Goal: Communication & Community: Ask a question

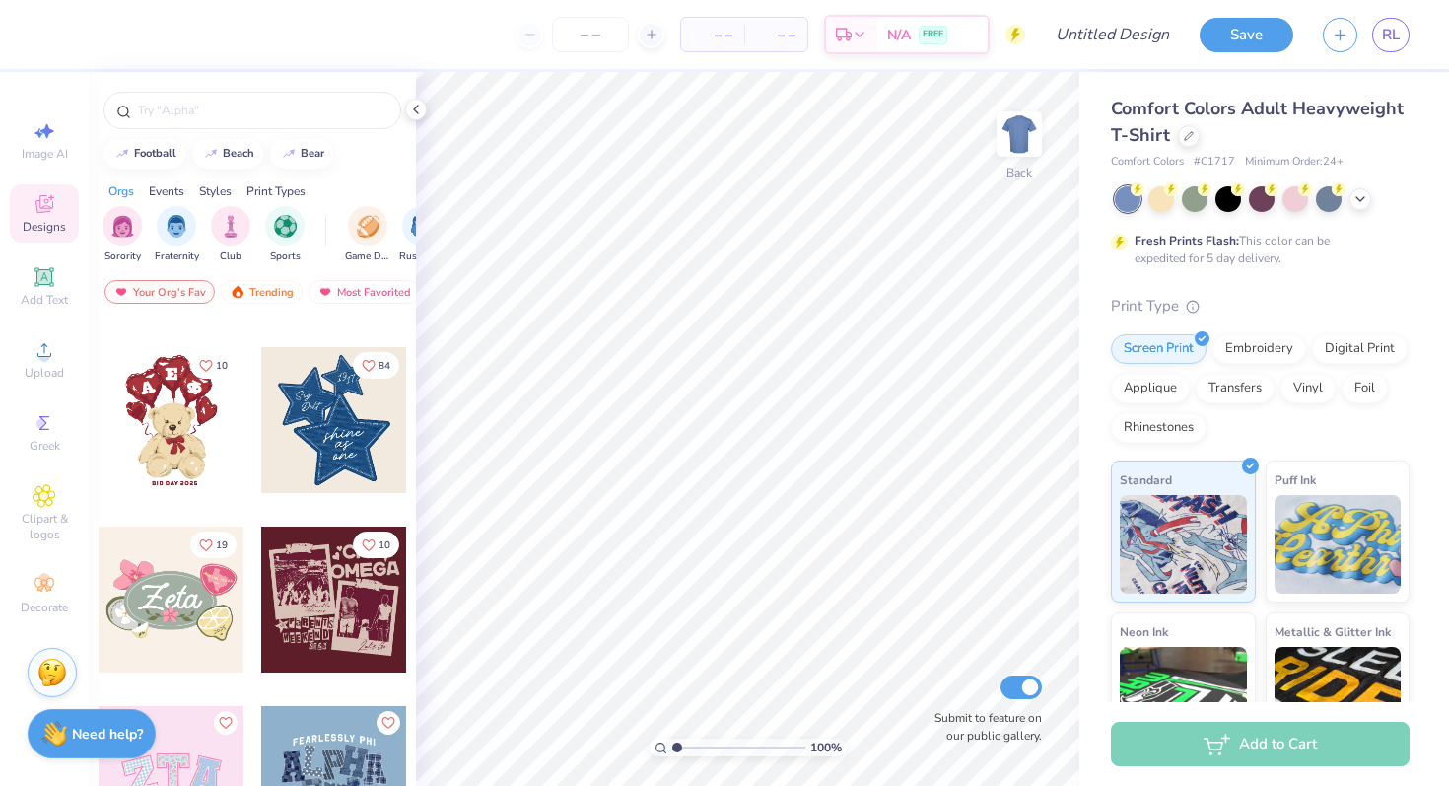
scroll to position [223, 0]
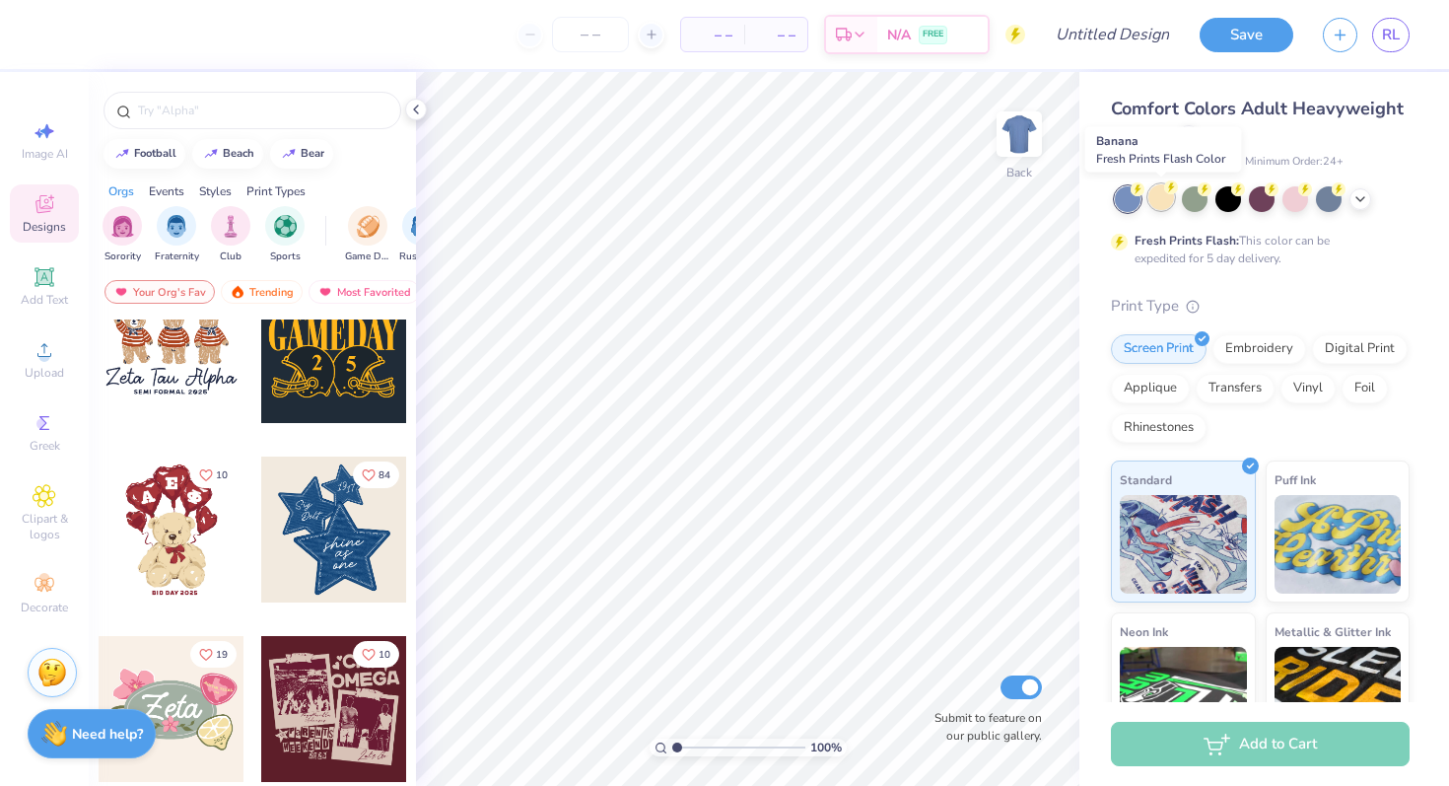
click at [1168, 201] on div at bounding box center [1162, 197] width 26 height 26
click at [1163, 200] on div at bounding box center [1162, 197] width 26 height 26
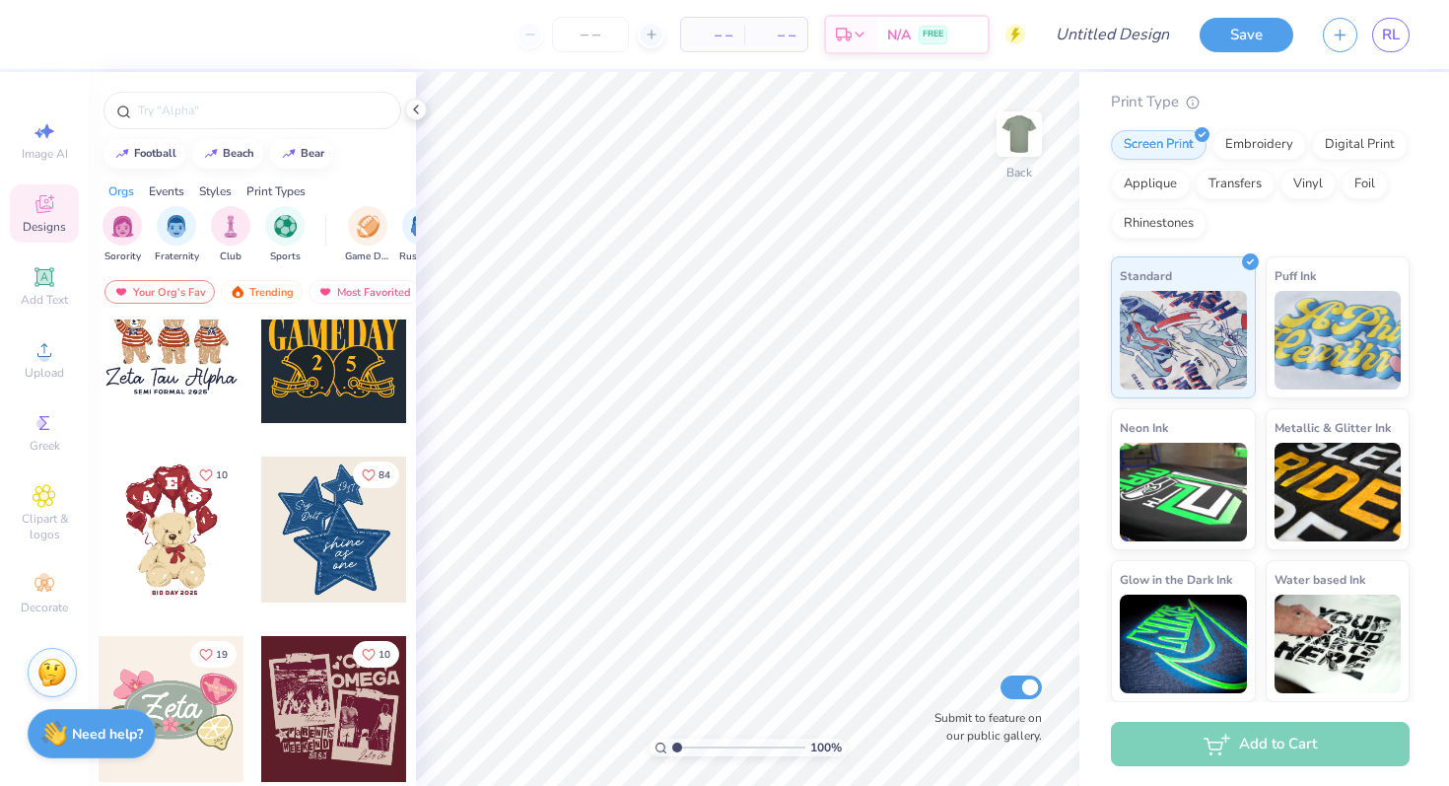
scroll to position [0, 0]
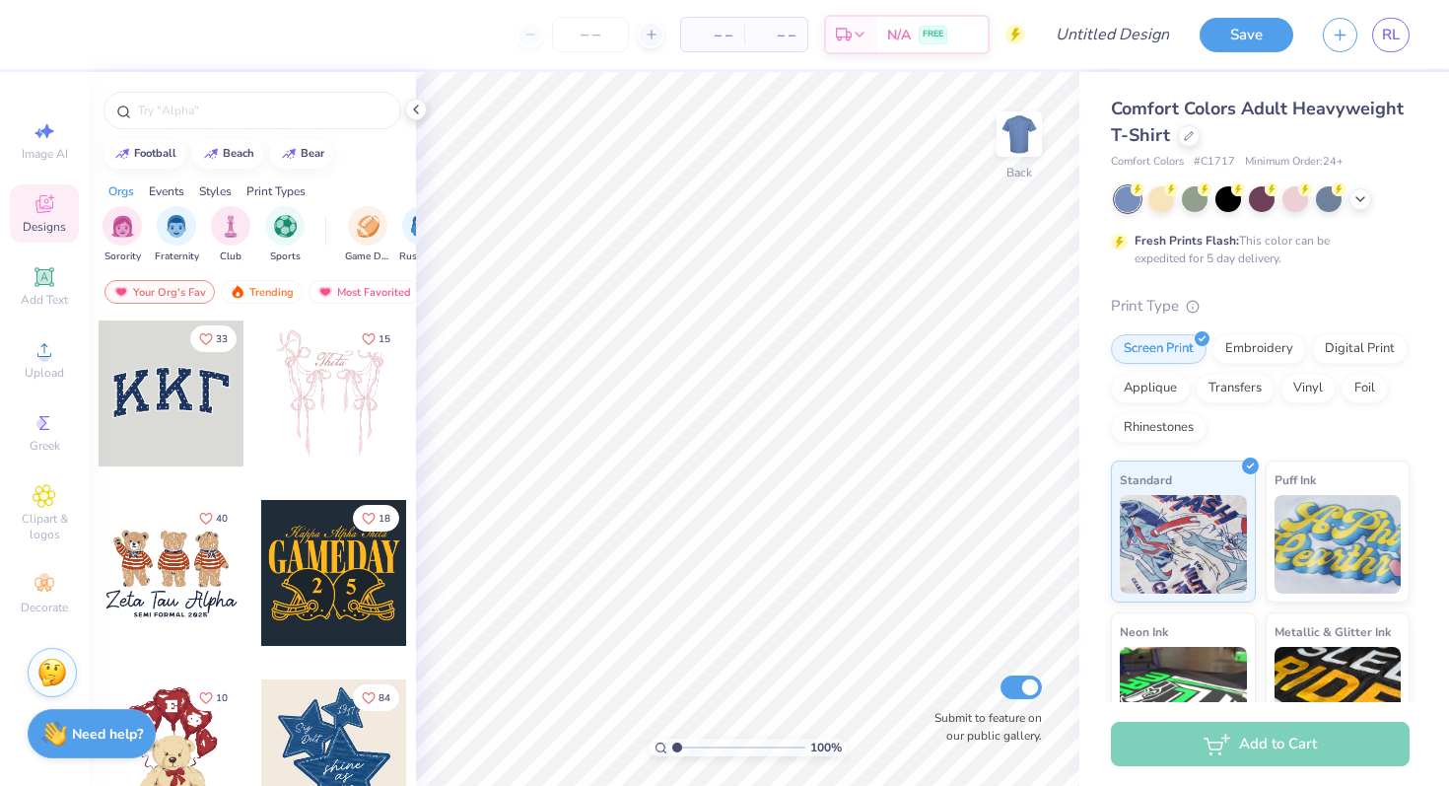
click at [152, 578] on div at bounding box center [172, 573] width 146 height 146
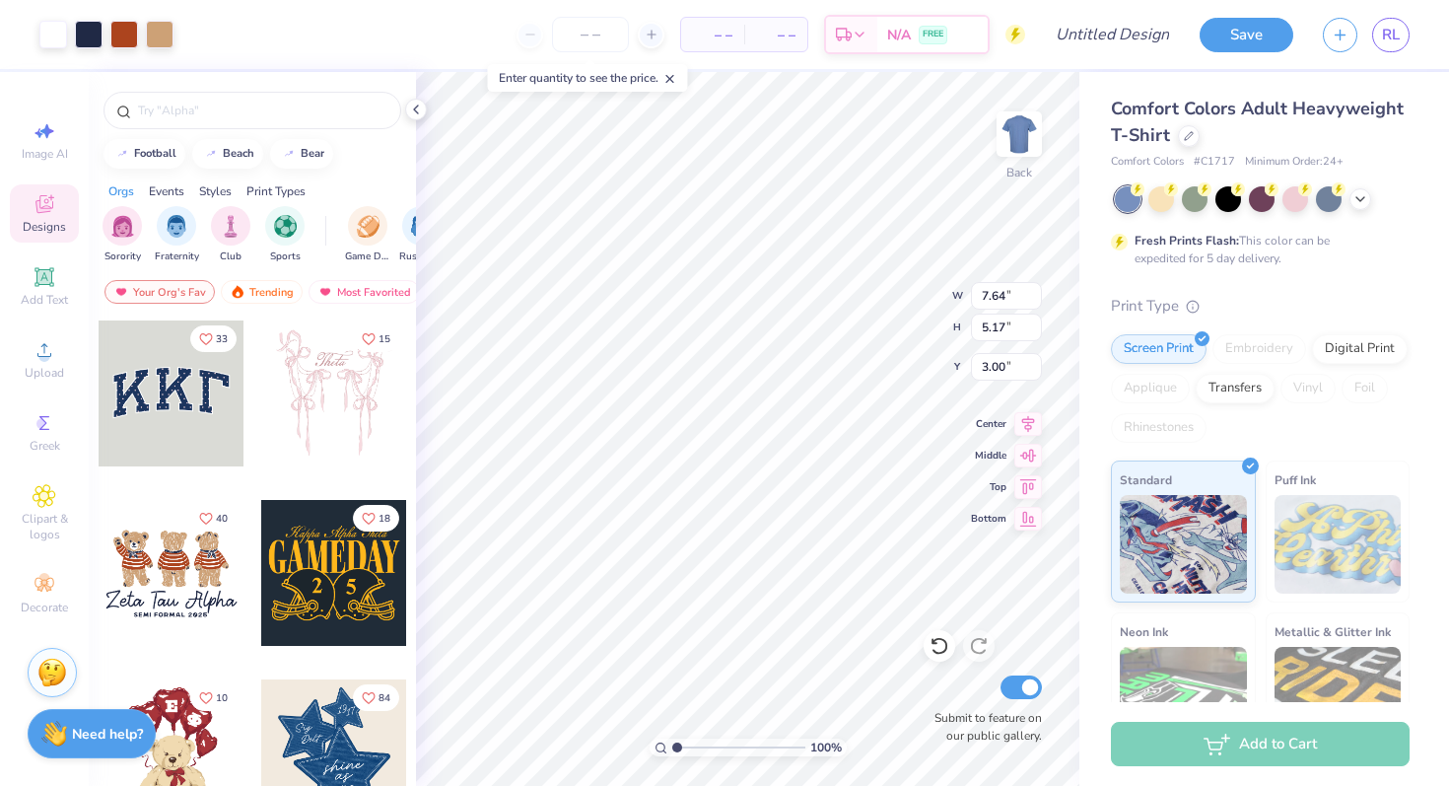
click at [1291, 762] on div "Add to Cart" at bounding box center [1260, 744] width 299 height 44
click at [1255, 36] on button "Save" at bounding box center [1247, 32] width 94 height 35
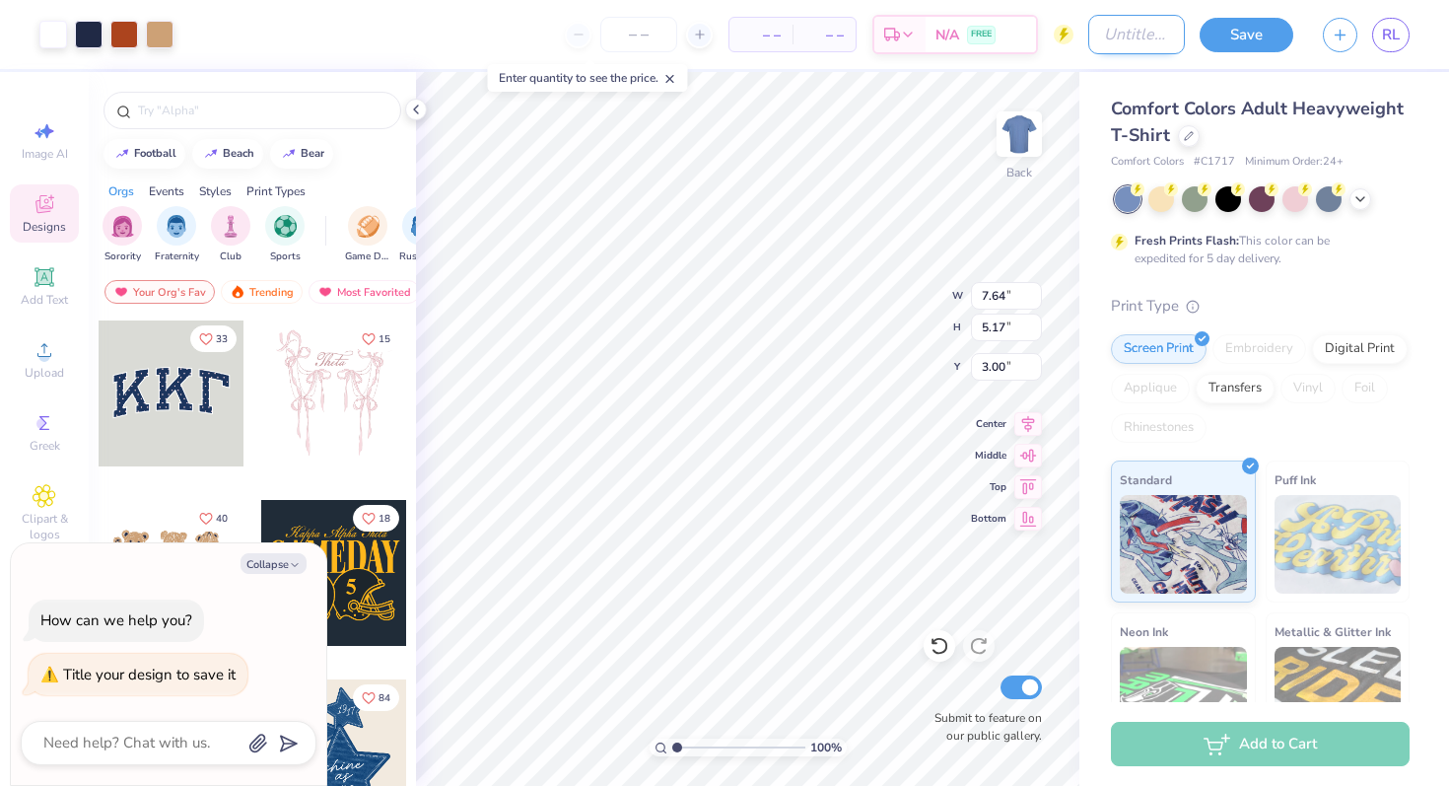
type textarea "x"
click at [1095, 32] on input "Design Title" at bounding box center [1136, 34] width 97 height 39
type input "M"
type textarea "x"
type input "Mo"
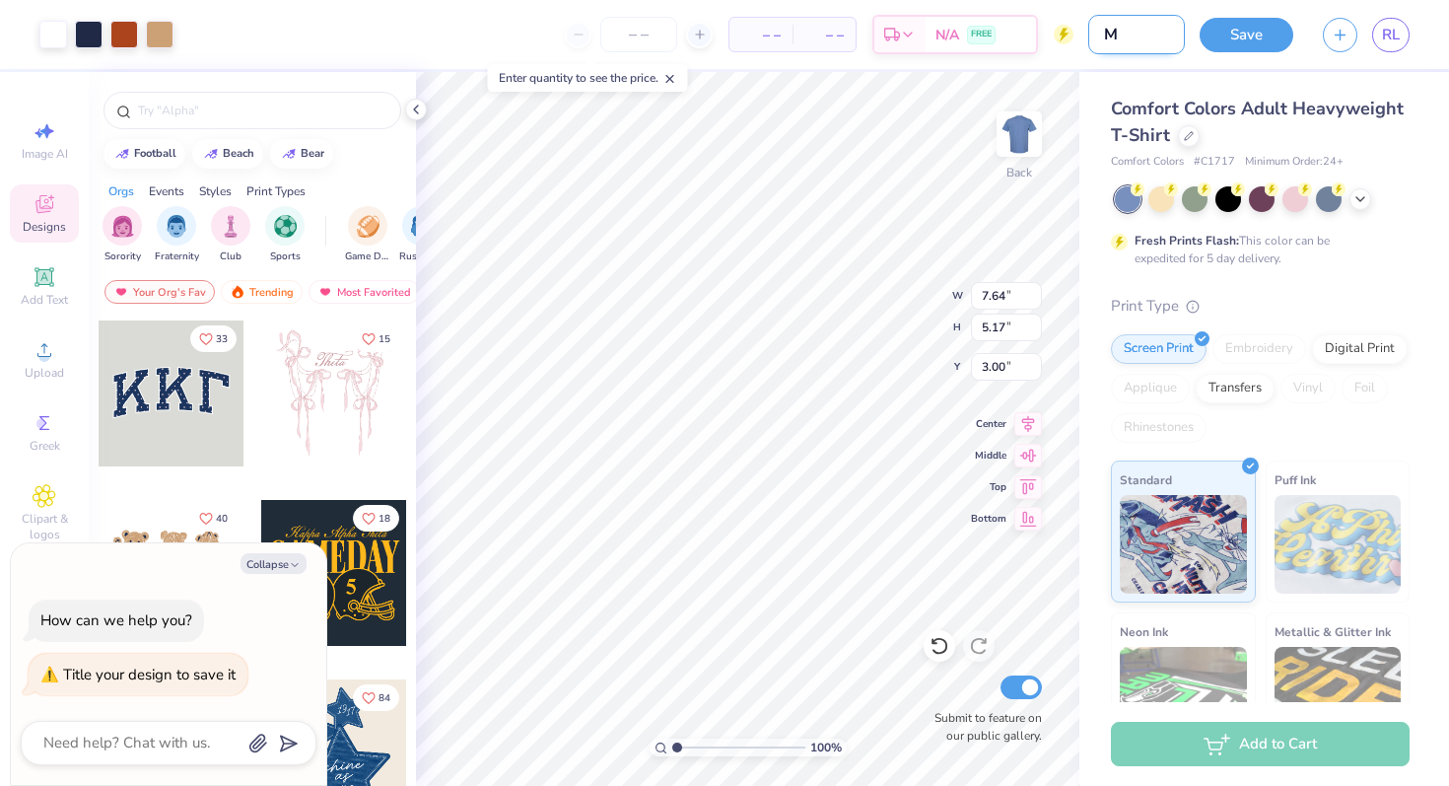
type textarea "x"
type input "Moc"
type textarea "x"
type input "Mock"
type textarea "x"
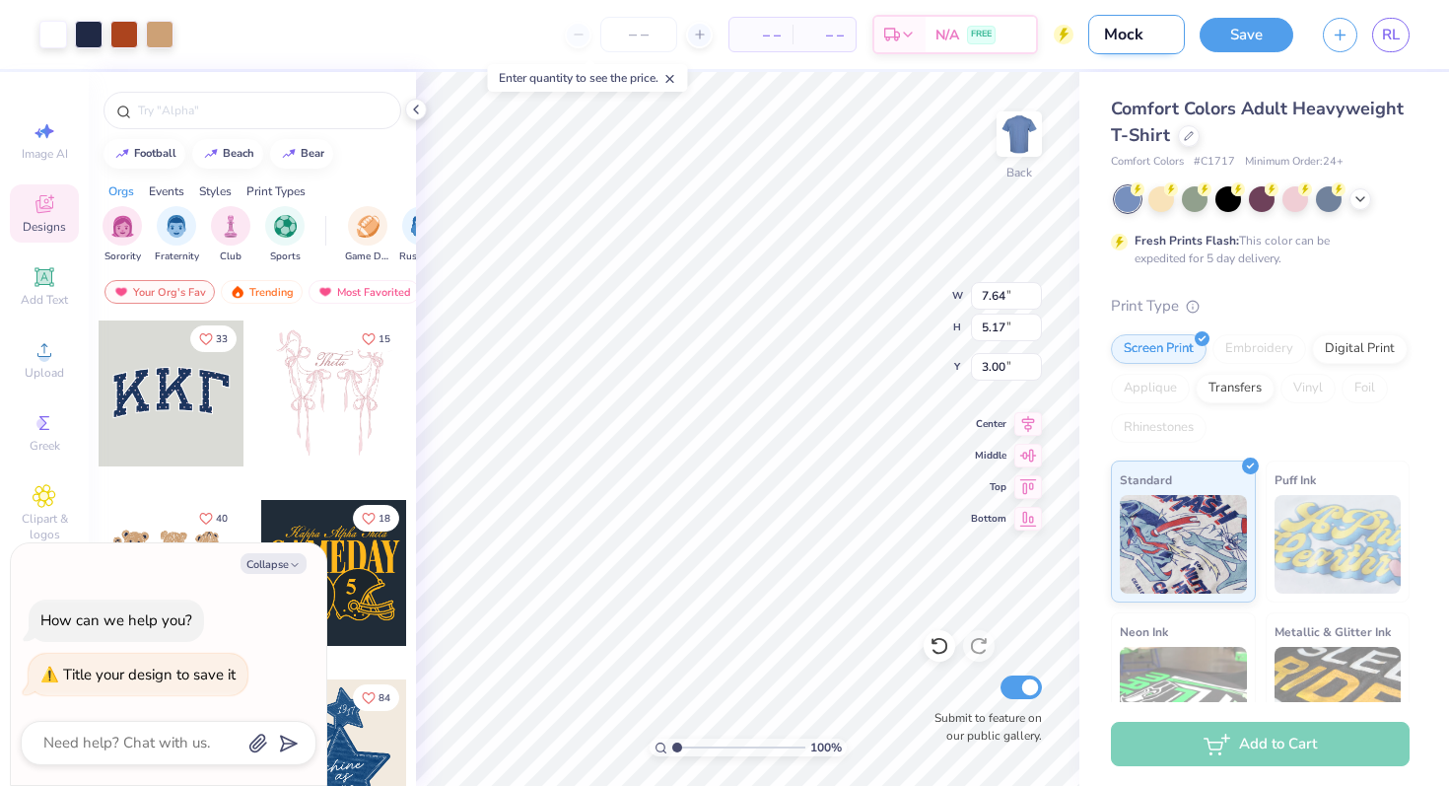
type input "Mock"
click at [1280, 730] on div "Add to Cart" at bounding box center [1260, 744] width 299 height 44
click at [1228, 32] on button "Save" at bounding box center [1247, 32] width 94 height 35
click at [282, 563] on button "Collapse" at bounding box center [274, 563] width 66 height 21
type textarea "x"
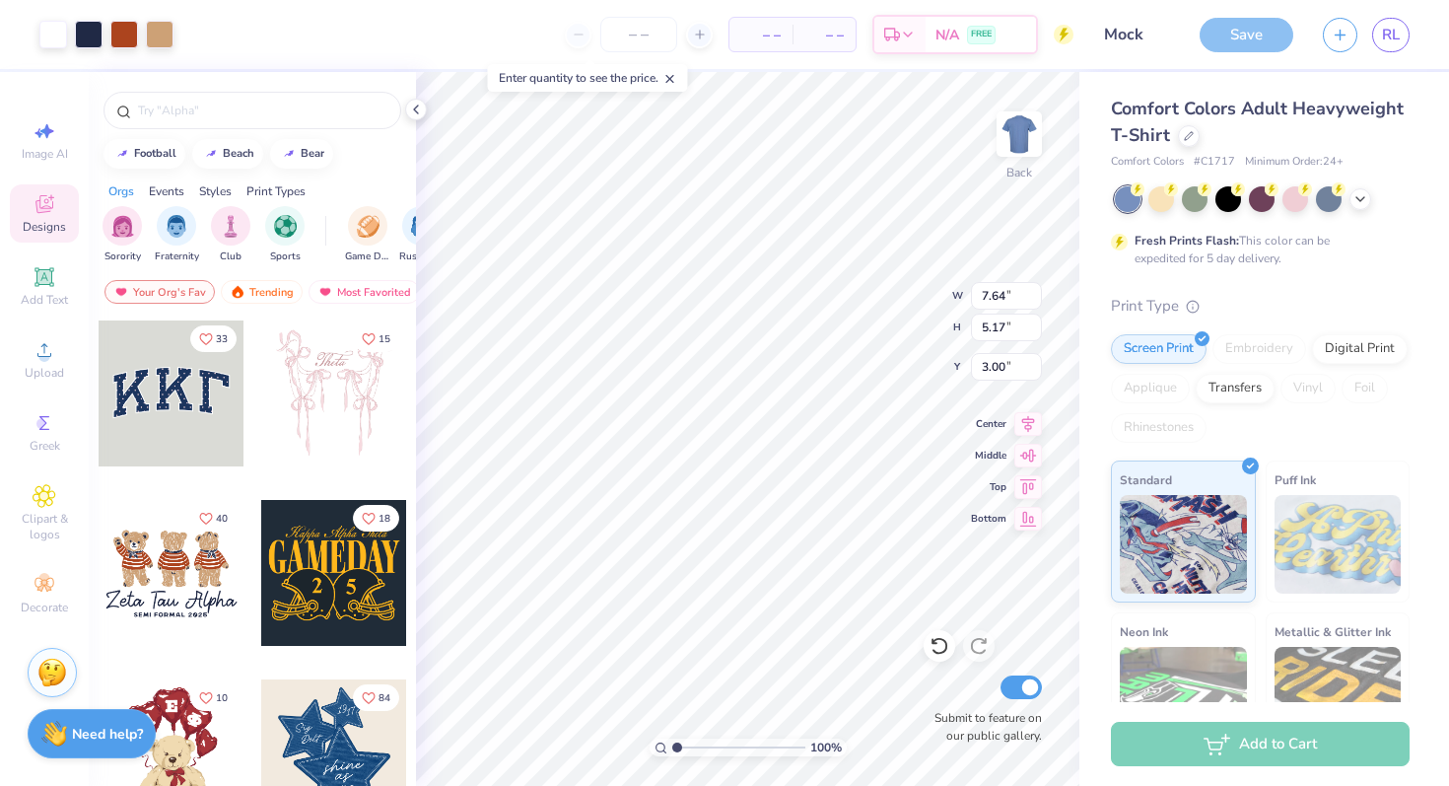
click at [1235, 33] on div "Save" at bounding box center [1247, 35] width 94 height 35
click at [1161, 207] on div at bounding box center [1162, 197] width 26 height 26
click at [1278, 758] on div "Add to Cart" at bounding box center [1260, 744] width 299 height 44
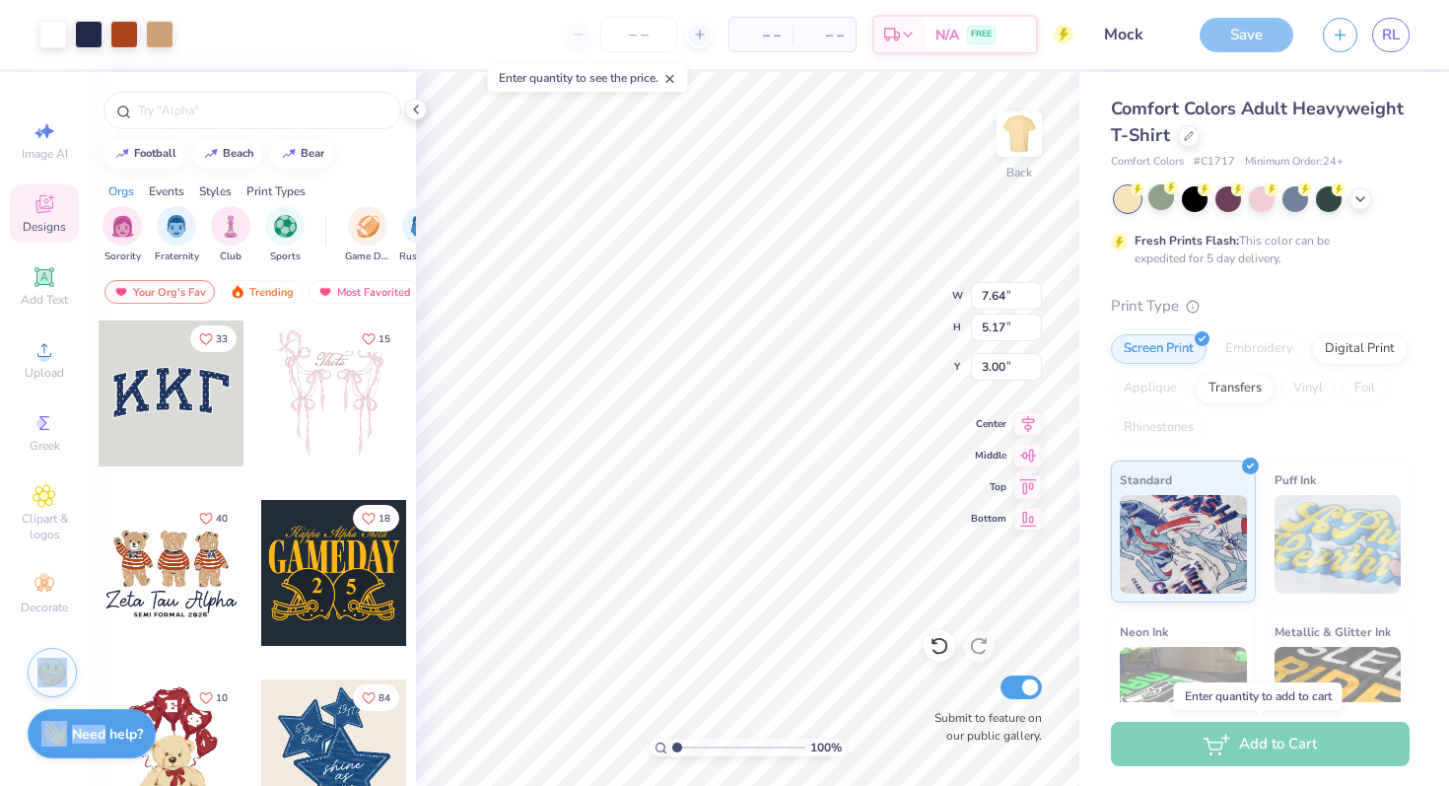
click at [1278, 758] on div "Add to Cart" at bounding box center [1260, 744] width 299 height 44
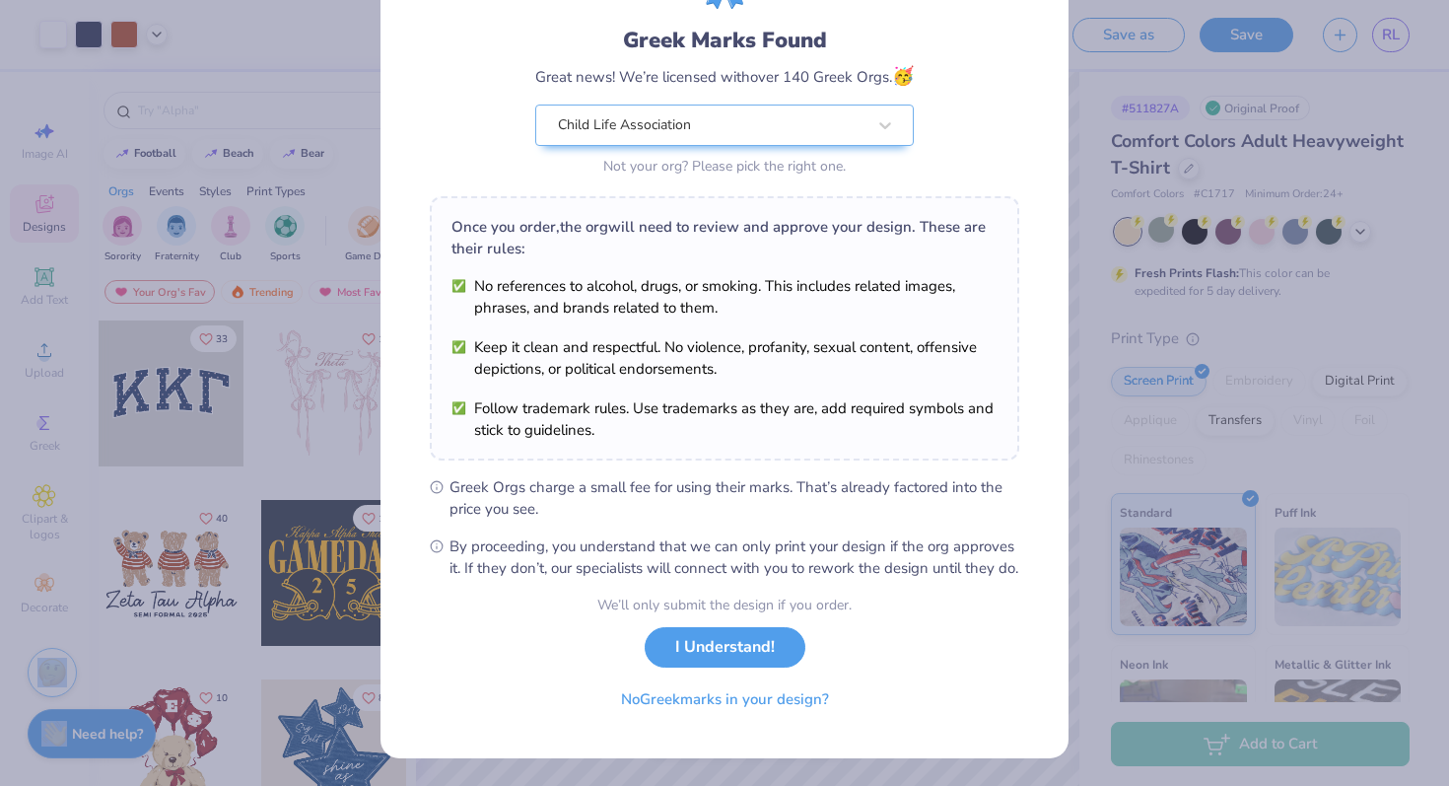
scroll to position [137, 0]
click at [739, 649] on button "I Understand!" at bounding box center [725, 642] width 161 height 40
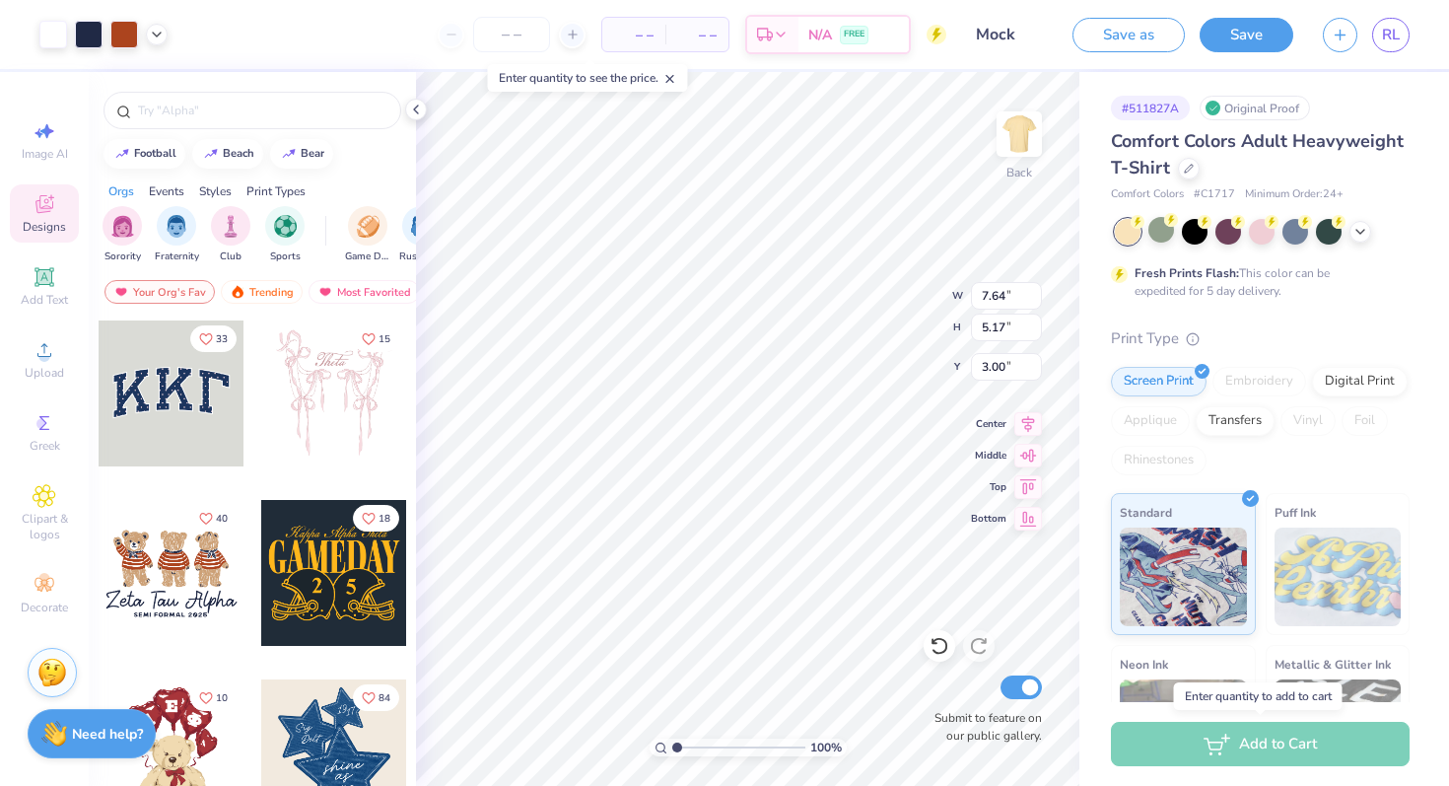
click at [1218, 755] on div "Add to Cart" at bounding box center [1260, 744] width 299 height 44
click at [535, 30] on input "number" at bounding box center [511, 34] width 77 height 35
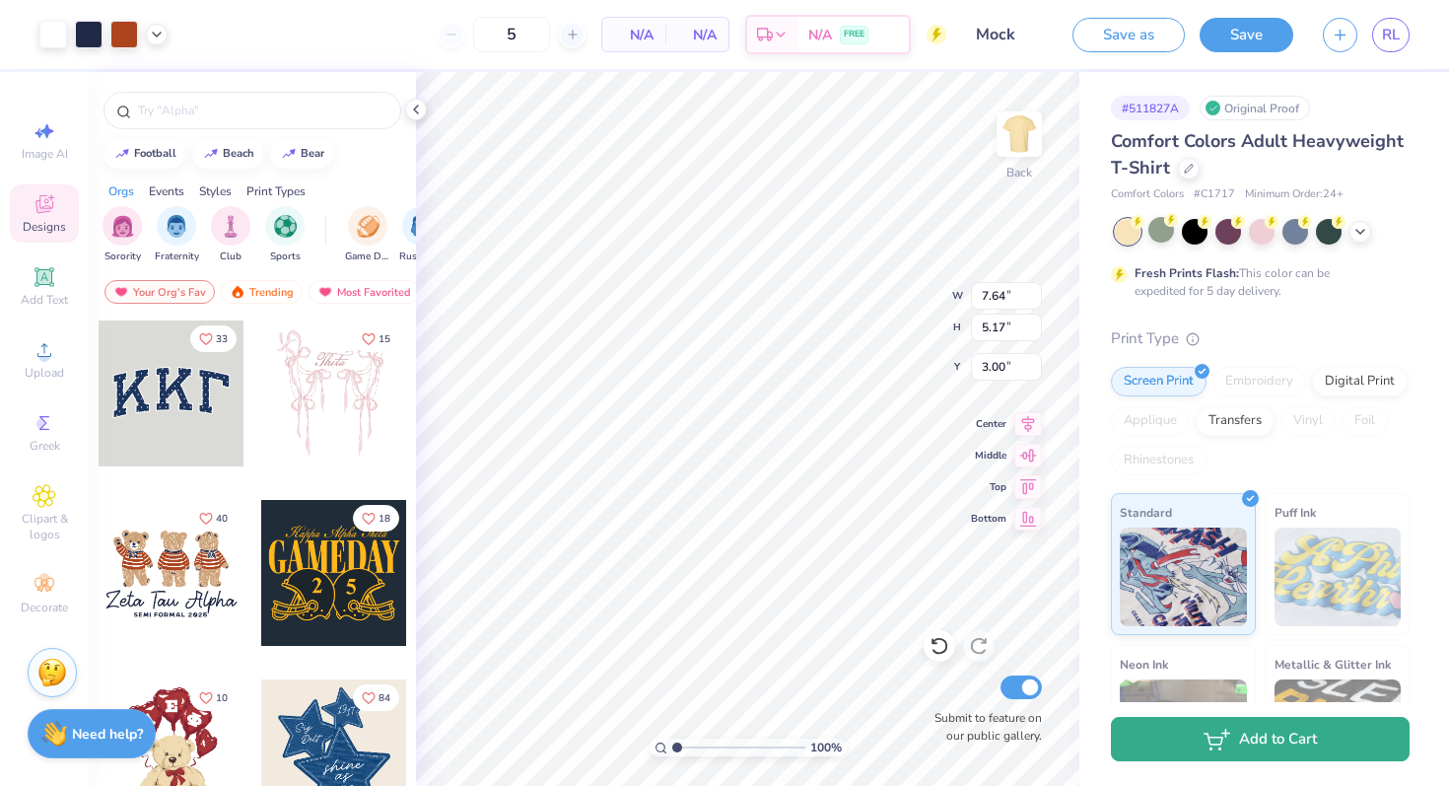
type input "12"
click at [1260, 738] on button "Add to Cart" at bounding box center [1260, 739] width 299 height 44
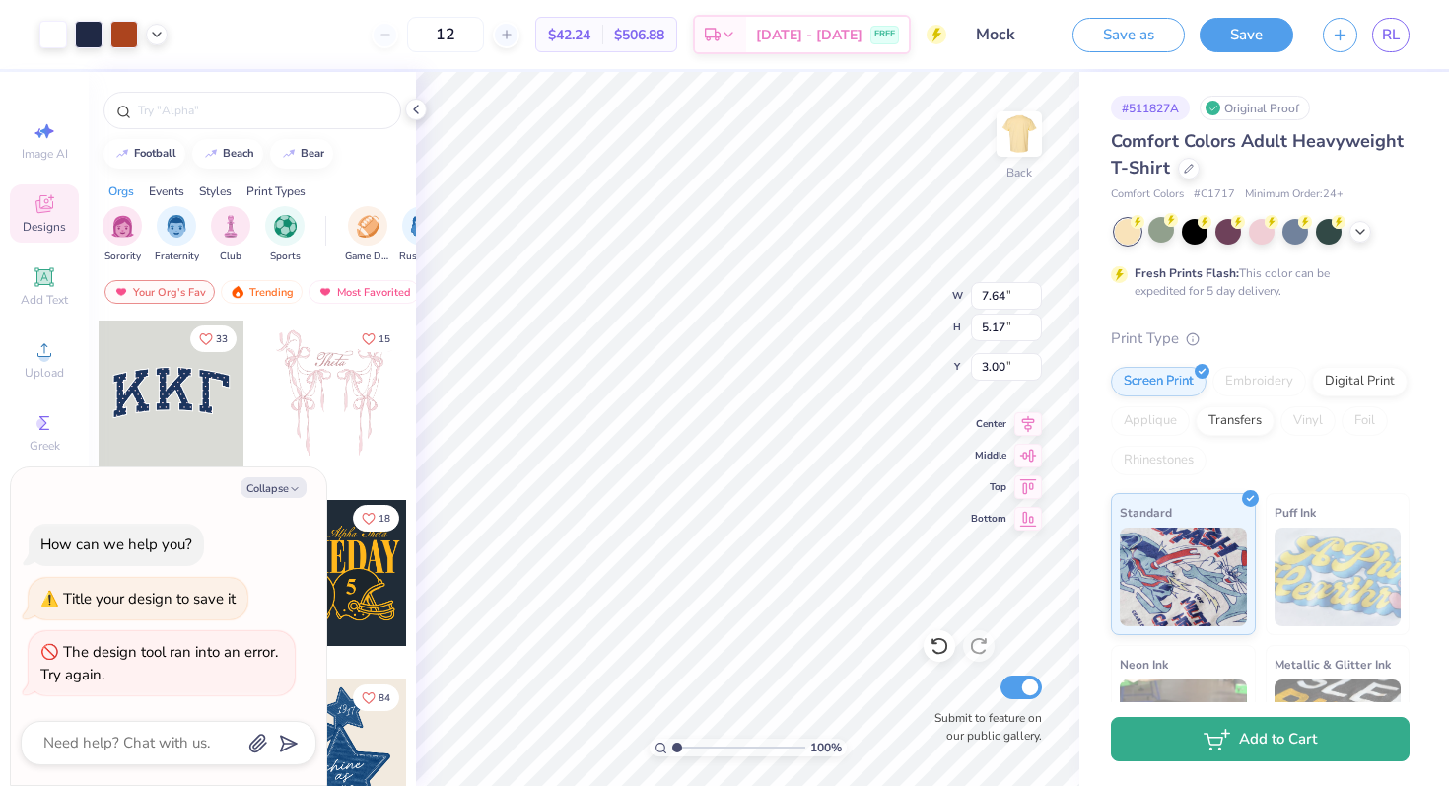
click at [1260, 737] on button "Add to Cart" at bounding box center [1260, 739] width 299 height 44
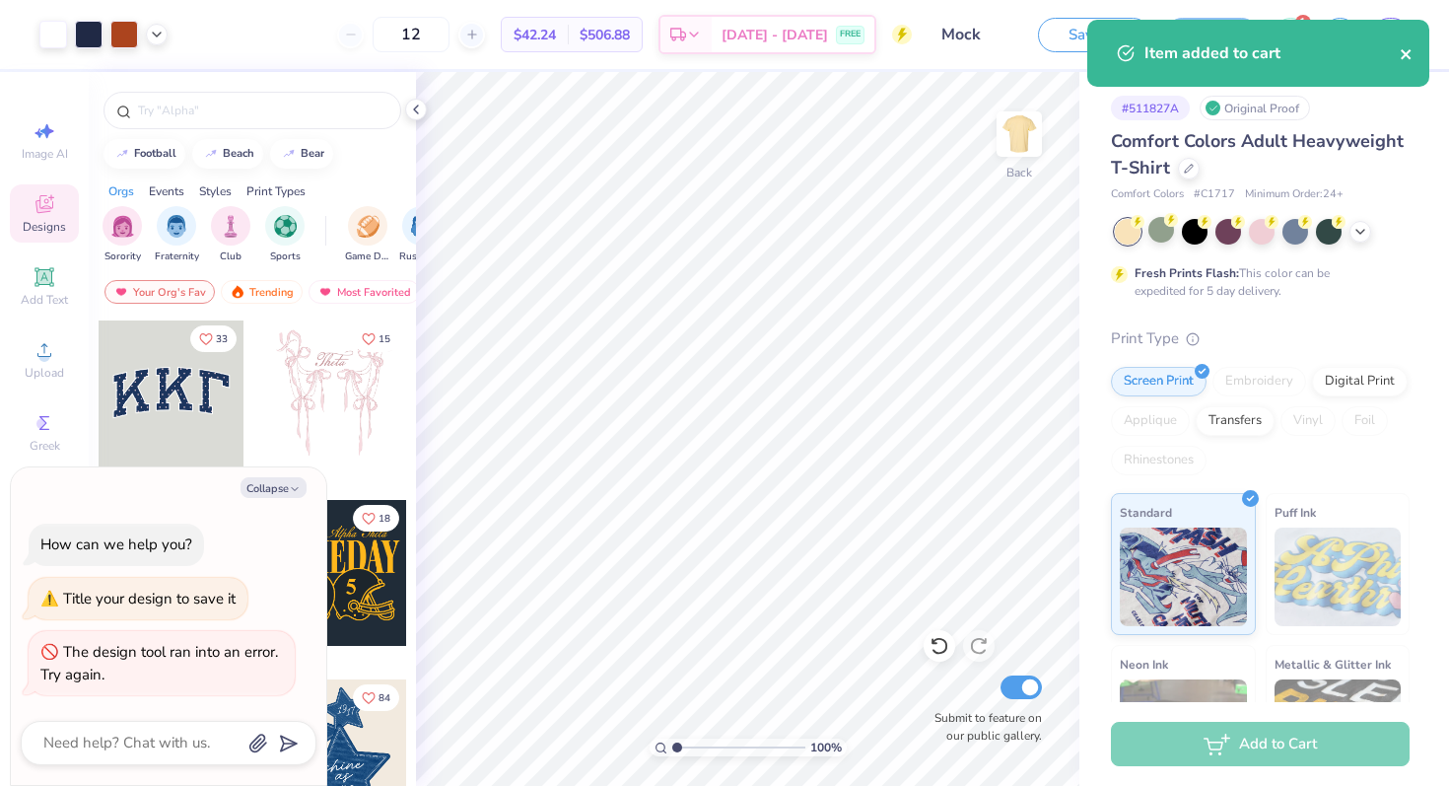
click at [1409, 55] on icon "close" at bounding box center [1407, 54] width 14 height 16
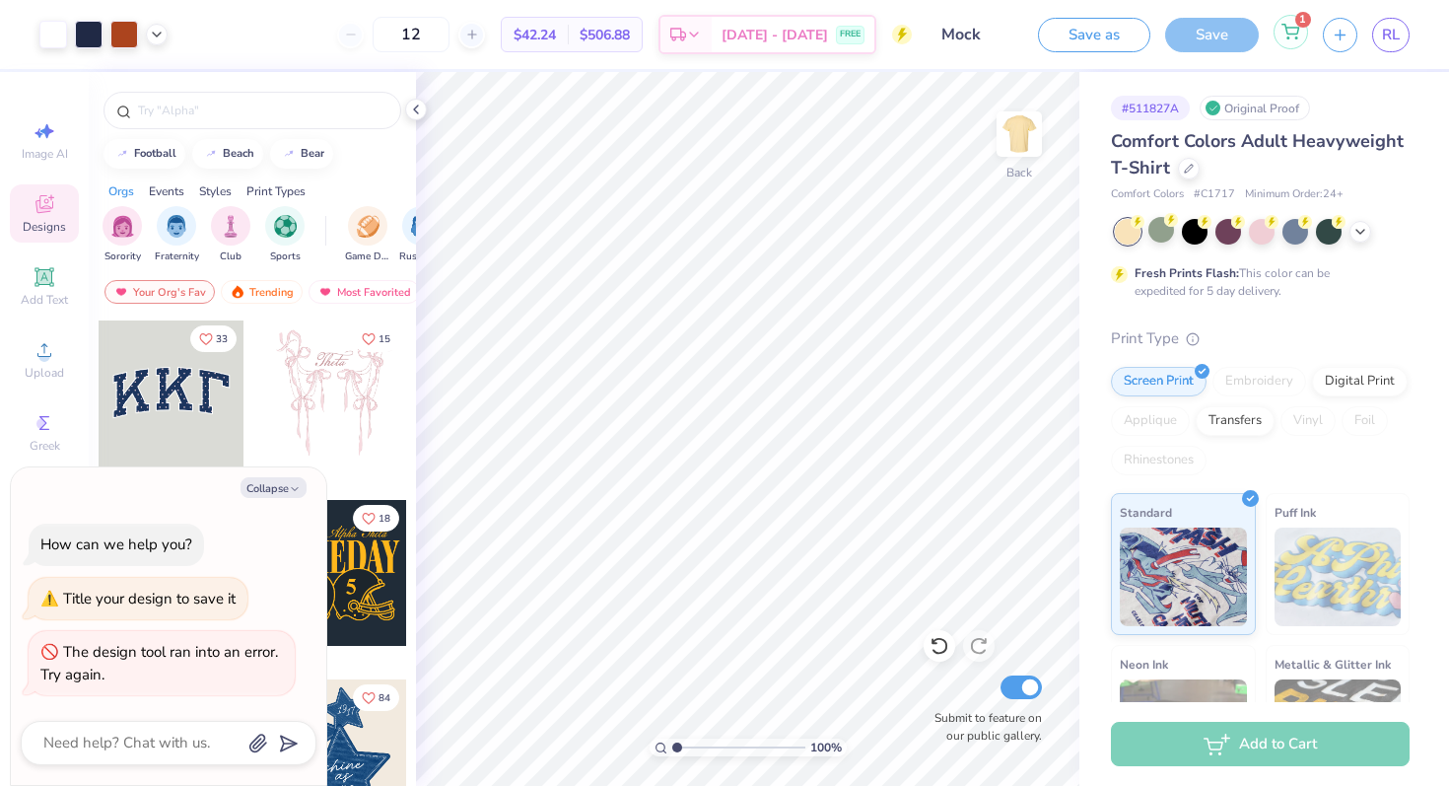
click at [1296, 29] on icon at bounding box center [1291, 32] width 18 height 16
type textarea "x"
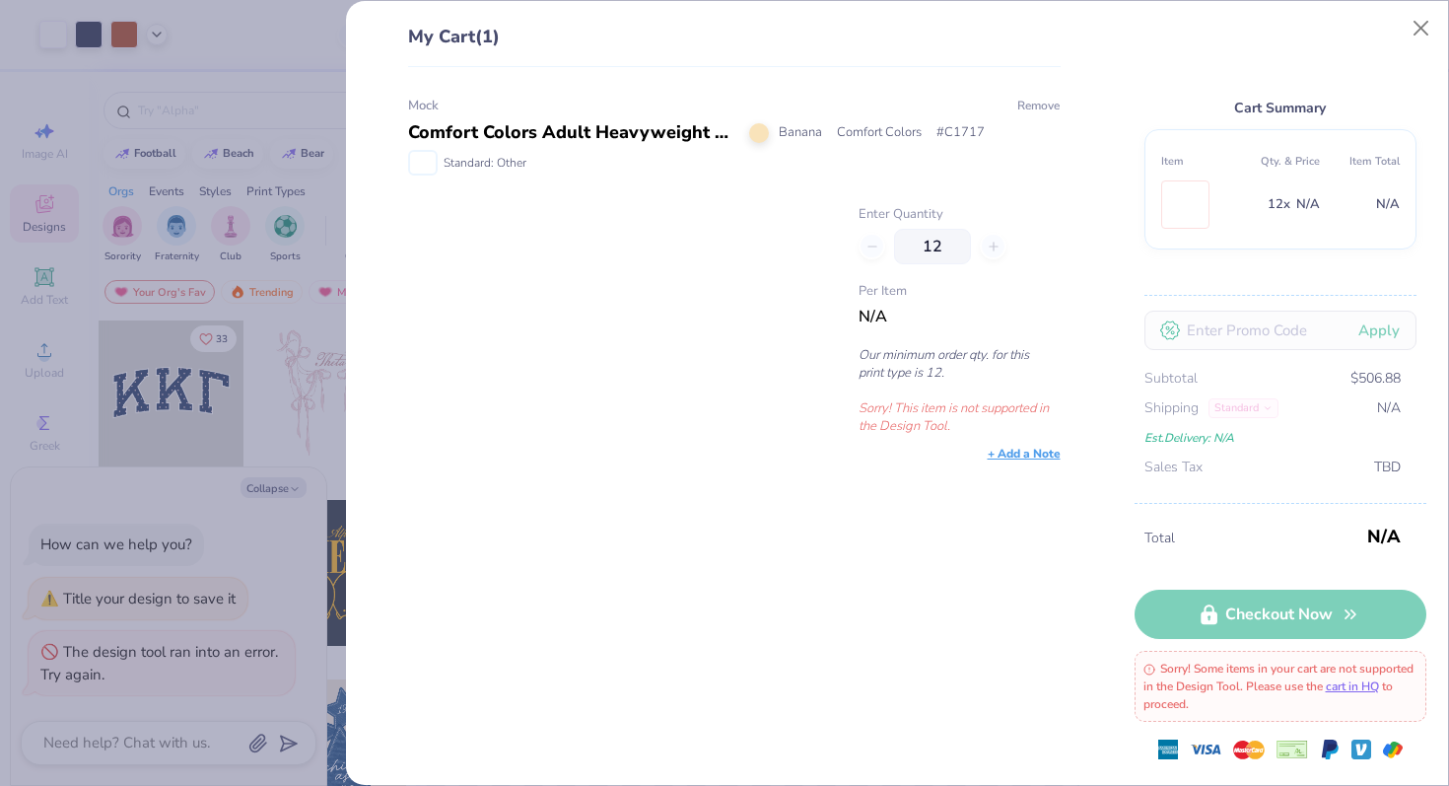
click at [1021, 106] on button "Remove" at bounding box center [1038, 106] width 44 height 18
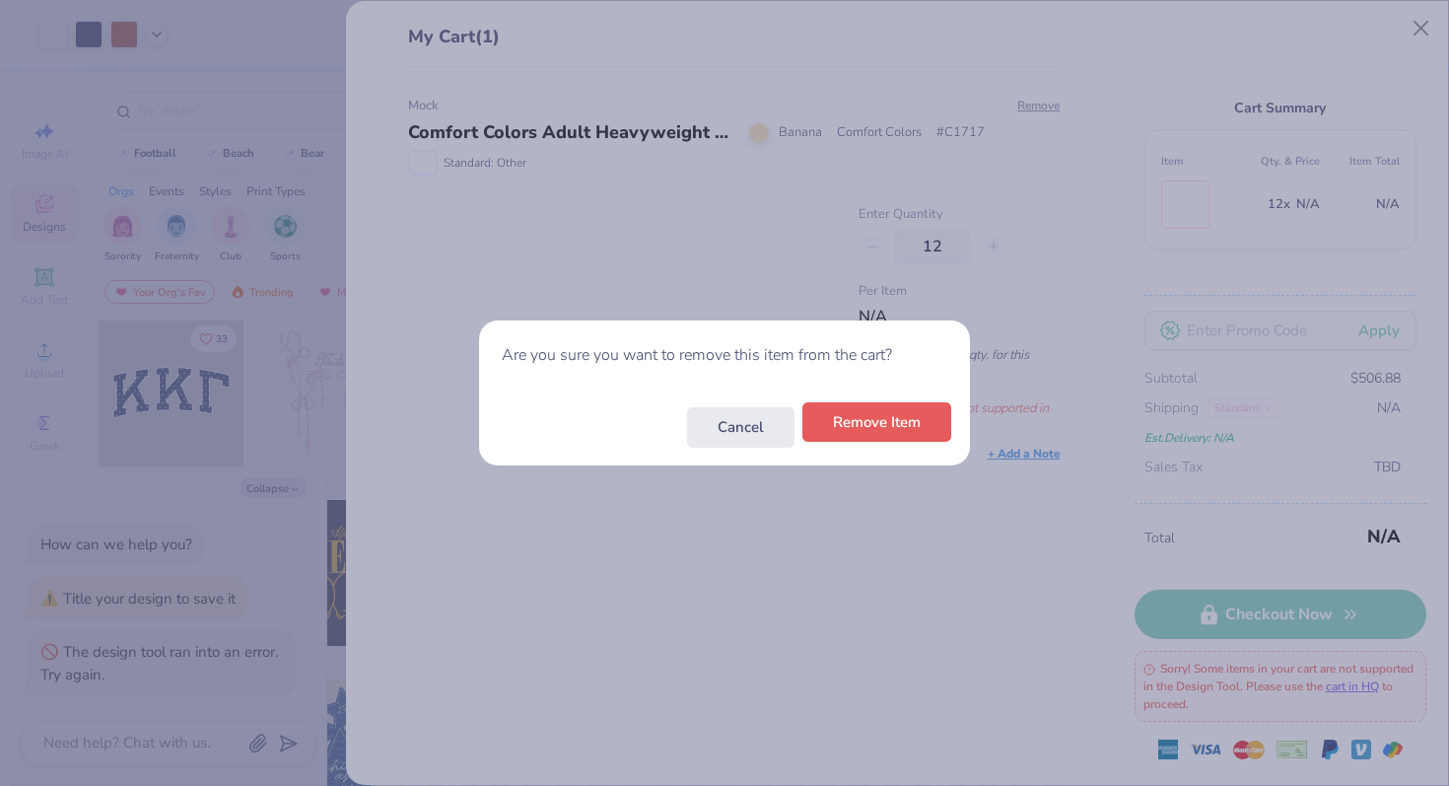
click at [908, 417] on button "Remove Item" at bounding box center [877, 422] width 149 height 40
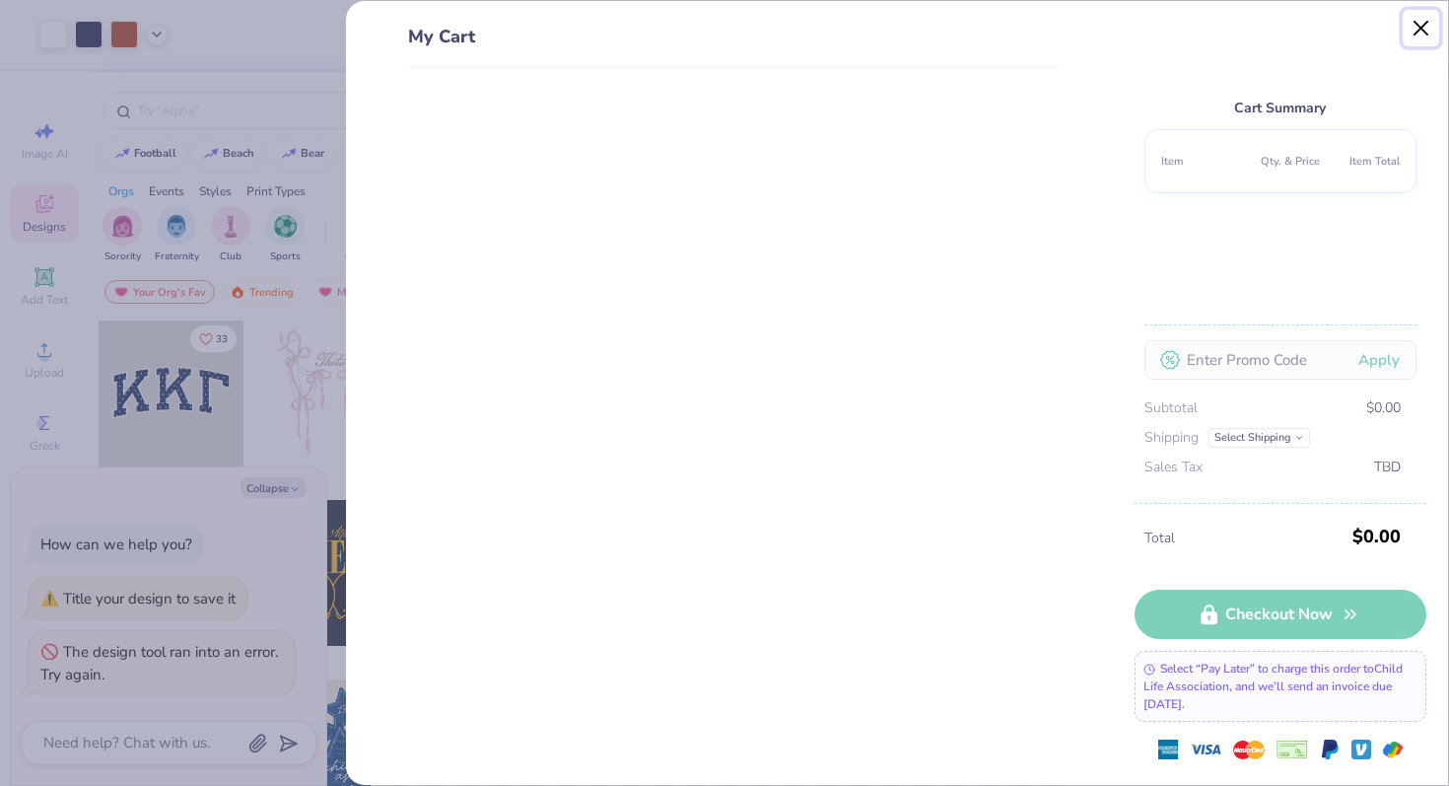
click at [1422, 30] on button "Close" at bounding box center [1421, 28] width 37 height 37
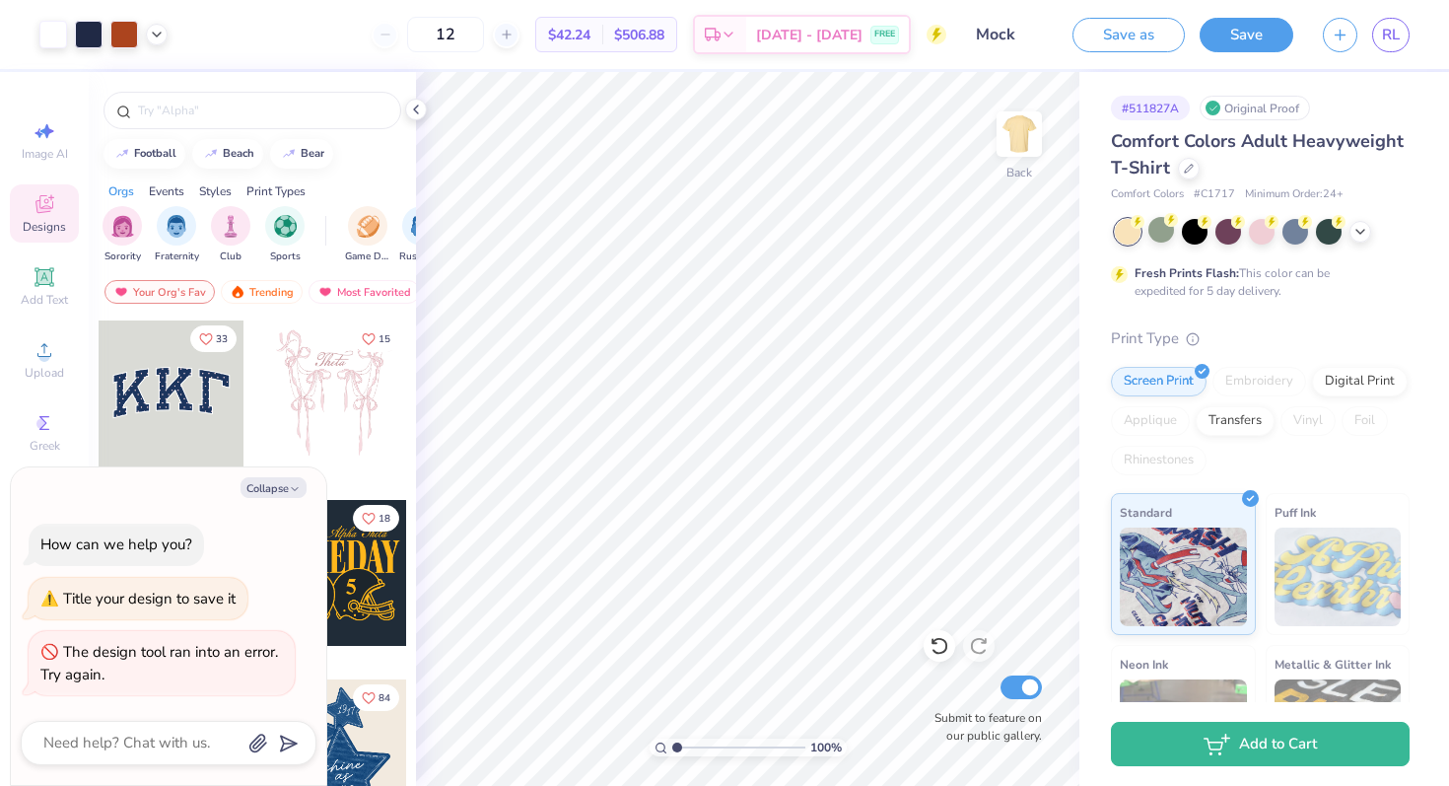
type input "1.02"
type textarea "x"
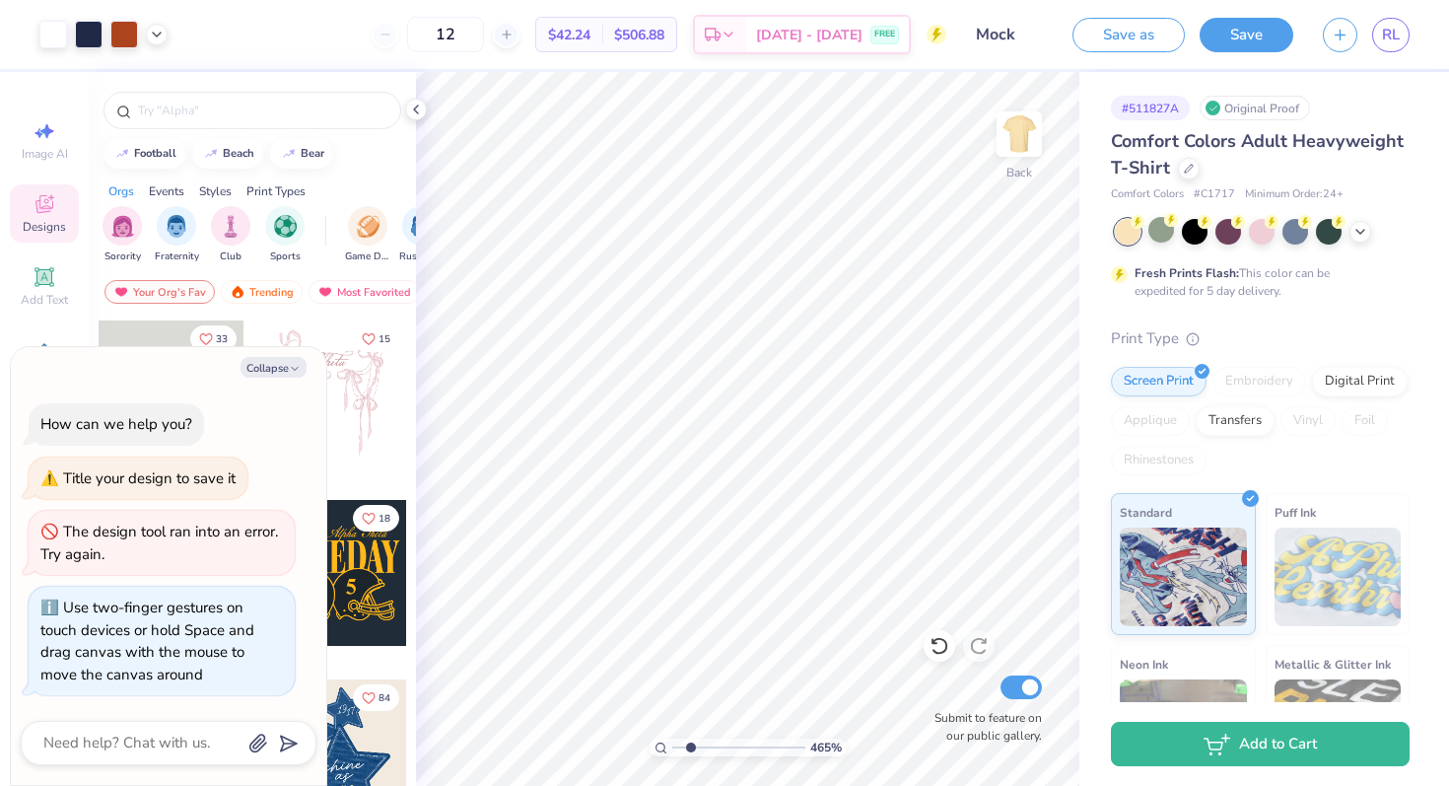
type input "1"
drag, startPoint x: 676, startPoint y: 747, endPoint x: 564, endPoint y: 738, distance: 112.7
click at [672, 738] on input "range" at bounding box center [738, 747] width 133 height 18
click at [417, 113] on icon at bounding box center [416, 110] width 16 height 16
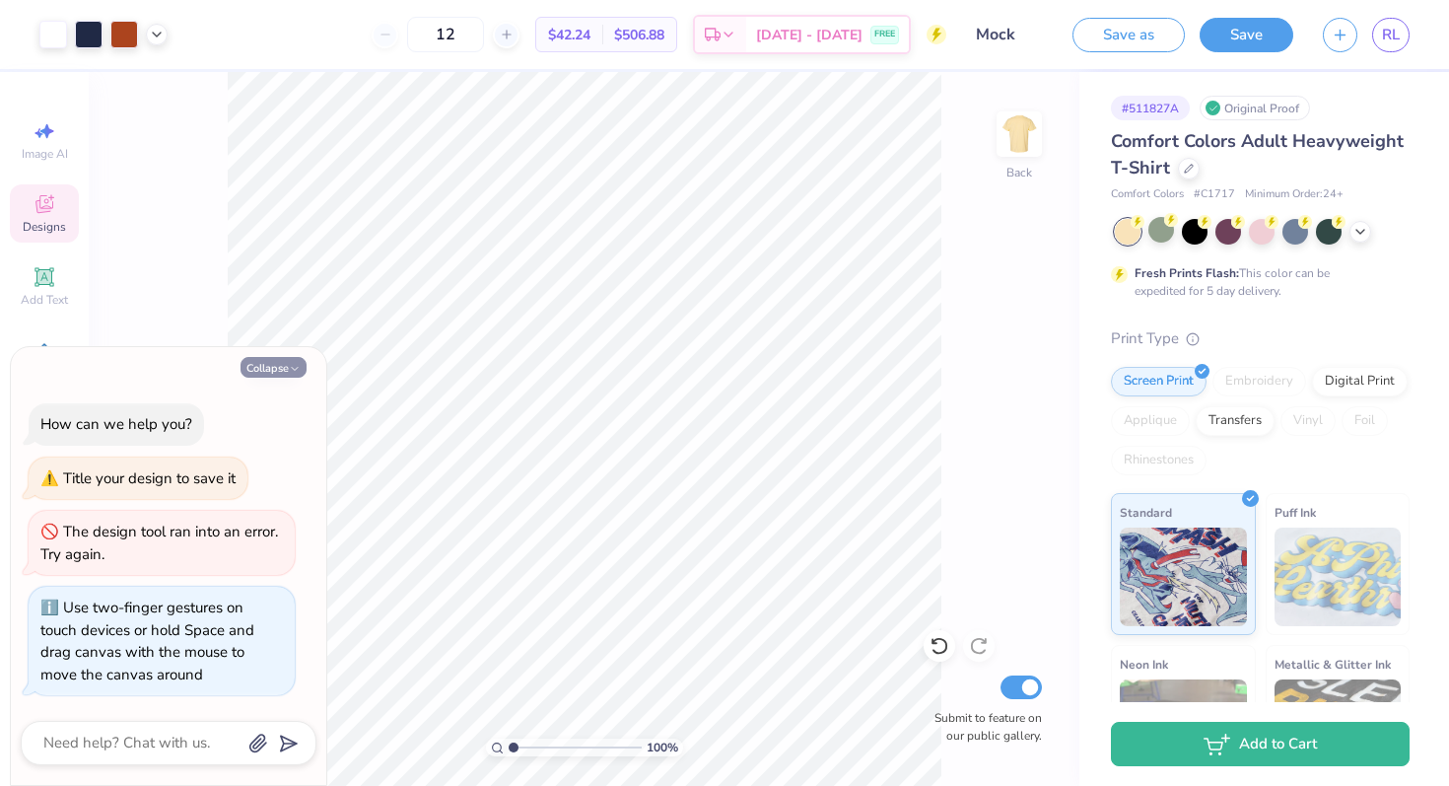
click at [287, 362] on button "Collapse" at bounding box center [274, 367] width 66 height 21
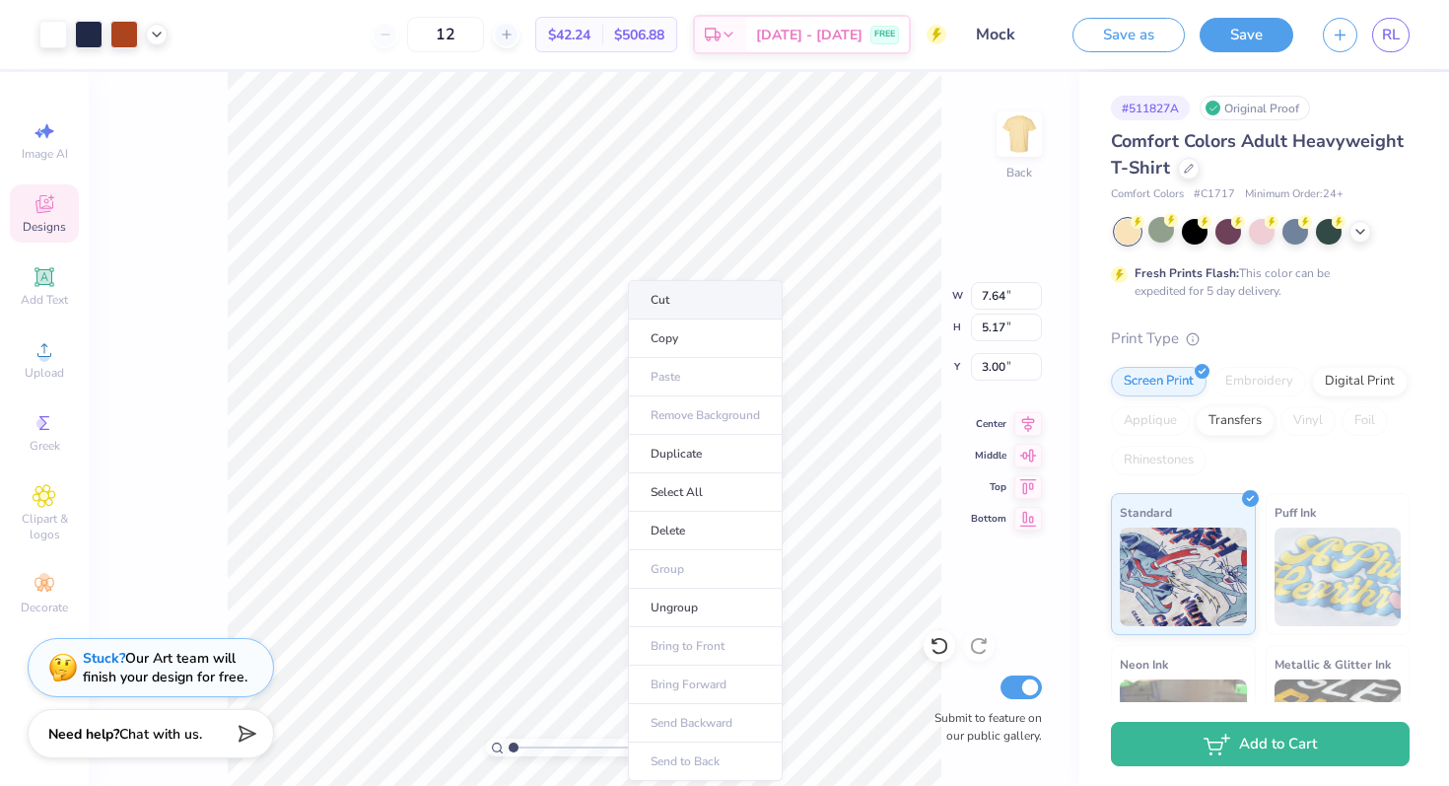
click at [697, 308] on li "Cut" at bounding box center [705, 299] width 155 height 39
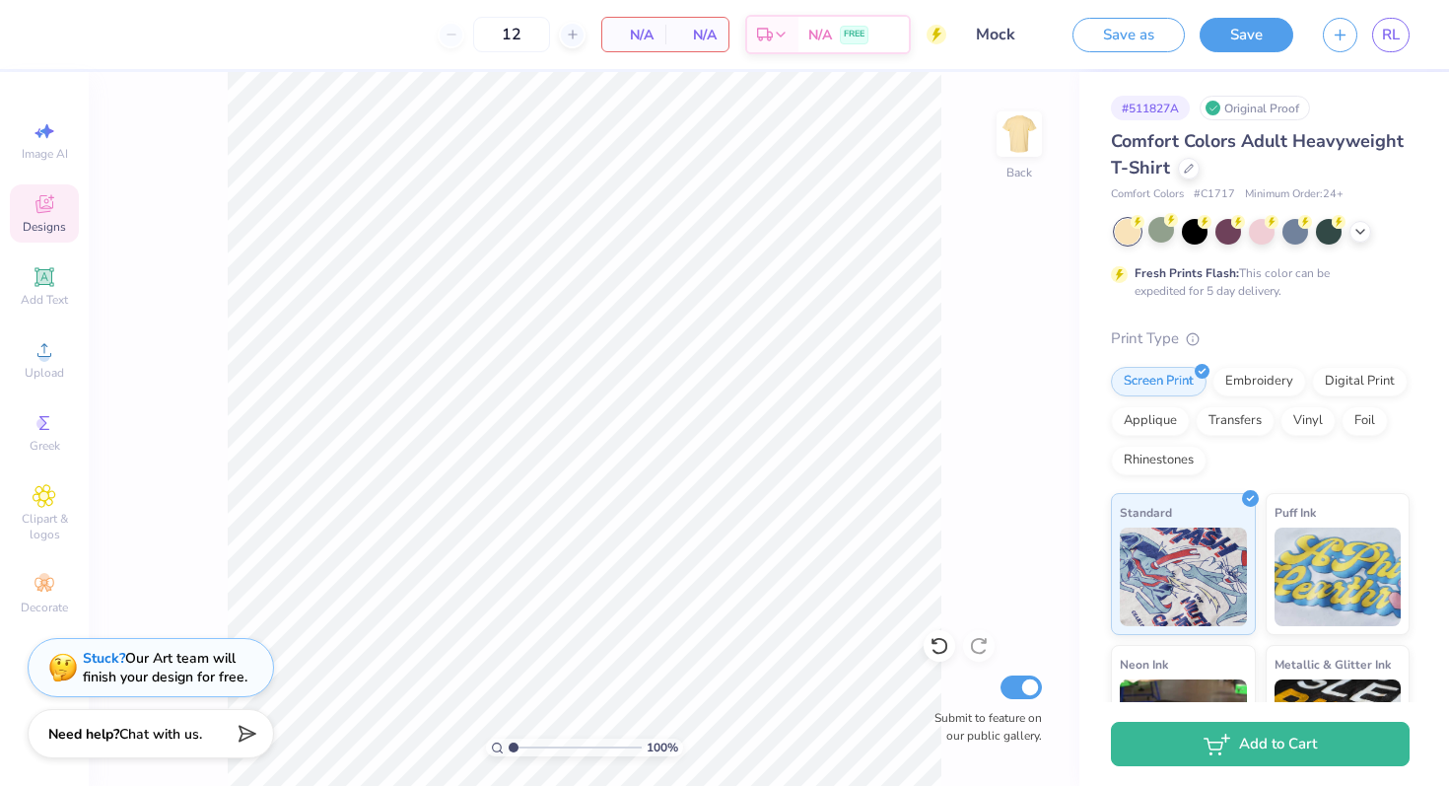
click at [633, 33] on span "N/A" at bounding box center [633, 35] width 39 height 21
click at [691, 25] on span "N/A" at bounding box center [696, 35] width 39 height 21
click at [709, 33] on span "N/A" at bounding box center [696, 35] width 39 height 21
click at [43, 237] on div "Designs" at bounding box center [44, 213] width 69 height 58
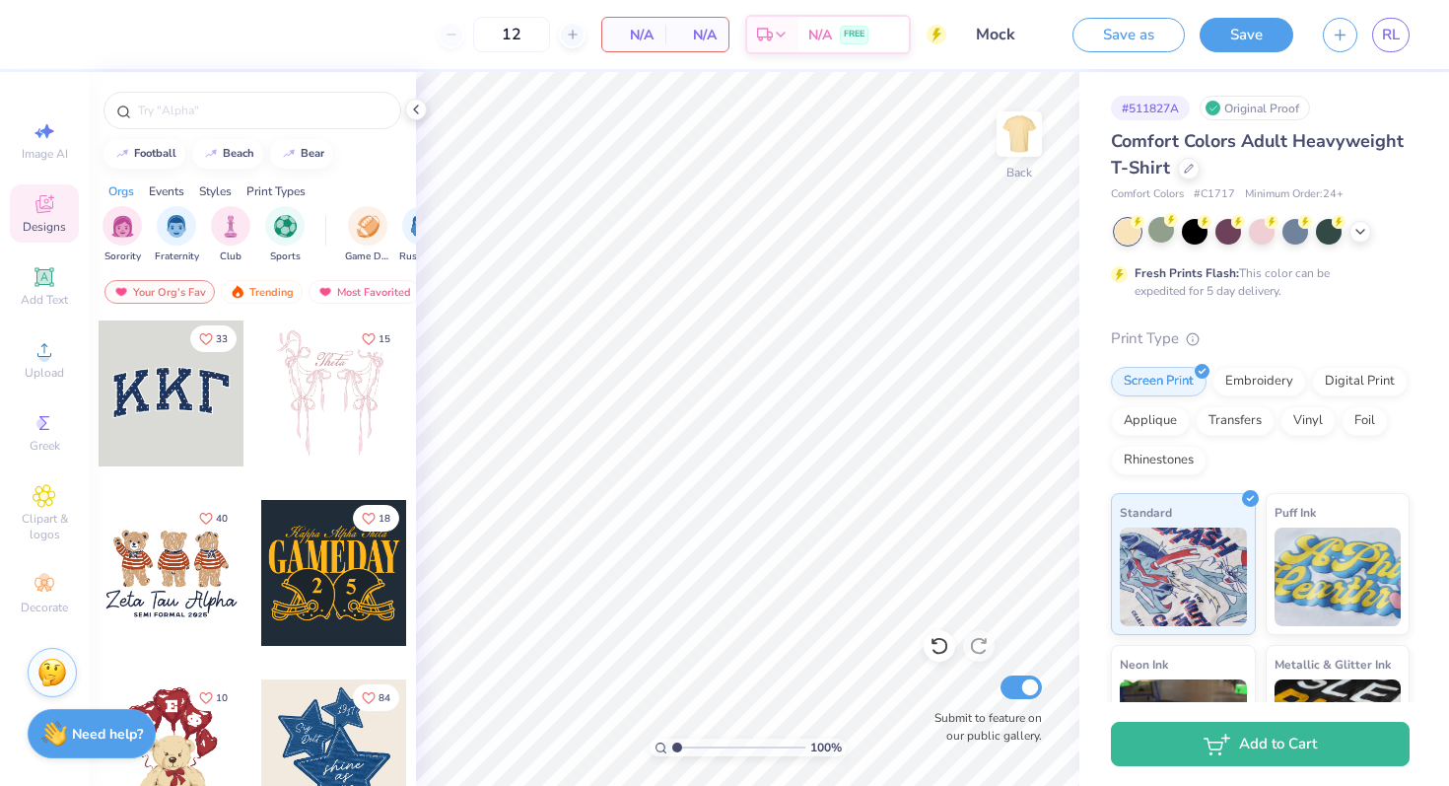
click at [326, 419] on div at bounding box center [334, 393] width 146 height 146
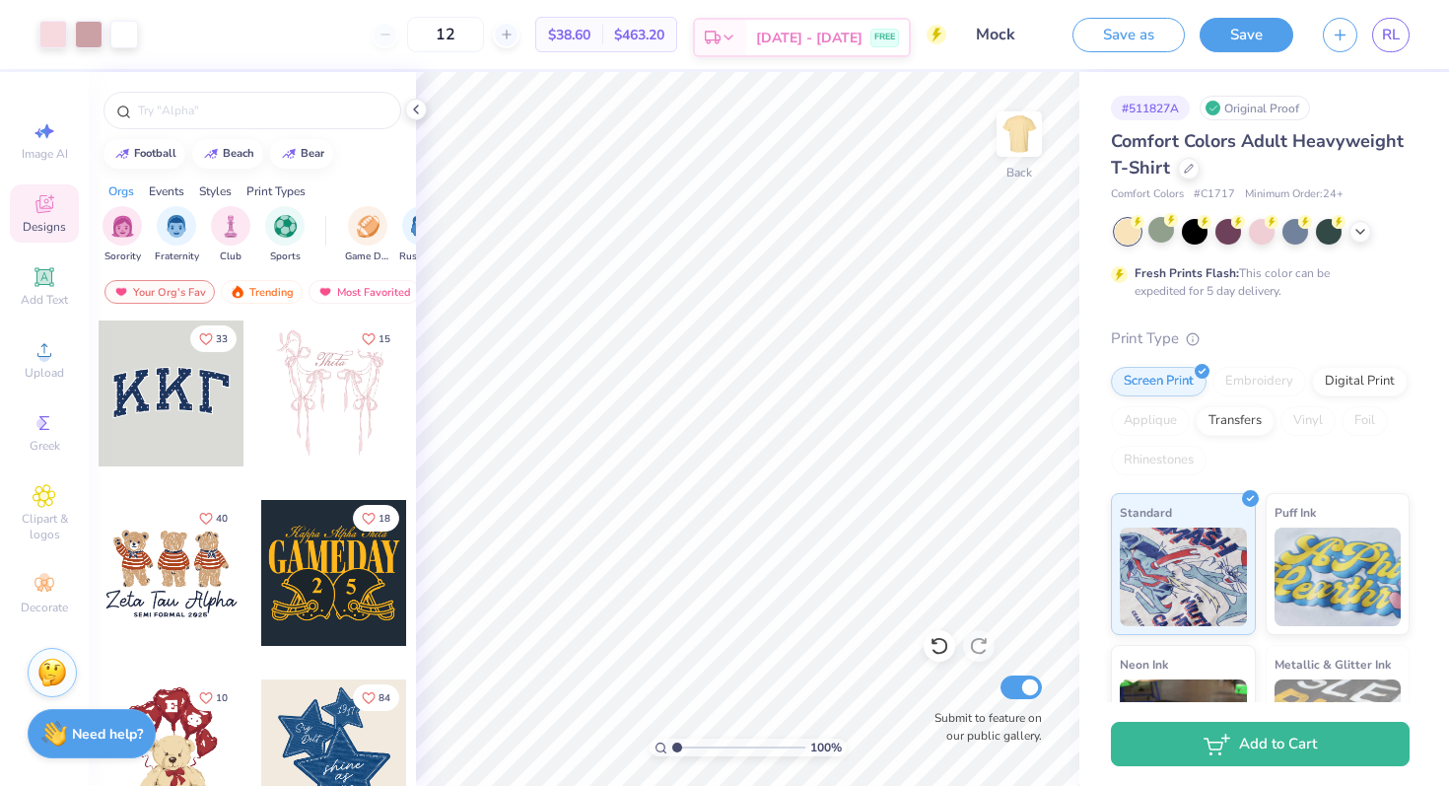
click at [800, 34] on div "Sep 6 - 9 FREE" at bounding box center [827, 37] width 163 height 35
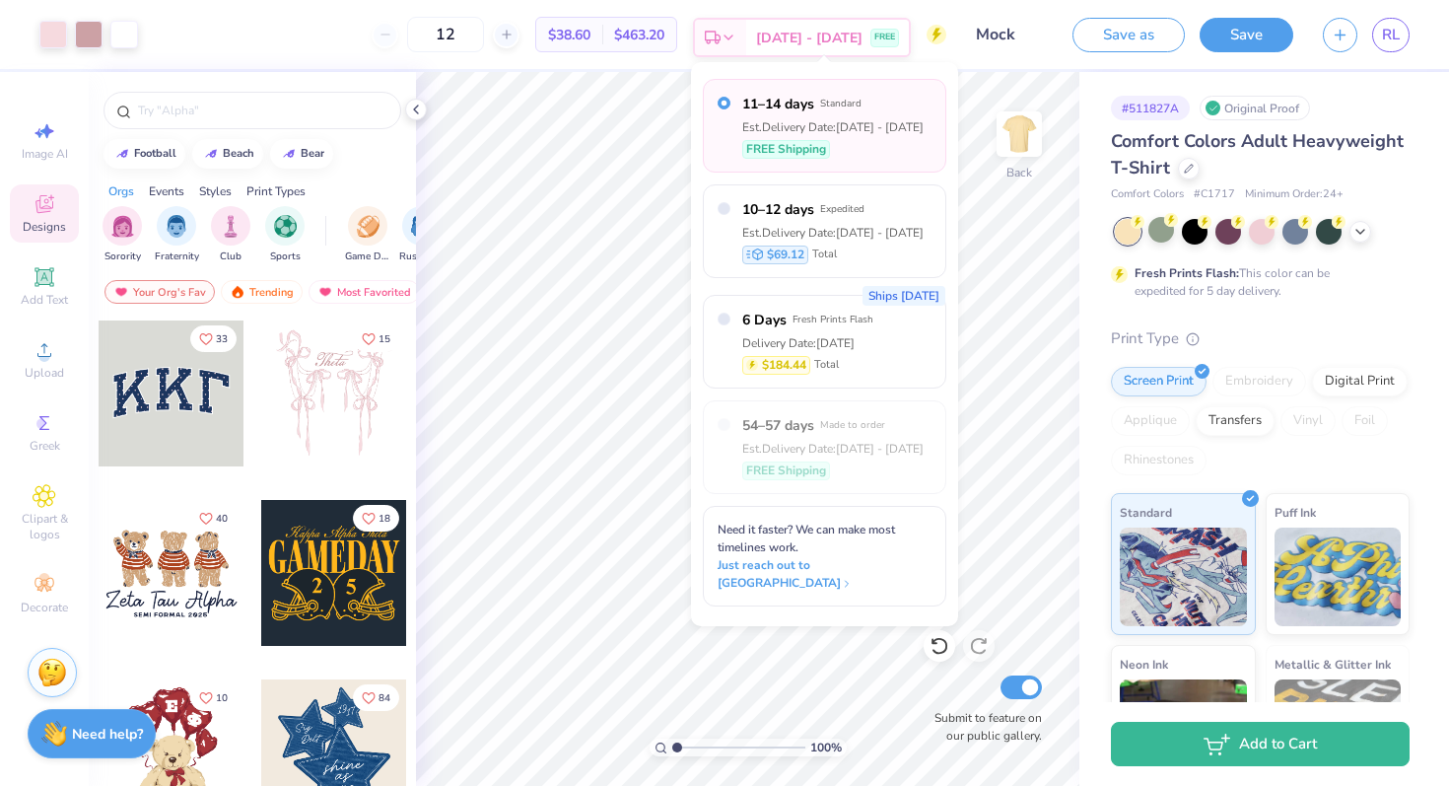
click at [800, 34] on div "Sep 6 - 9 FREE" at bounding box center [827, 37] width 163 height 35
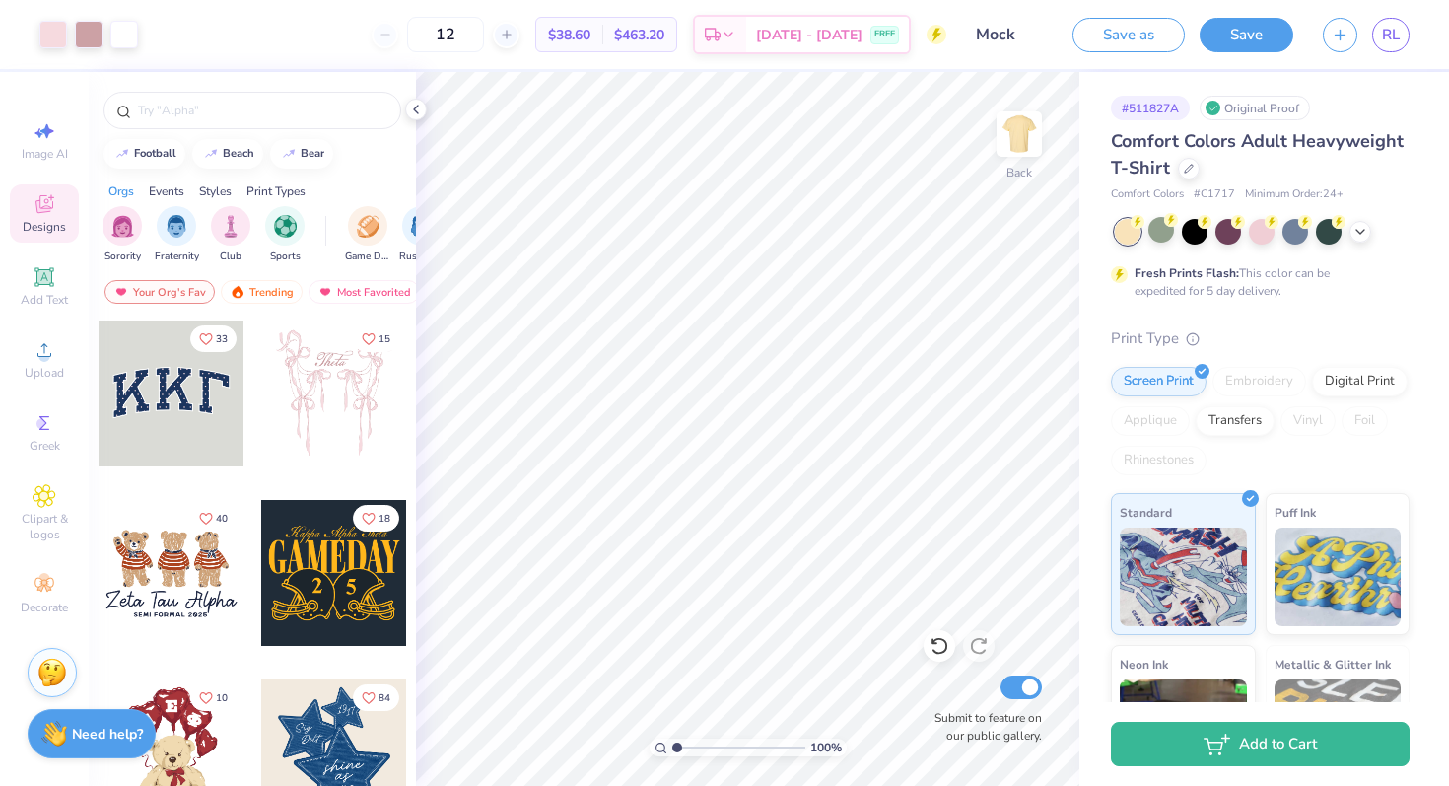
click at [665, 35] on span "$463.20" at bounding box center [639, 35] width 50 height 21
click at [591, 38] on span "$38.60" at bounding box center [569, 35] width 42 height 21
click at [417, 108] on icon at bounding box center [416, 110] width 16 height 16
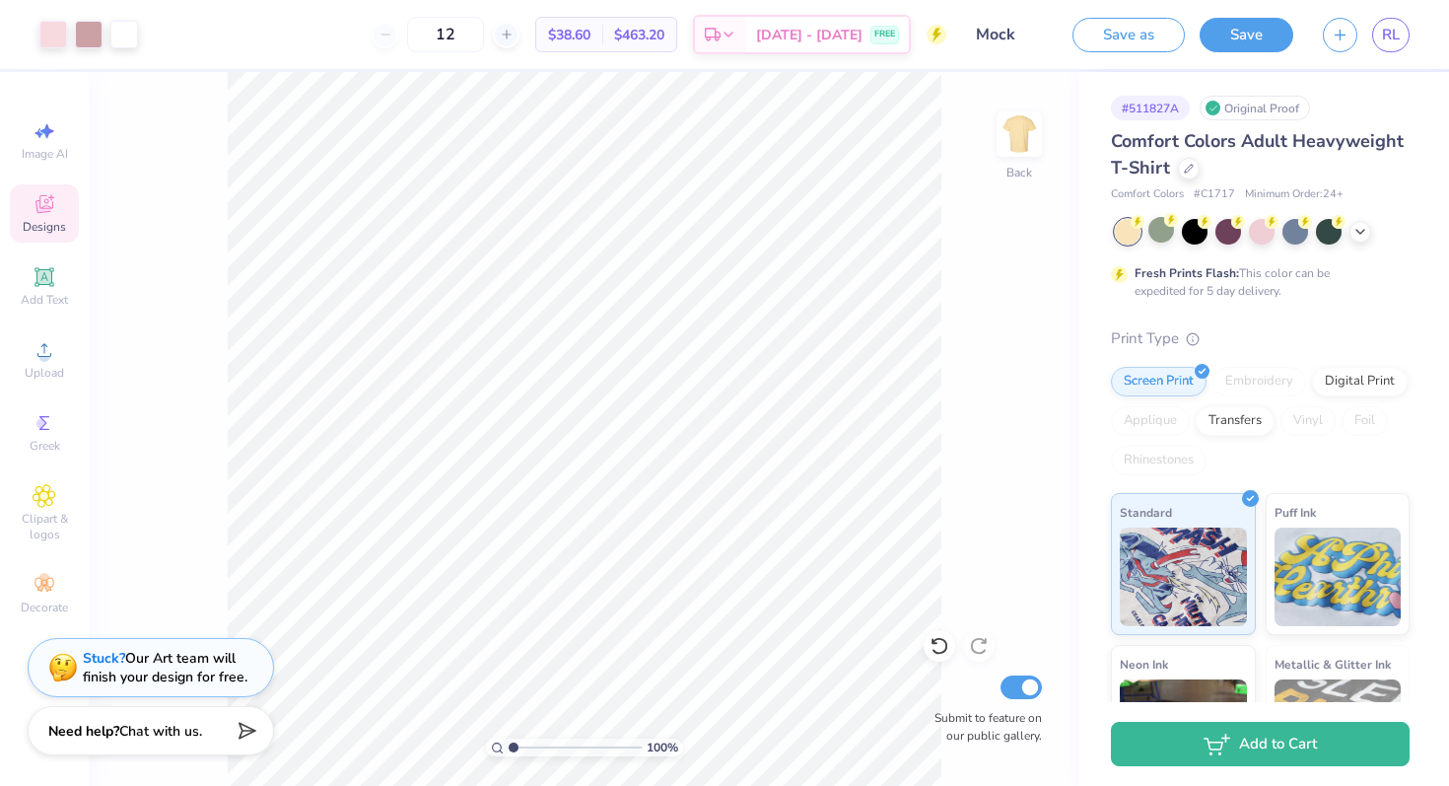
click at [248, 734] on polygon at bounding box center [244, 731] width 24 height 24
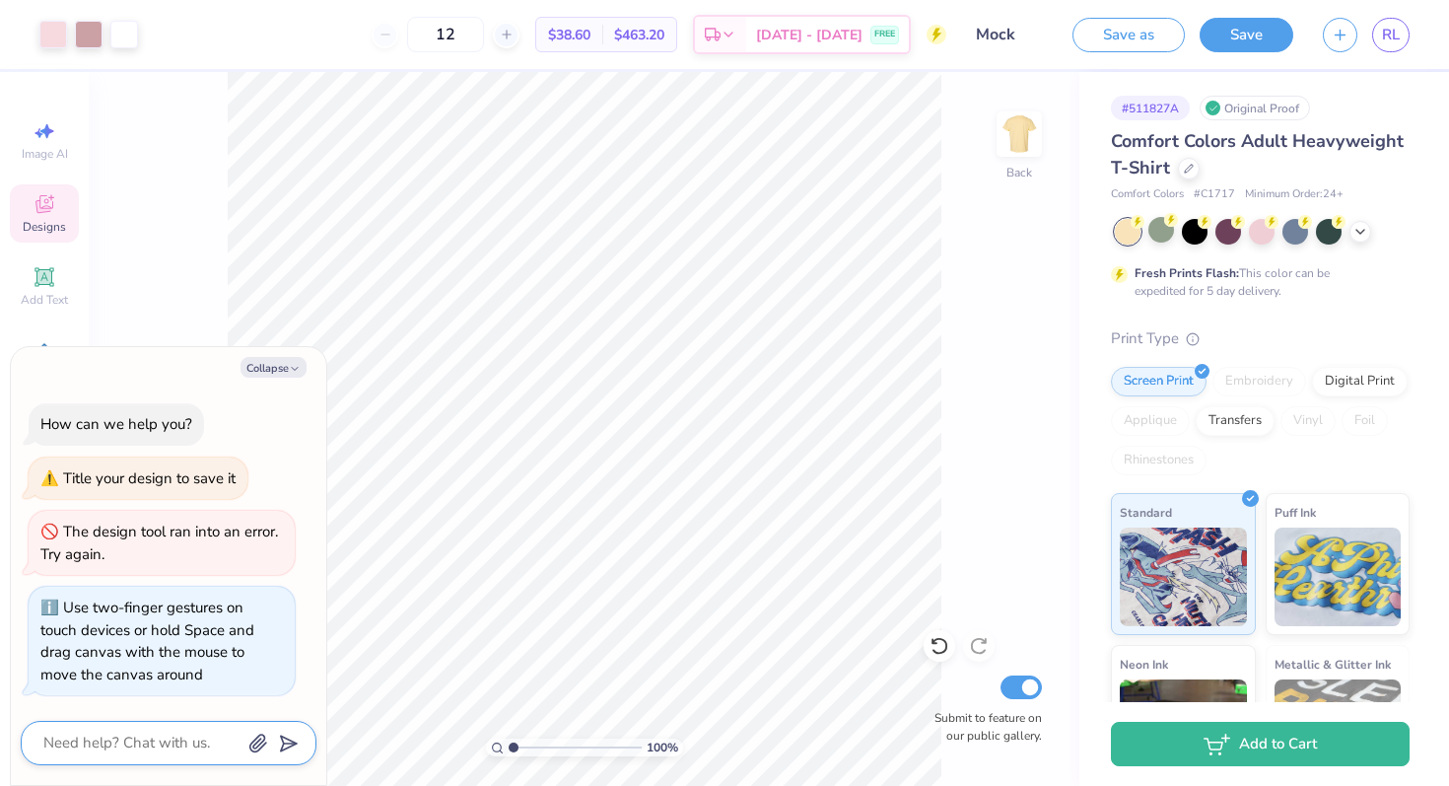
click at [187, 737] on textarea at bounding box center [141, 743] width 200 height 27
type textarea "x"
type textarea "h"
type textarea "x"
type textarea "how"
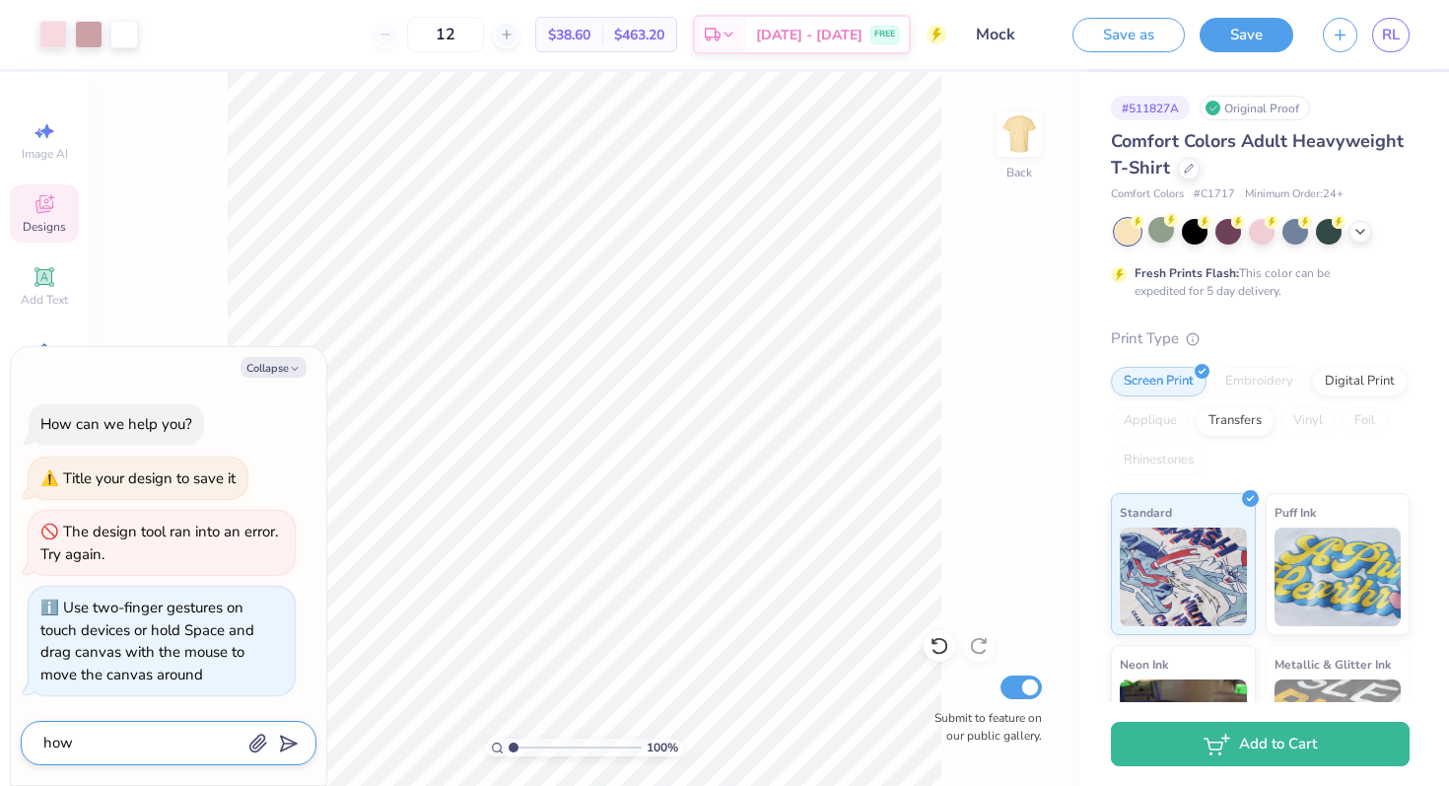
type textarea "x"
type textarea "how"
type textarea "x"
type textarea "how d"
type textarea "x"
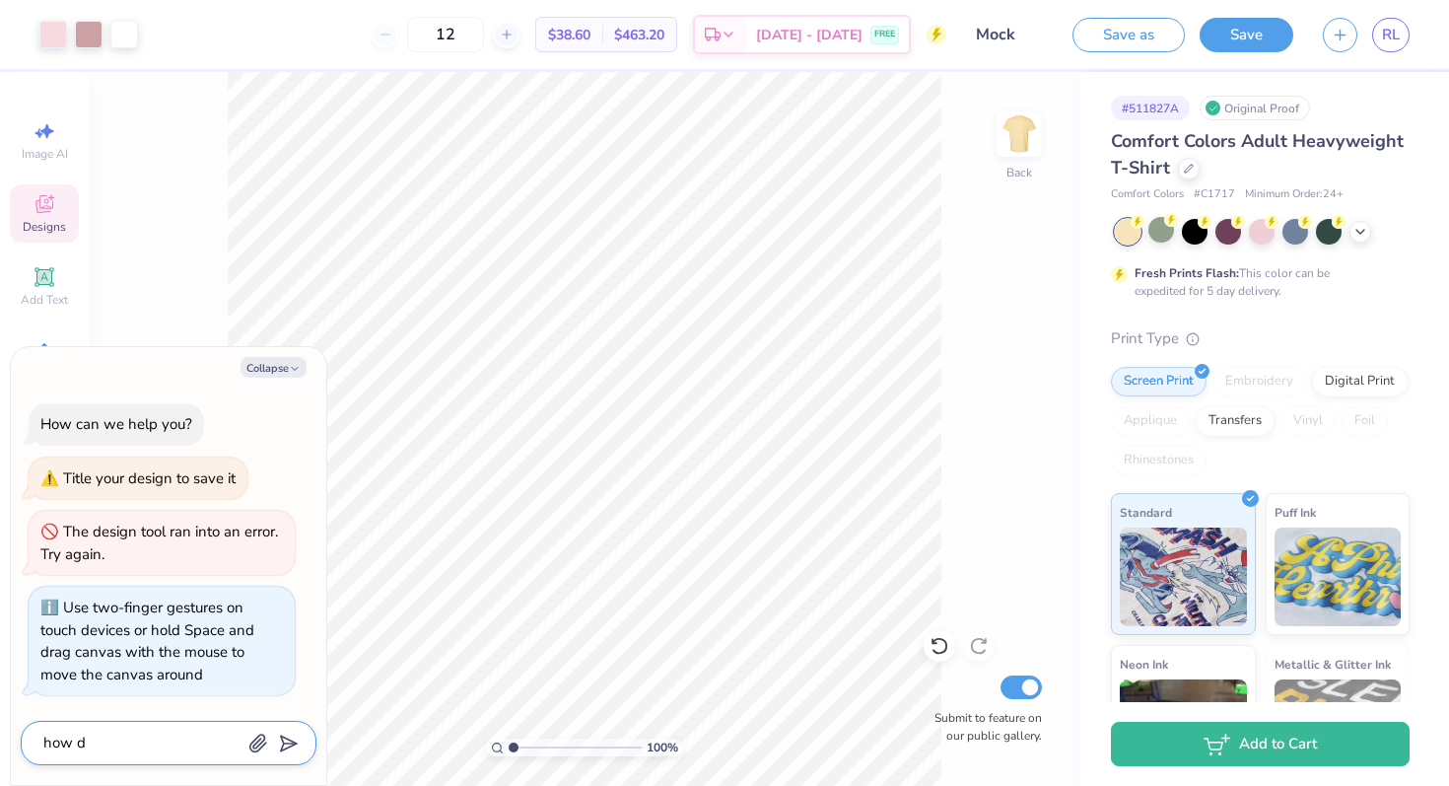
type textarea "how do"
type textarea "x"
type textarea "how do"
type textarea "x"
type textarea "how do i"
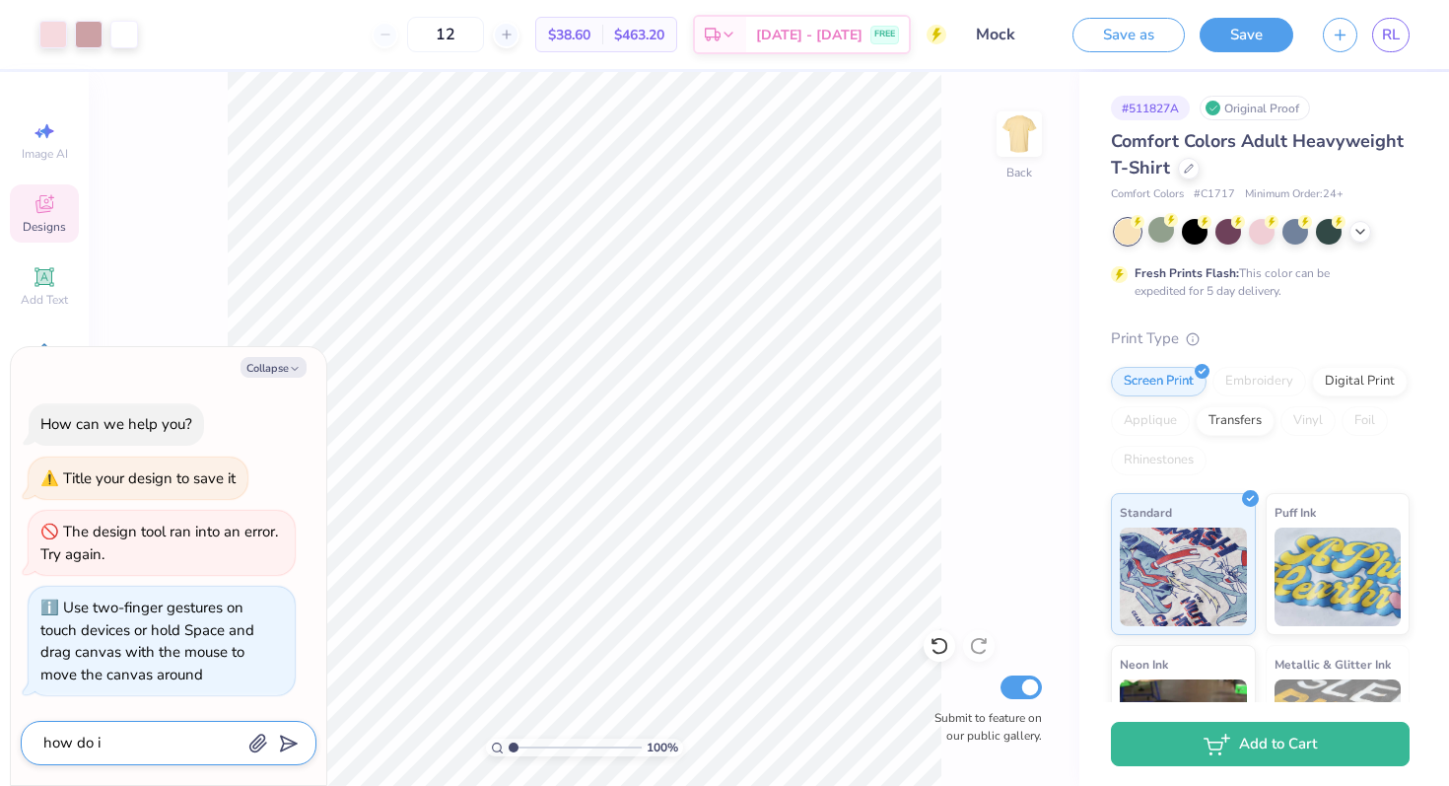
type textarea "x"
type textarea "how do is"
type textarea "x"
type textarea "how do is"
type textarea "x"
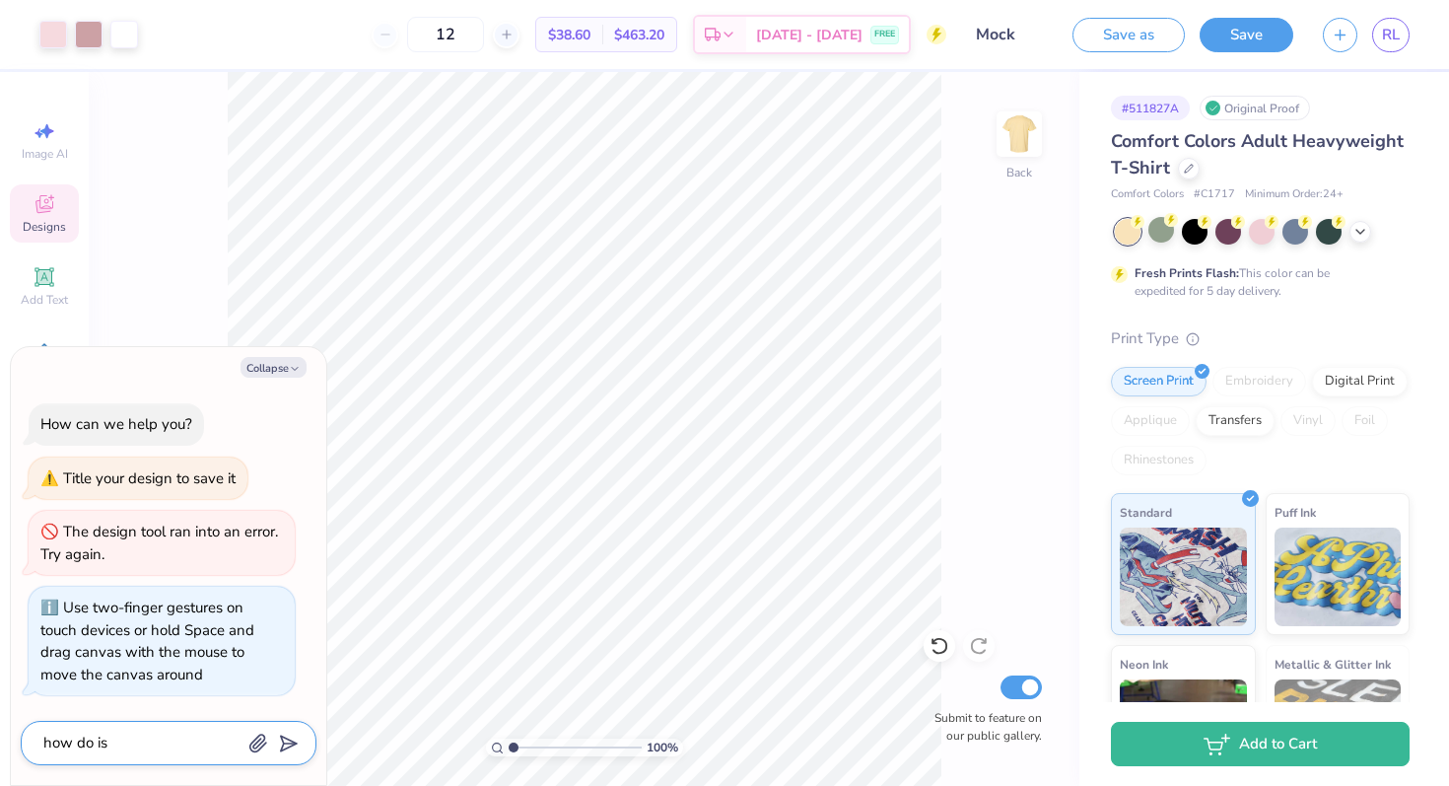
type textarea "how do is"
type textarea "x"
type textarea "how do is"
type textarea "x"
type textarea "how do is"
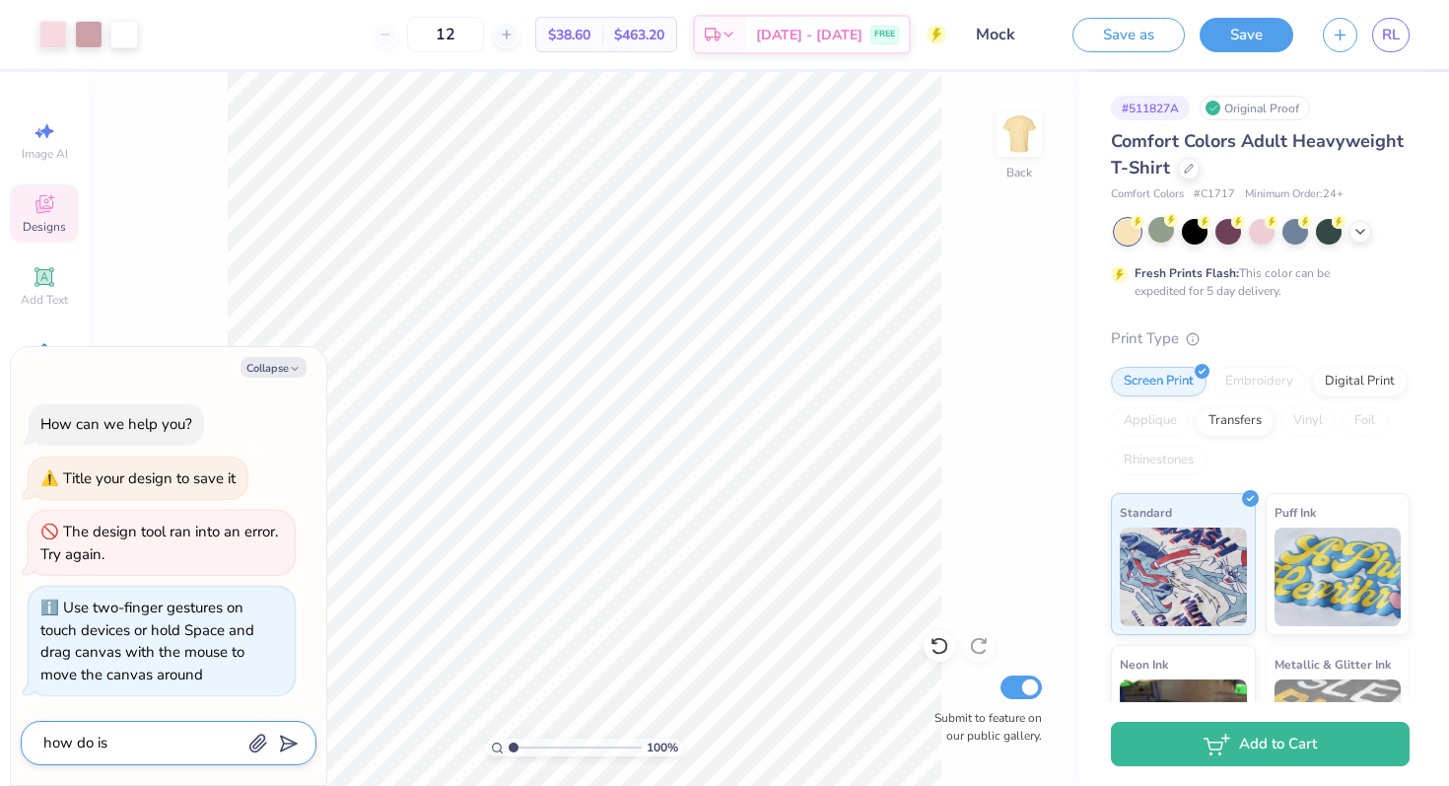
type textarea "x"
type textarea "how do i"
type textarea "x"
type textarea "how do i"
type textarea "x"
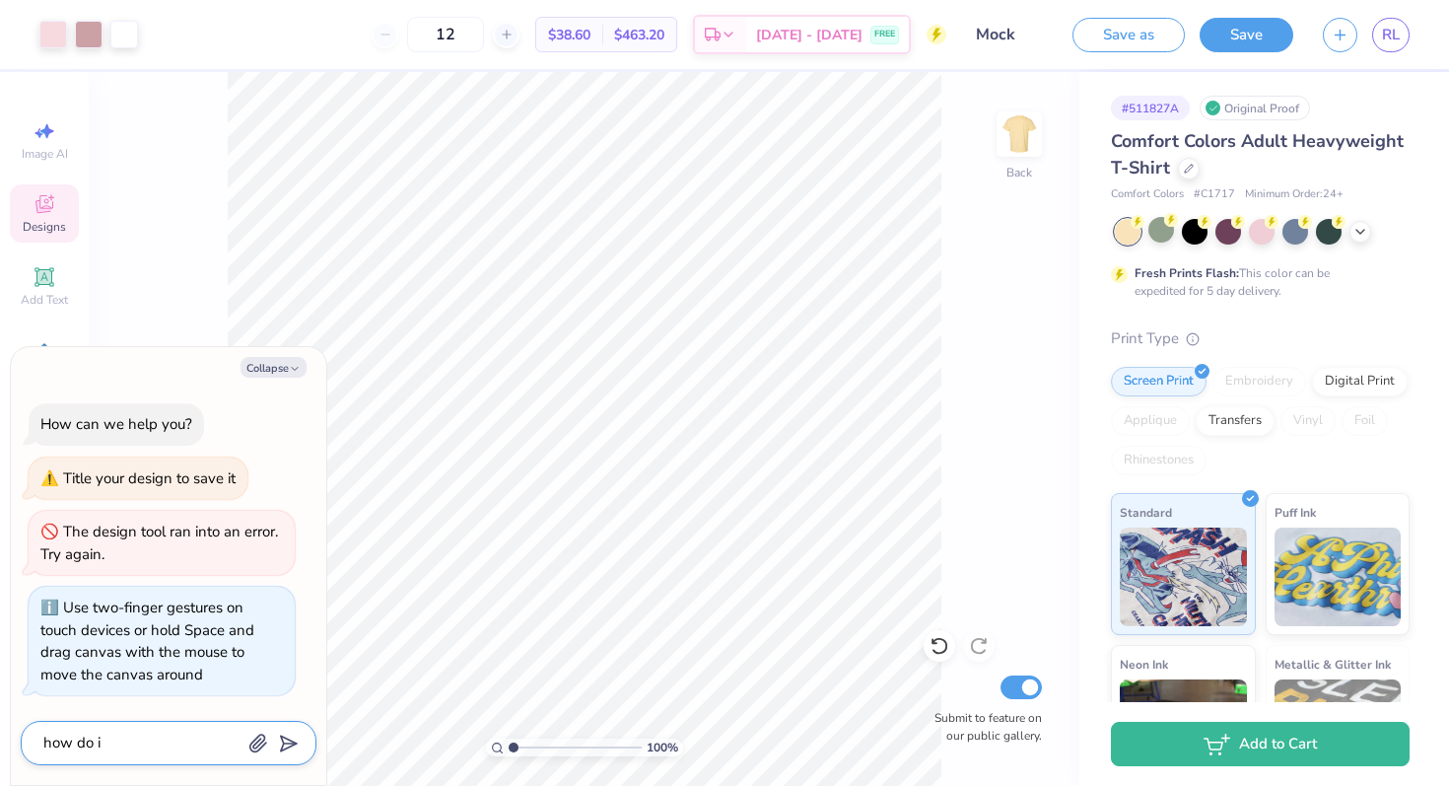
type textarea "how do i s"
type textarea "x"
type textarea "how do i se"
type textarea "x"
type textarea "how do i sel"
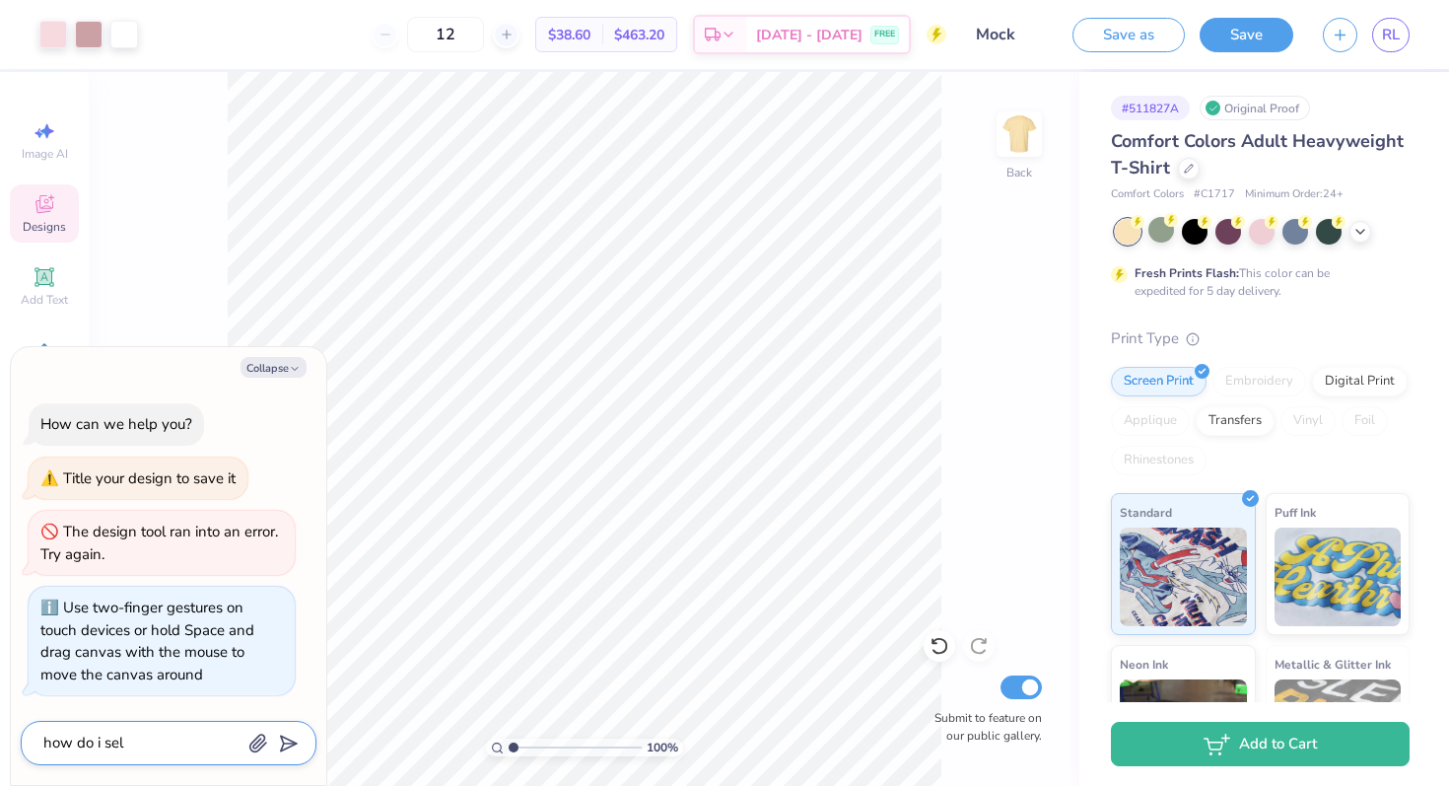
type textarea "x"
type textarea "how do i sele"
type textarea "x"
type textarea "how do i selec"
type textarea "x"
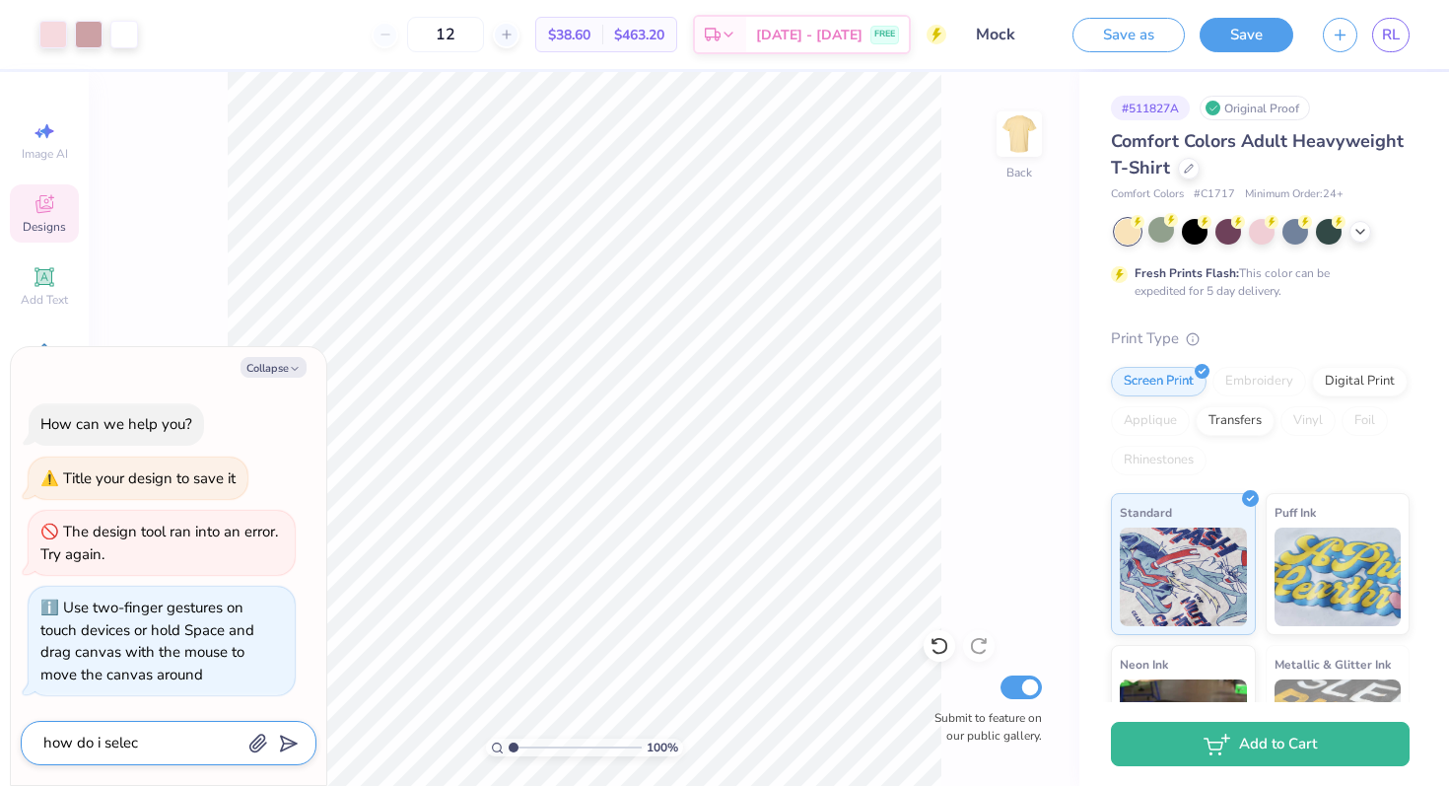
type textarea "how do i select"
type textarea "x"
type textarea "how do i select"
type textarea "x"
type textarea "how do i select si"
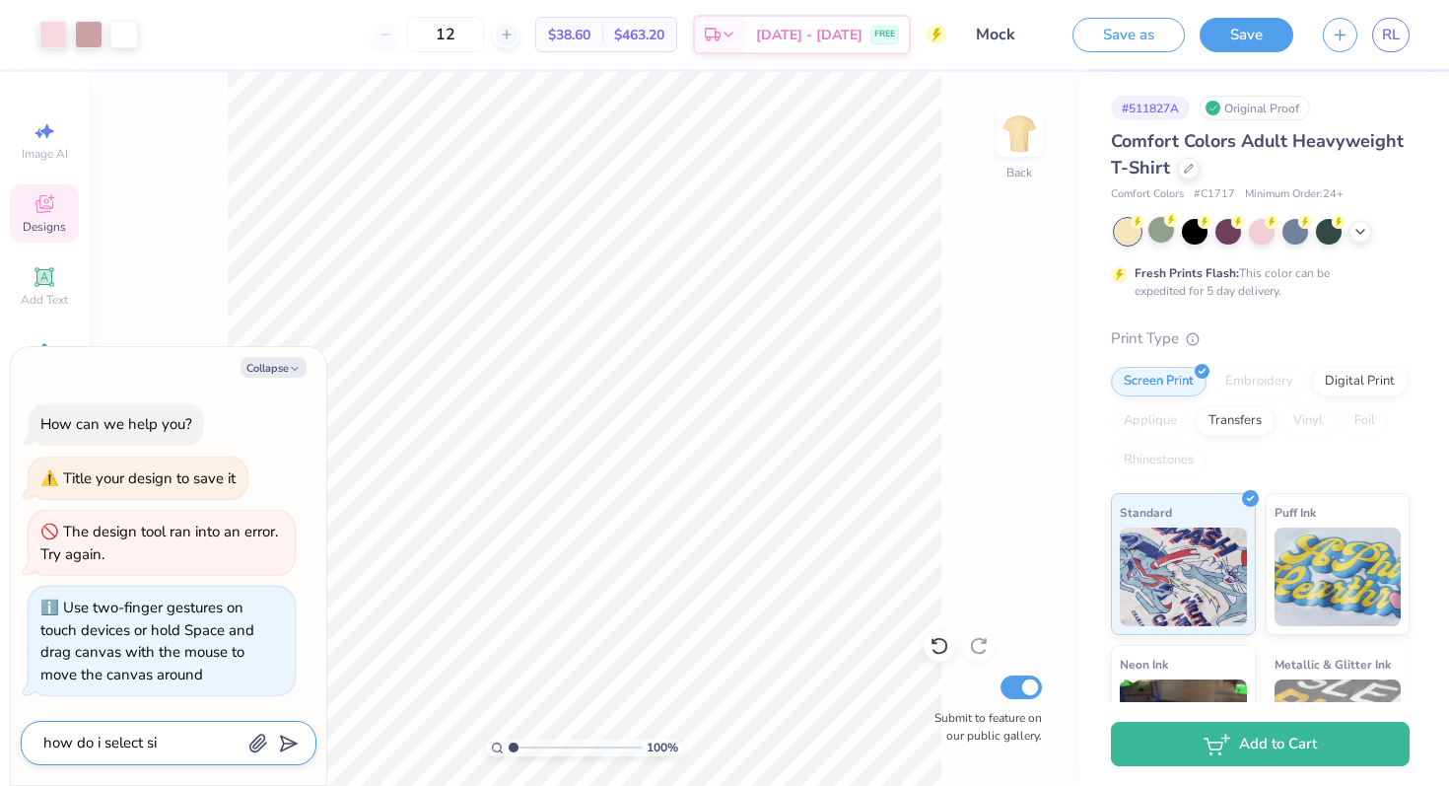
type textarea "x"
type textarea "how do i select siz"
type textarea "x"
type textarea "how do i select size"
type textarea "x"
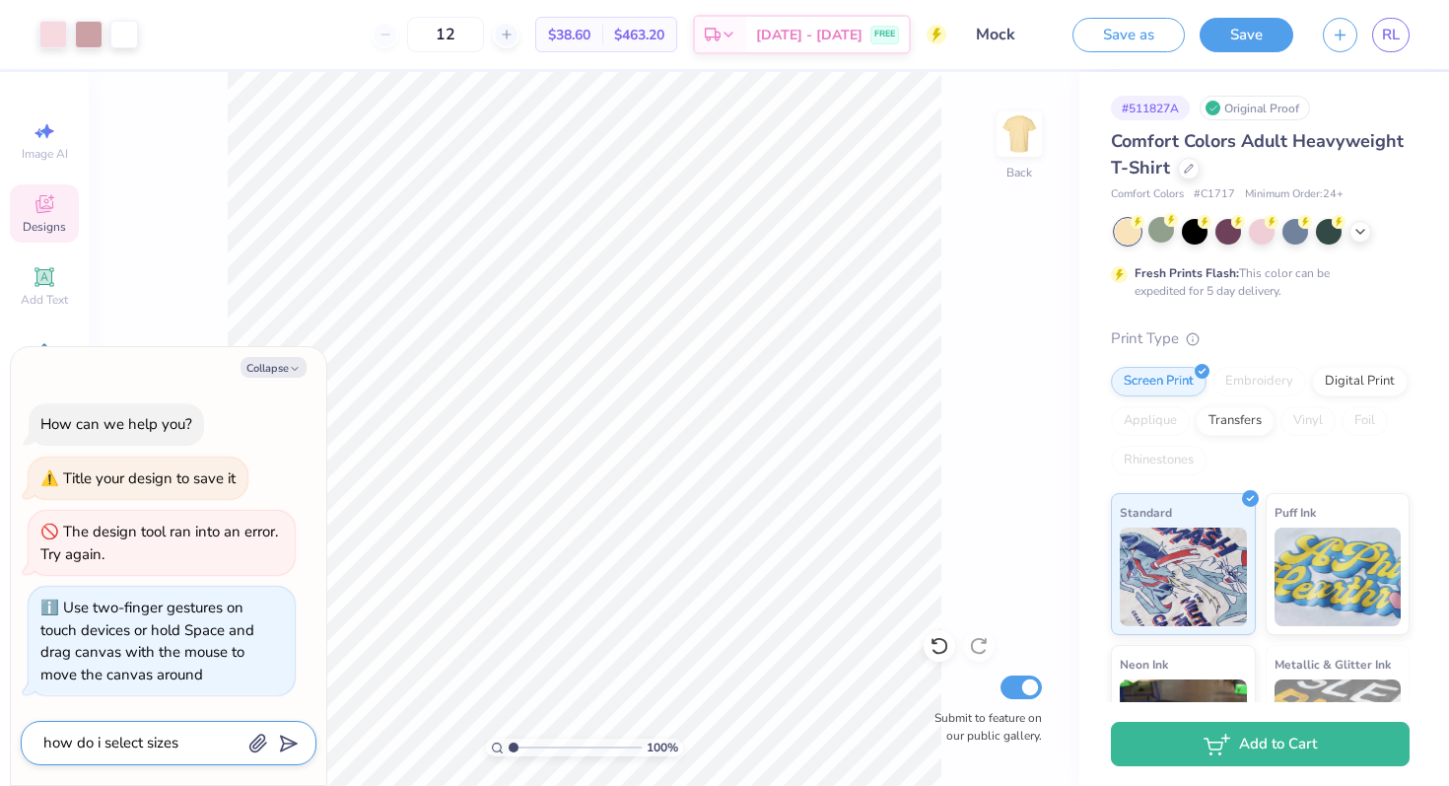
type textarea "how do i select sizes"
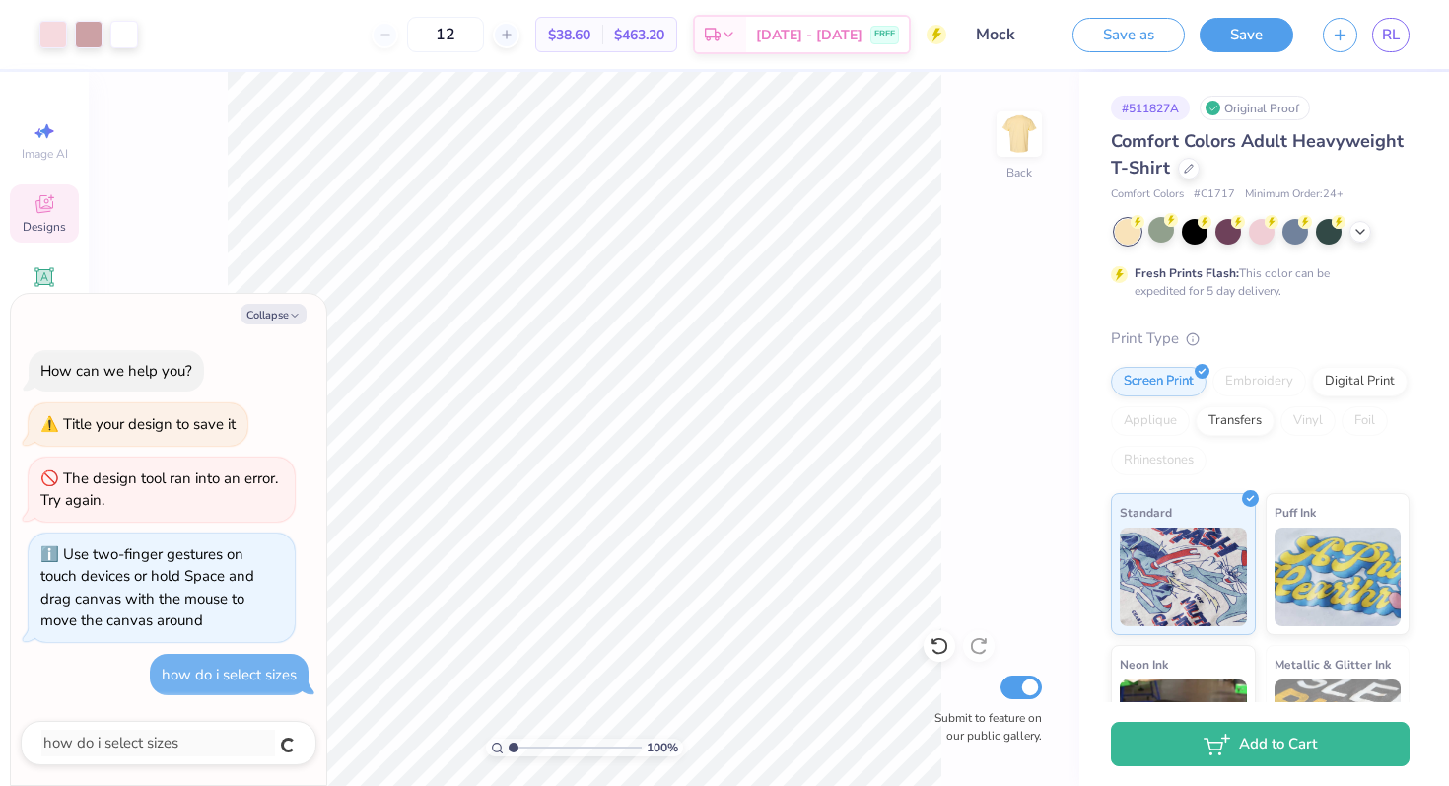
type textarea "x"
click at [272, 315] on button "Collapse" at bounding box center [274, 314] width 66 height 21
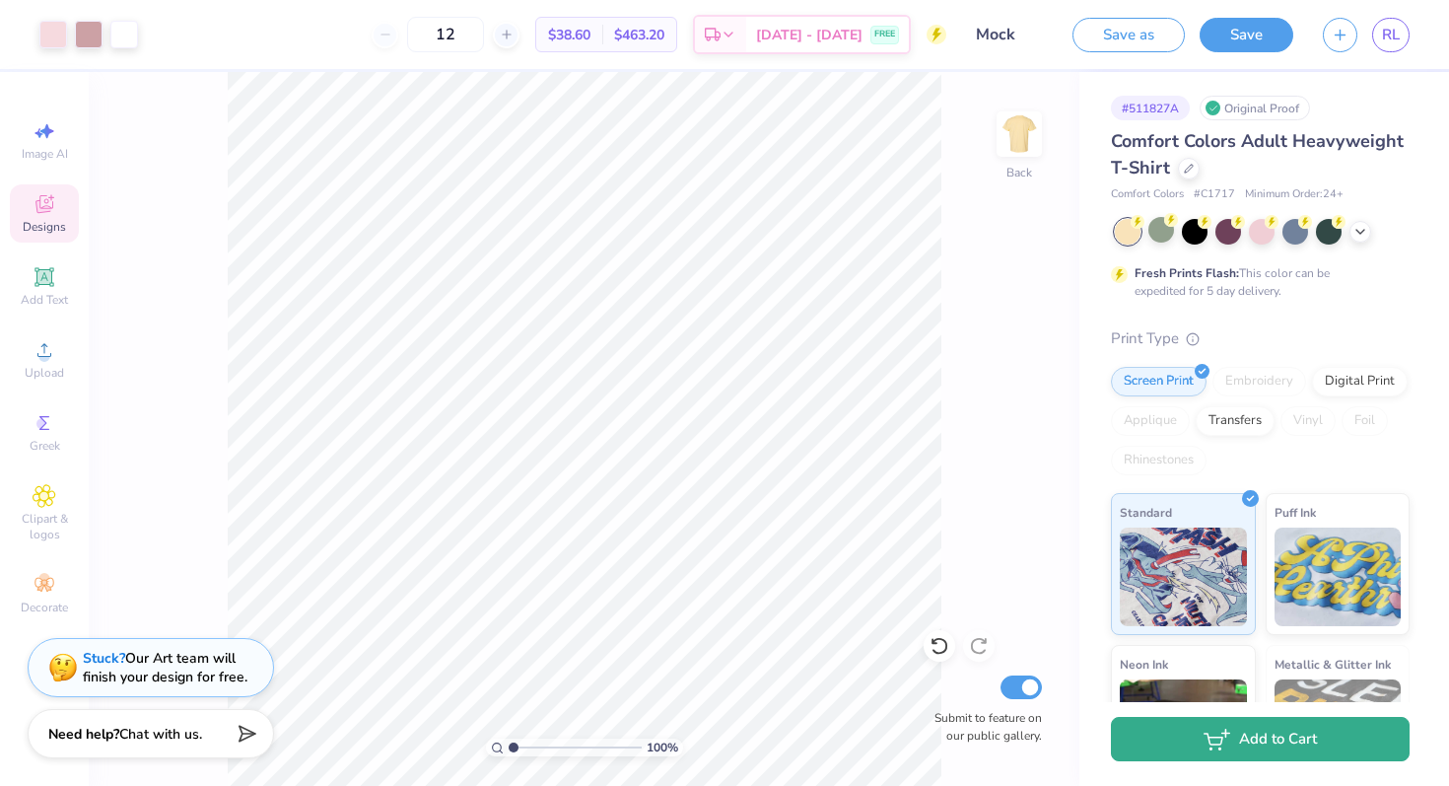
click at [1289, 744] on button "Add to Cart" at bounding box center [1260, 739] width 299 height 44
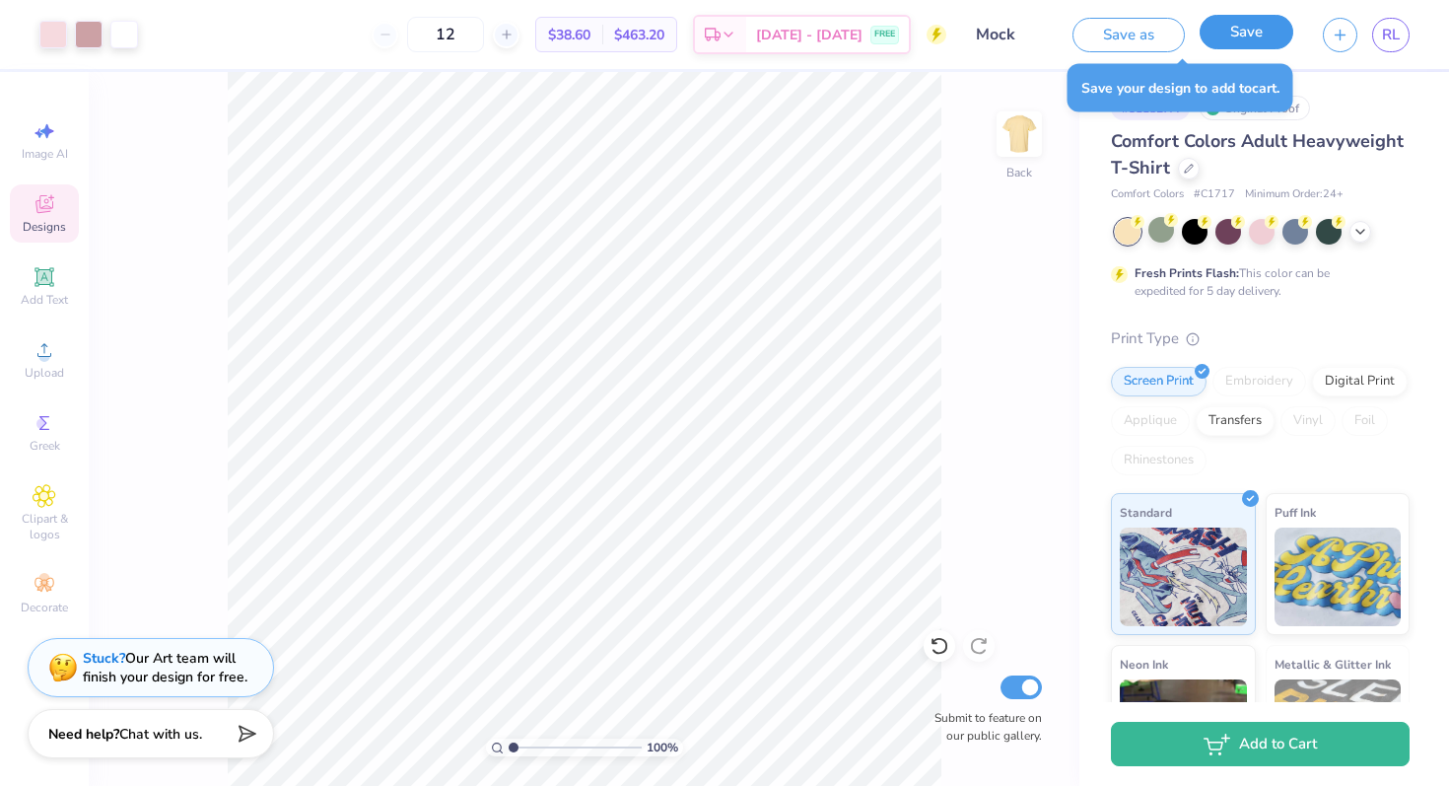
click at [1245, 38] on button "Save" at bounding box center [1247, 32] width 94 height 35
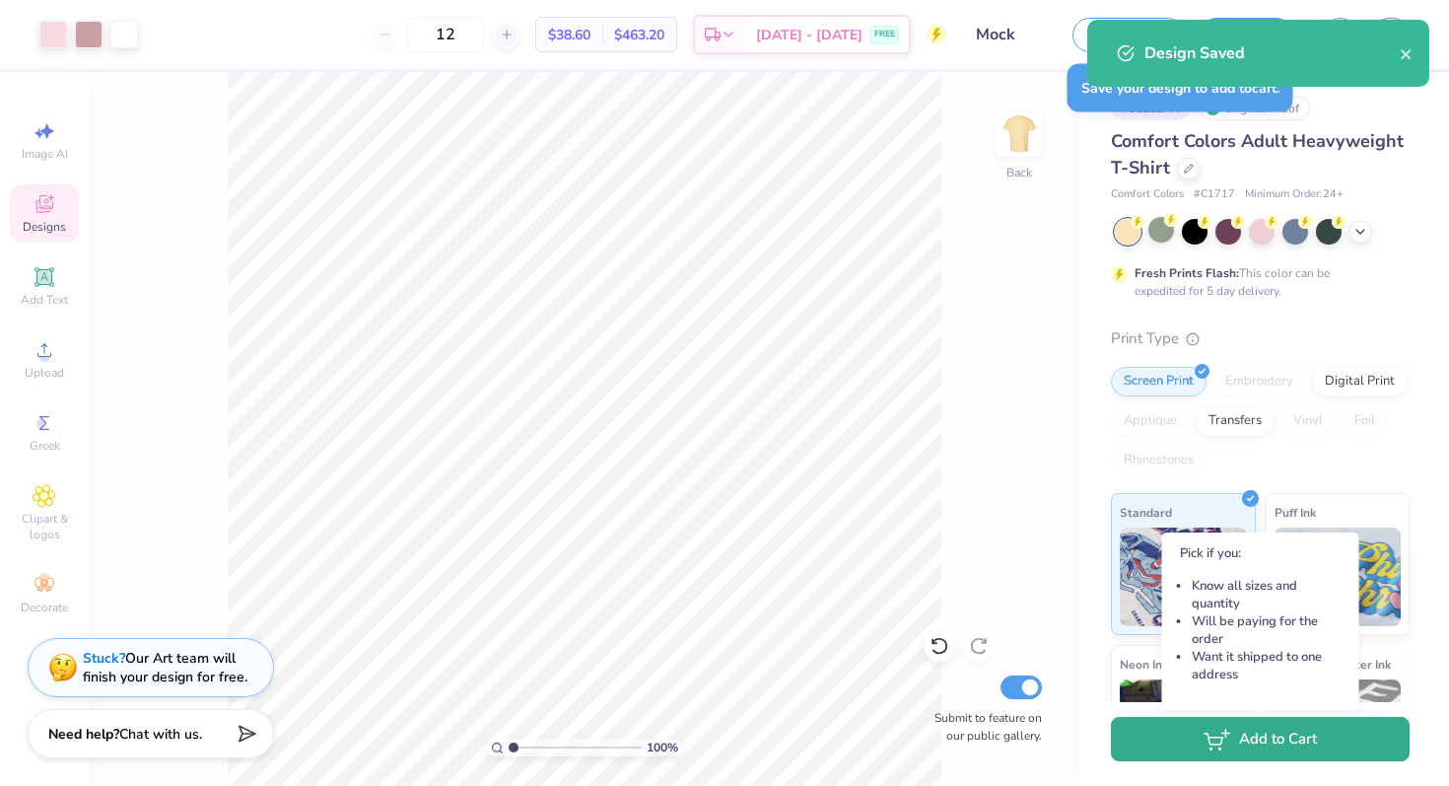
click at [1267, 745] on button "Add to Cart" at bounding box center [1260, 739] width 299 height 44
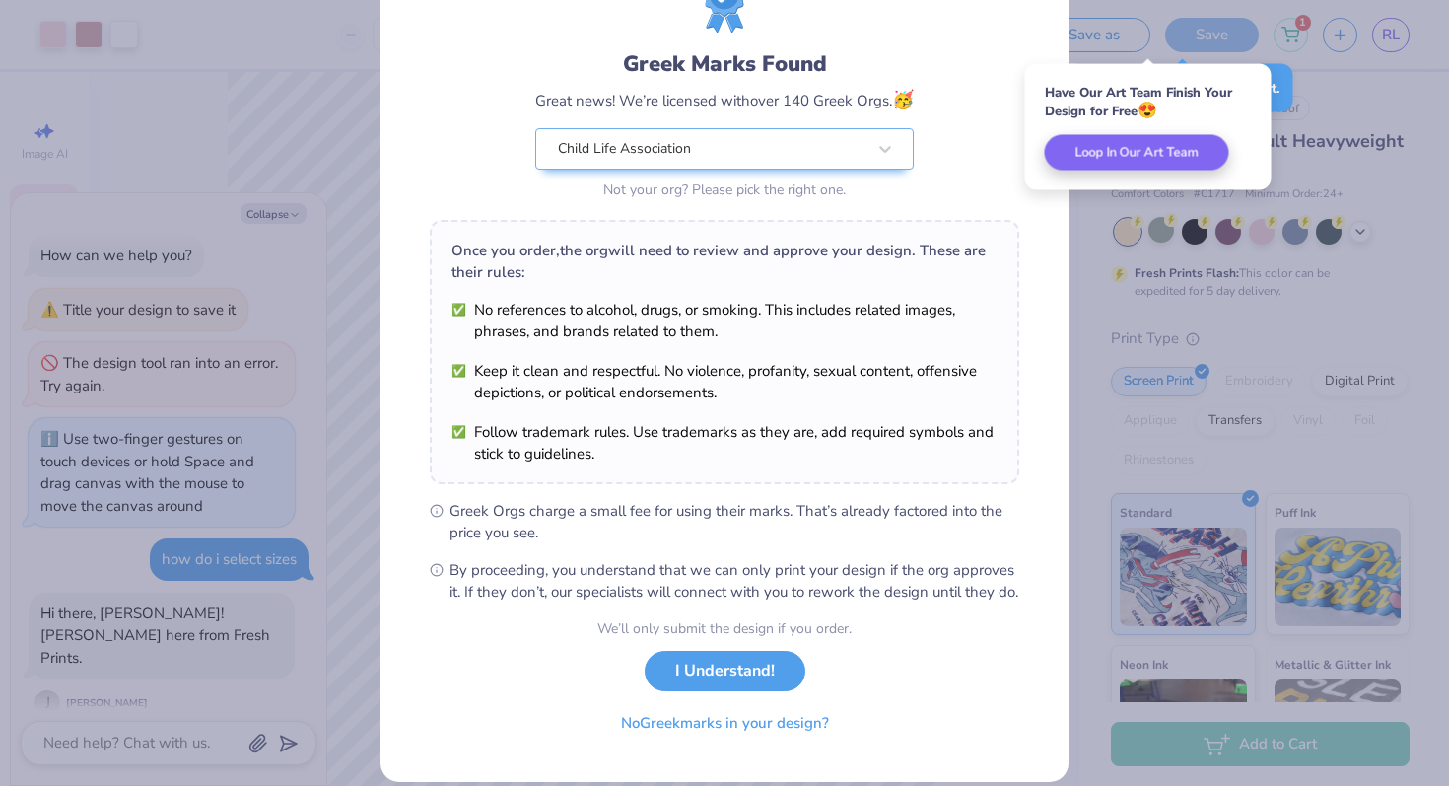
scroll to position [137, 0]
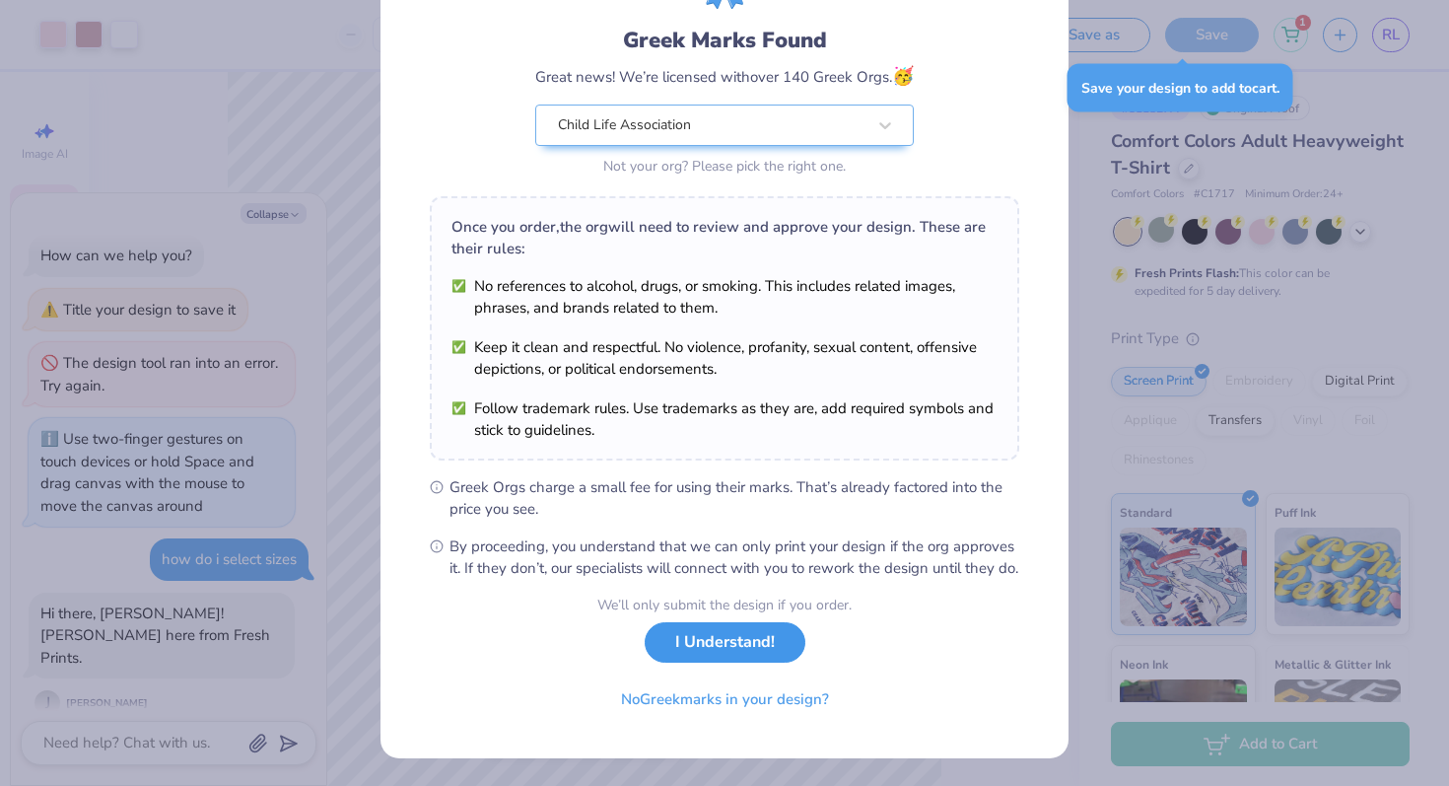
click at [736, 657] on button "I Understand!" at bounding box center [725, 642] width 161 height 40
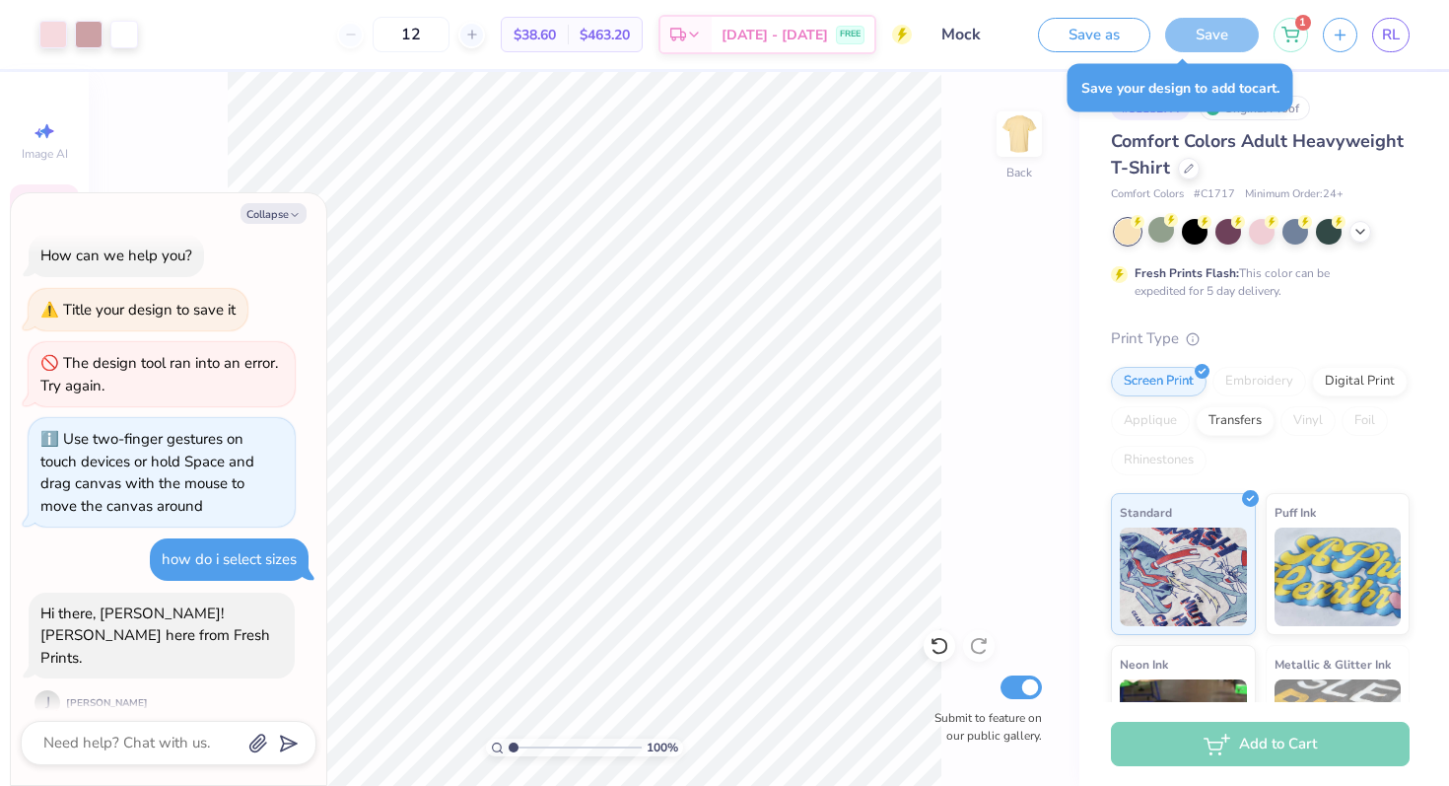
scroll to position [0, 0]
click at [175, 742] on textarea at bounding box center [141, 743] width 200 height 27
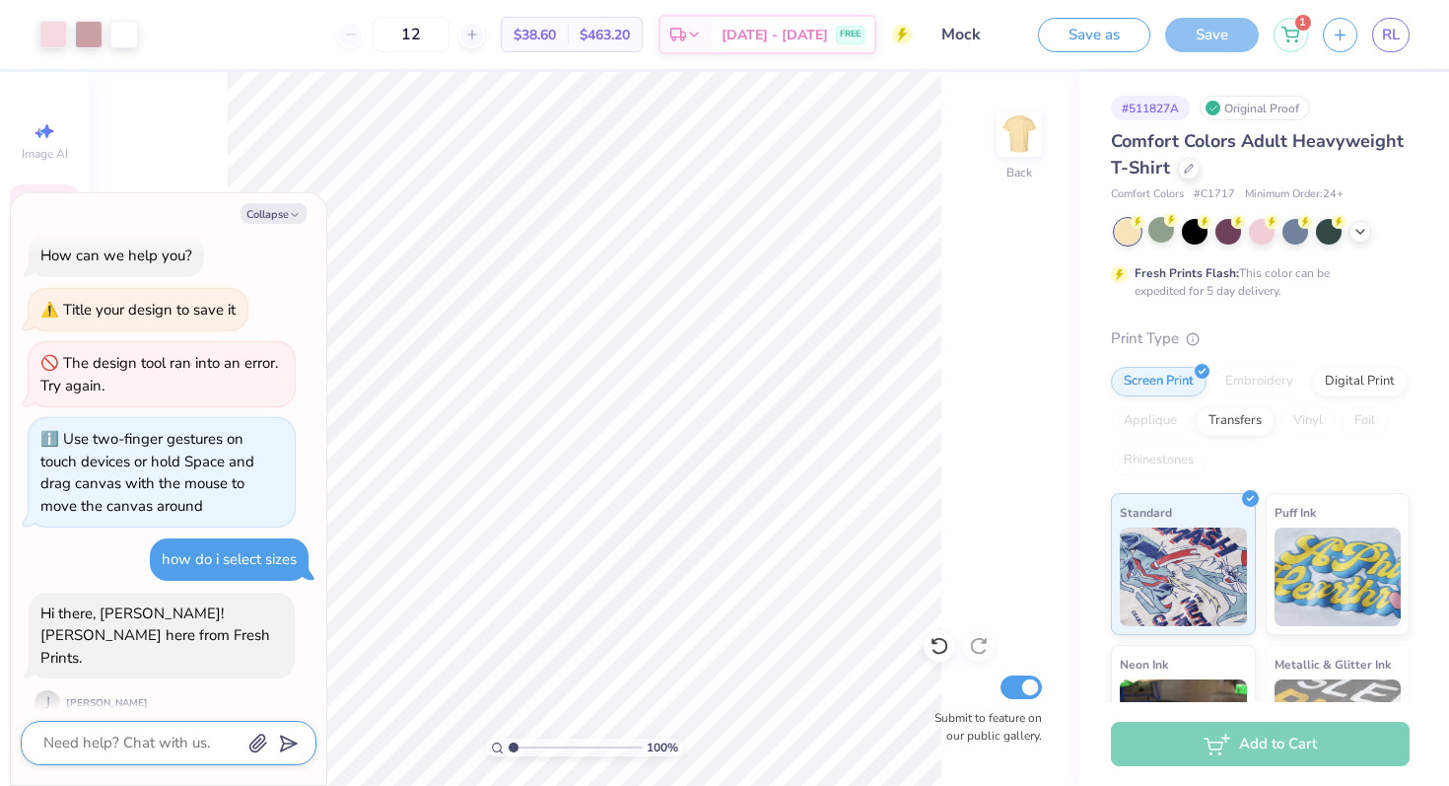
scroll to position [153, 0]
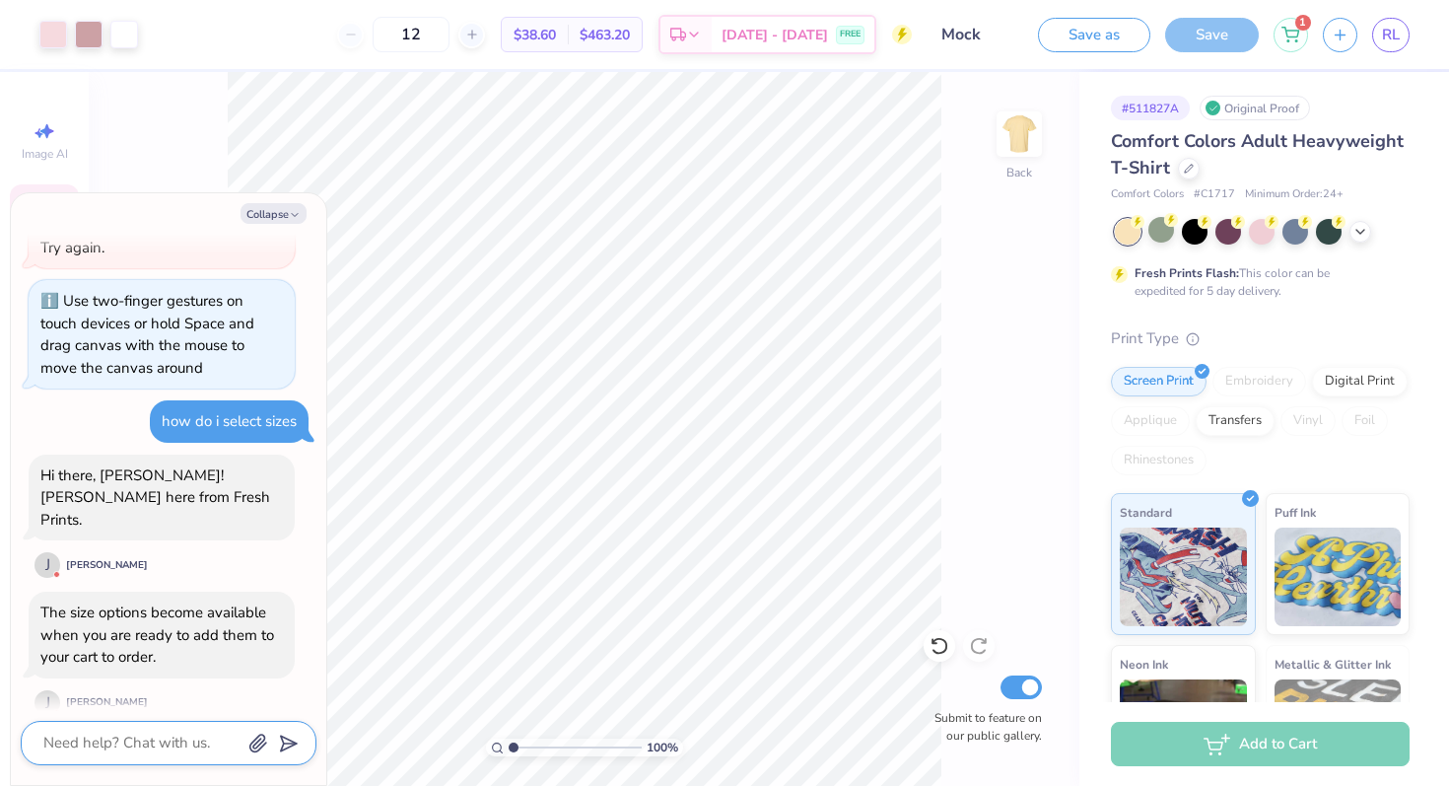
type textarea "x"
type textarea "w"
type textarea "x"
type textarea "wh"
type textarea "x"
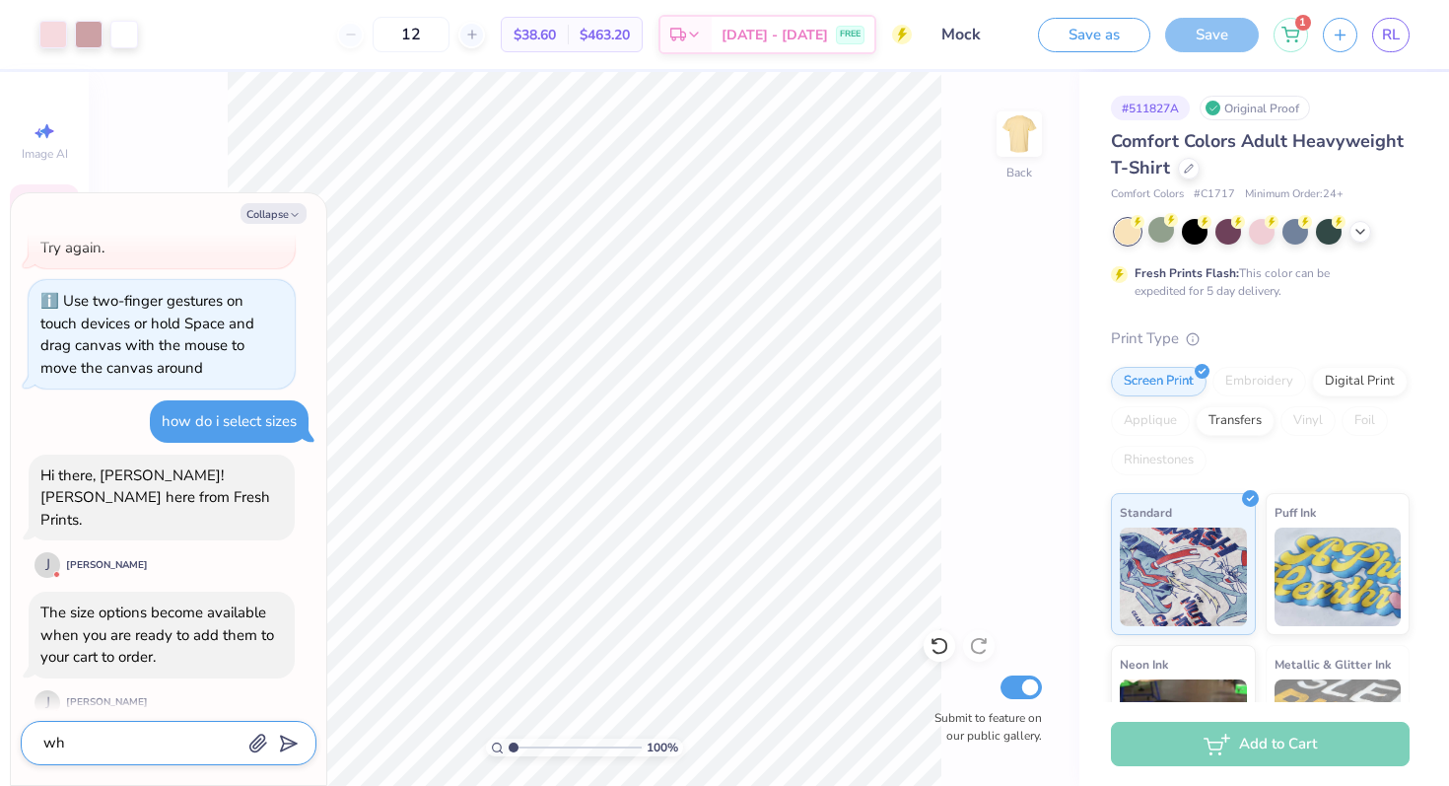
type textarea "whe"
type textarea "x"
type textarea "wher"
type textarea "x"
type textarea "where"
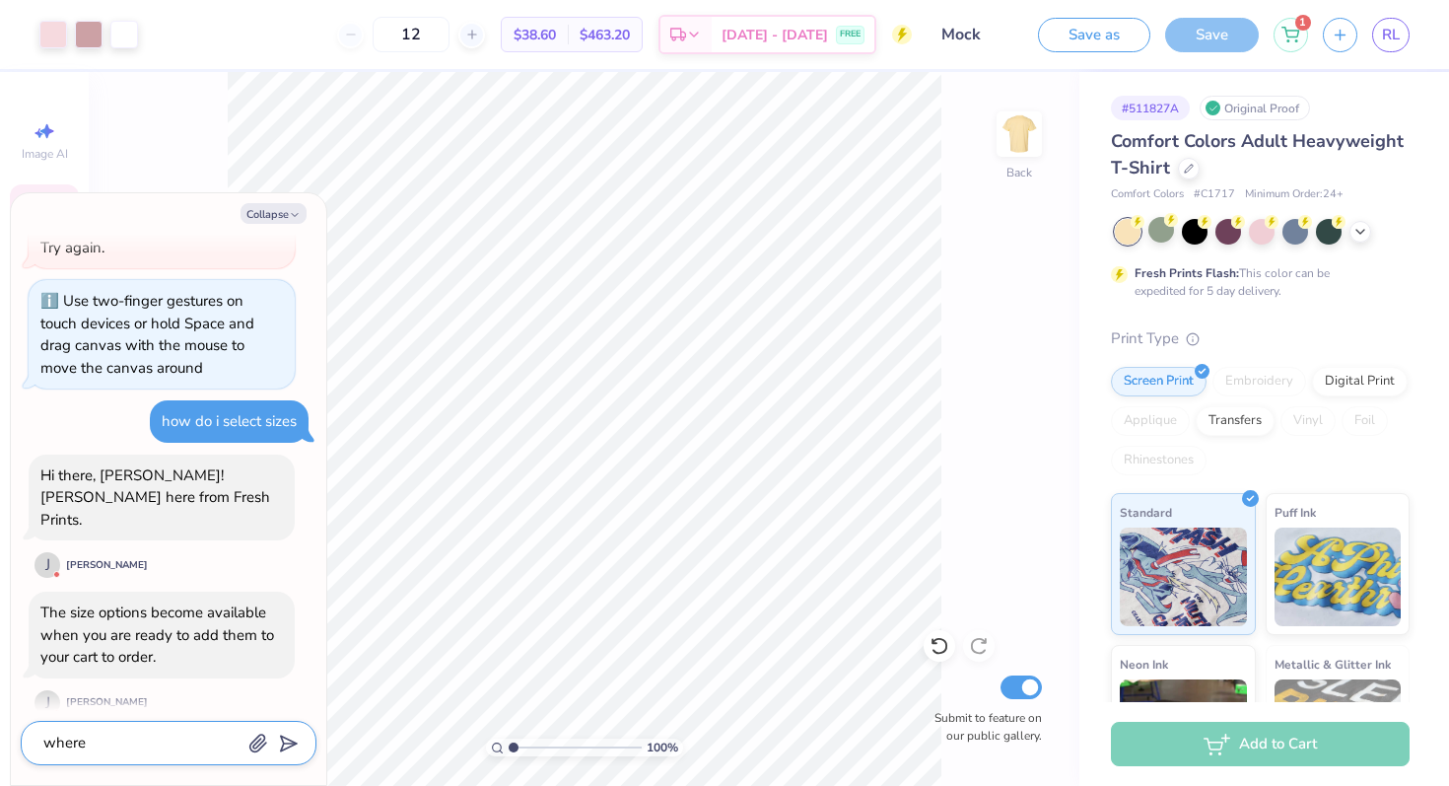
type textarea "x"
type textarea "where"
type textarea "x"
type textarea "where i"
type textarea "x"
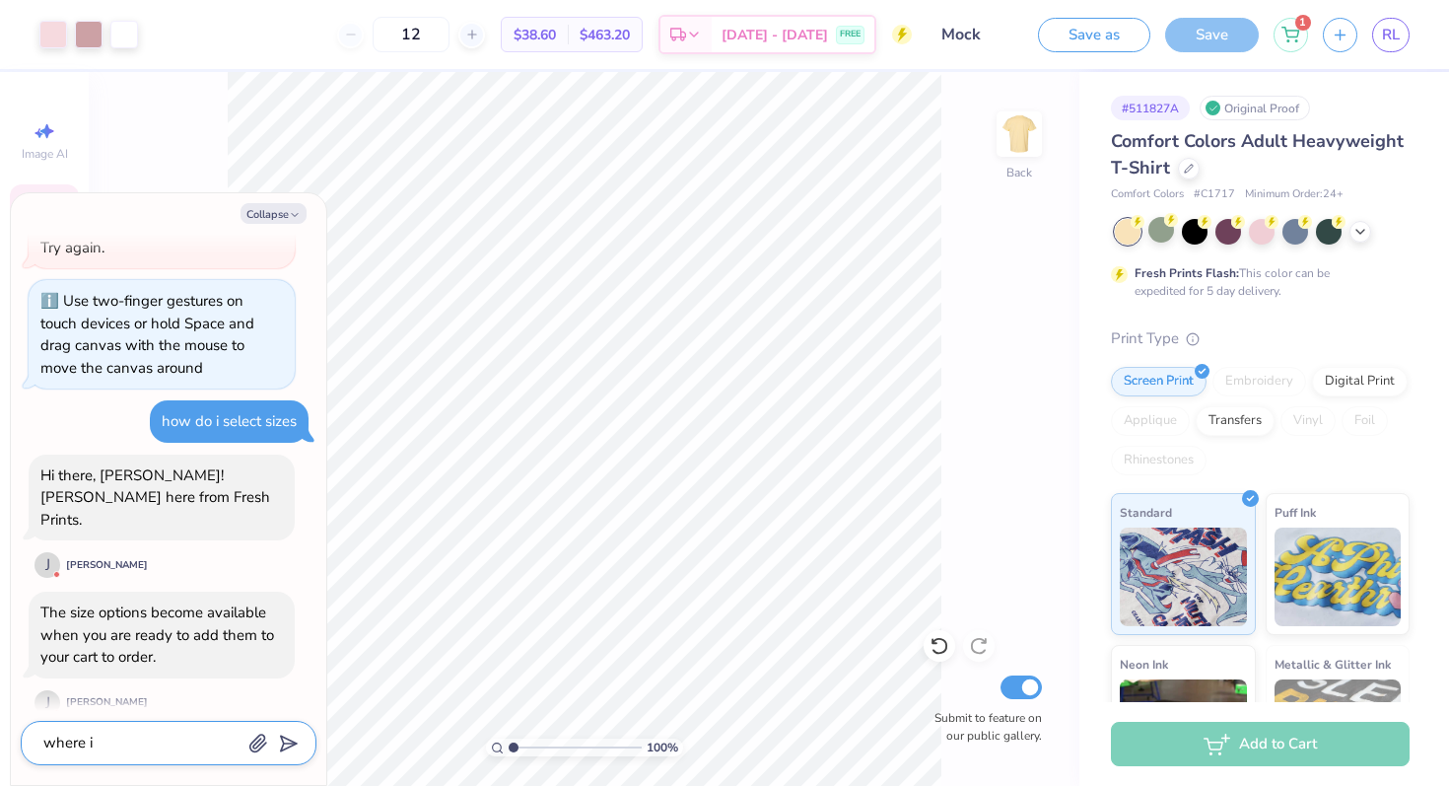
type textarea "where is"
type textarea "x"
type textarea "where is"
type textarea "x"
type textarea "where is t"
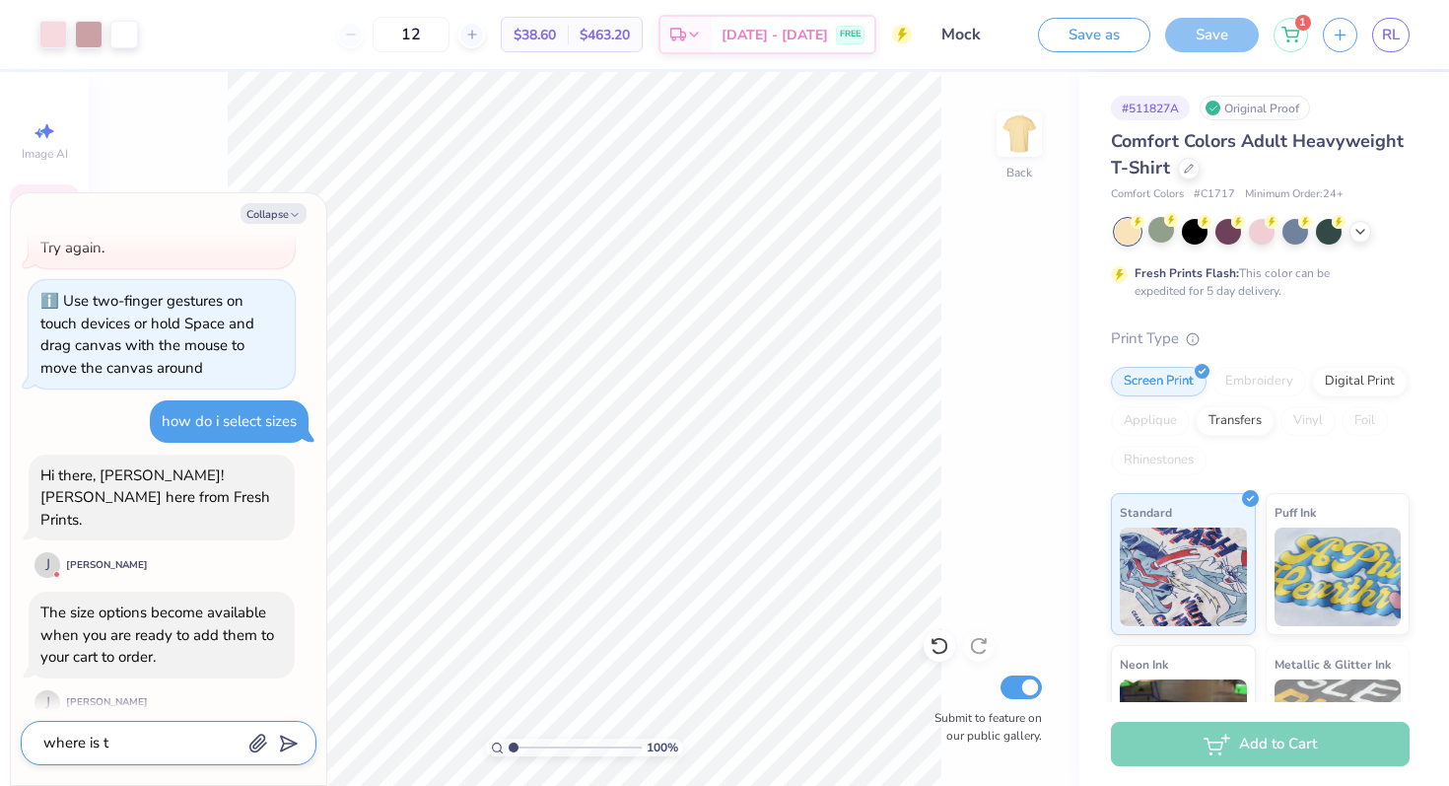
type textarea "x"
type textarea "where is tha"
type textarea "x"
type textarea "where is that"
type textarea "x"
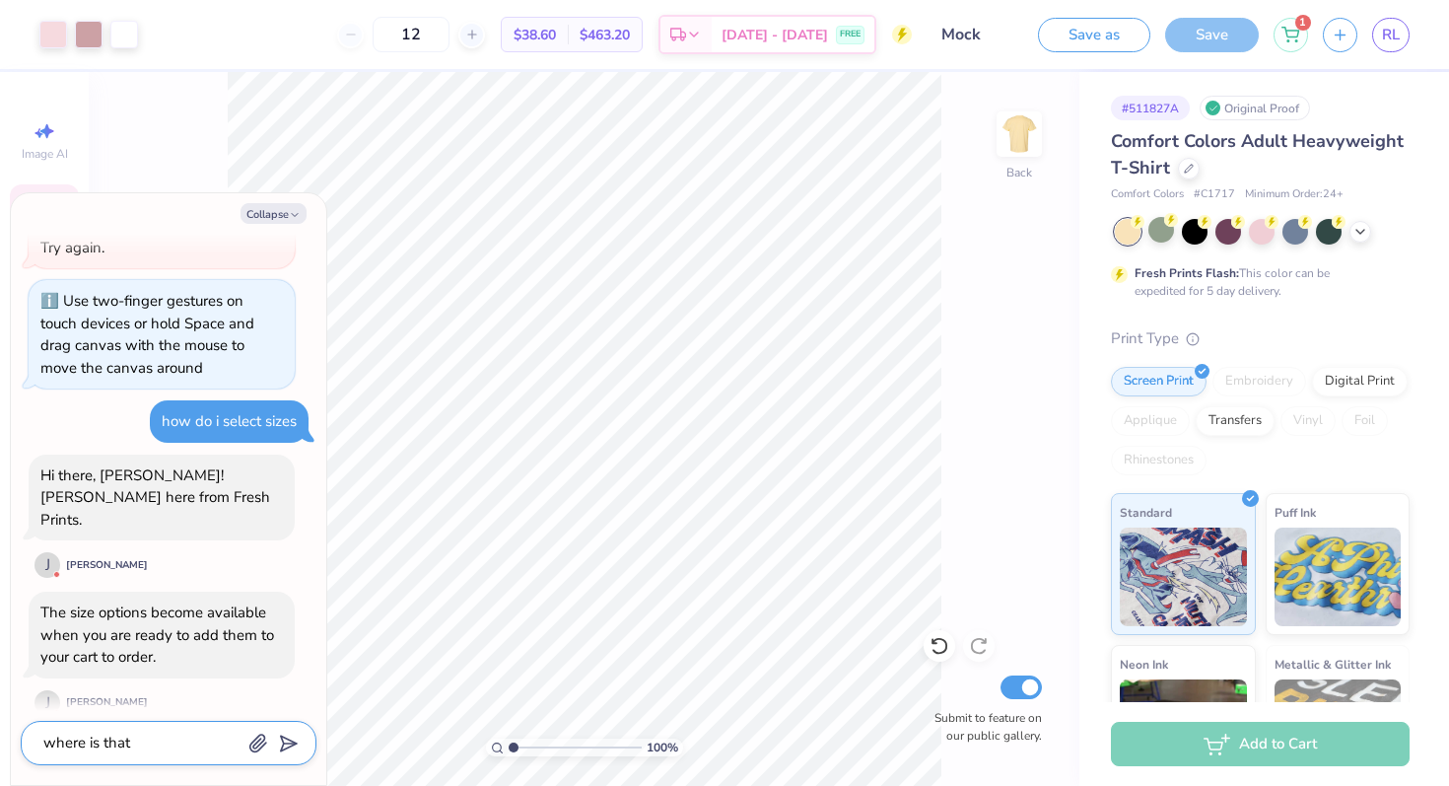
type textarea "where is that"
type textarea "x"
type textarea "where is that o"
type textarea "x"
type textarea "where is that on"
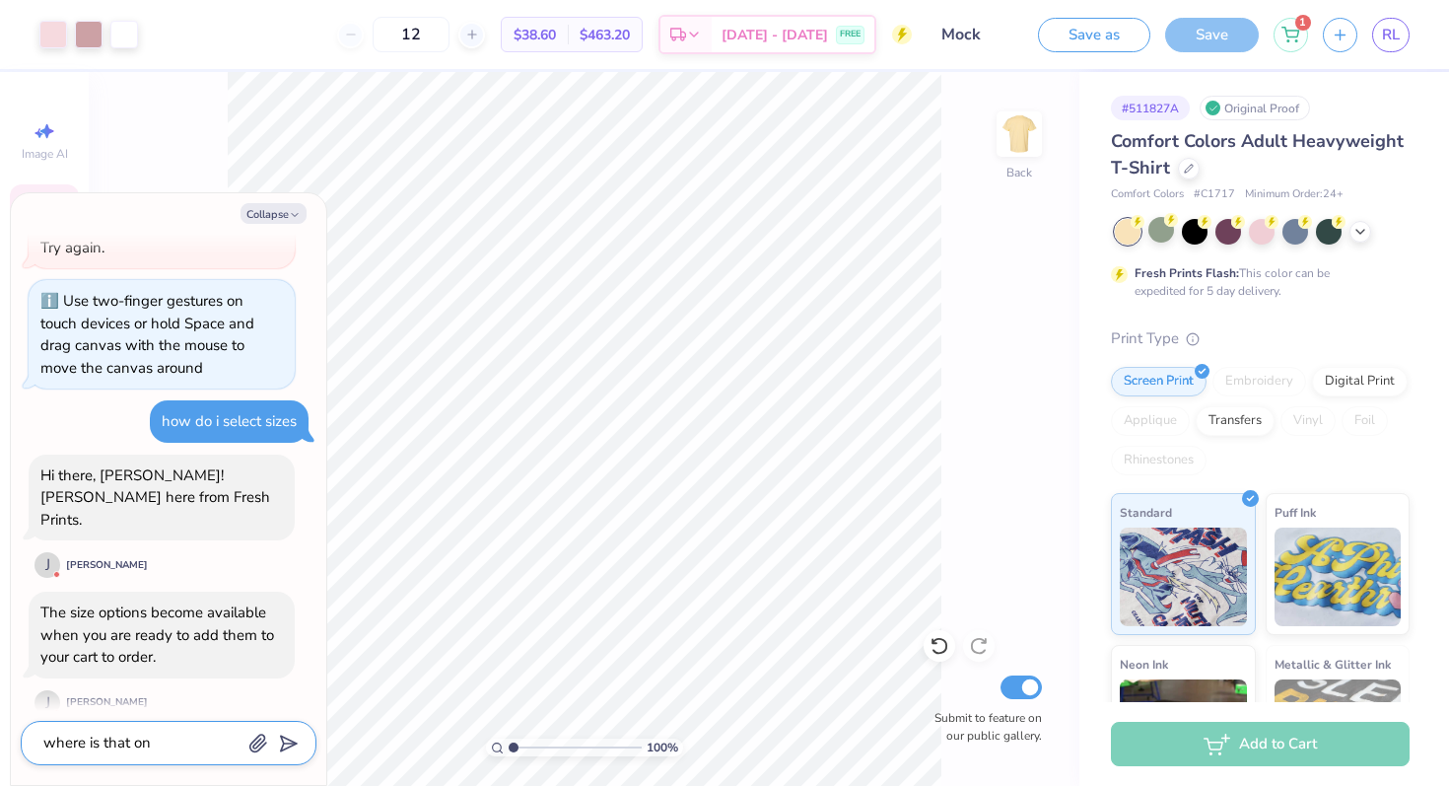
type textarea "x"
type textarea "where is that on"
type textarea "x"
type textarea "where is that on t"
type textarea "x"
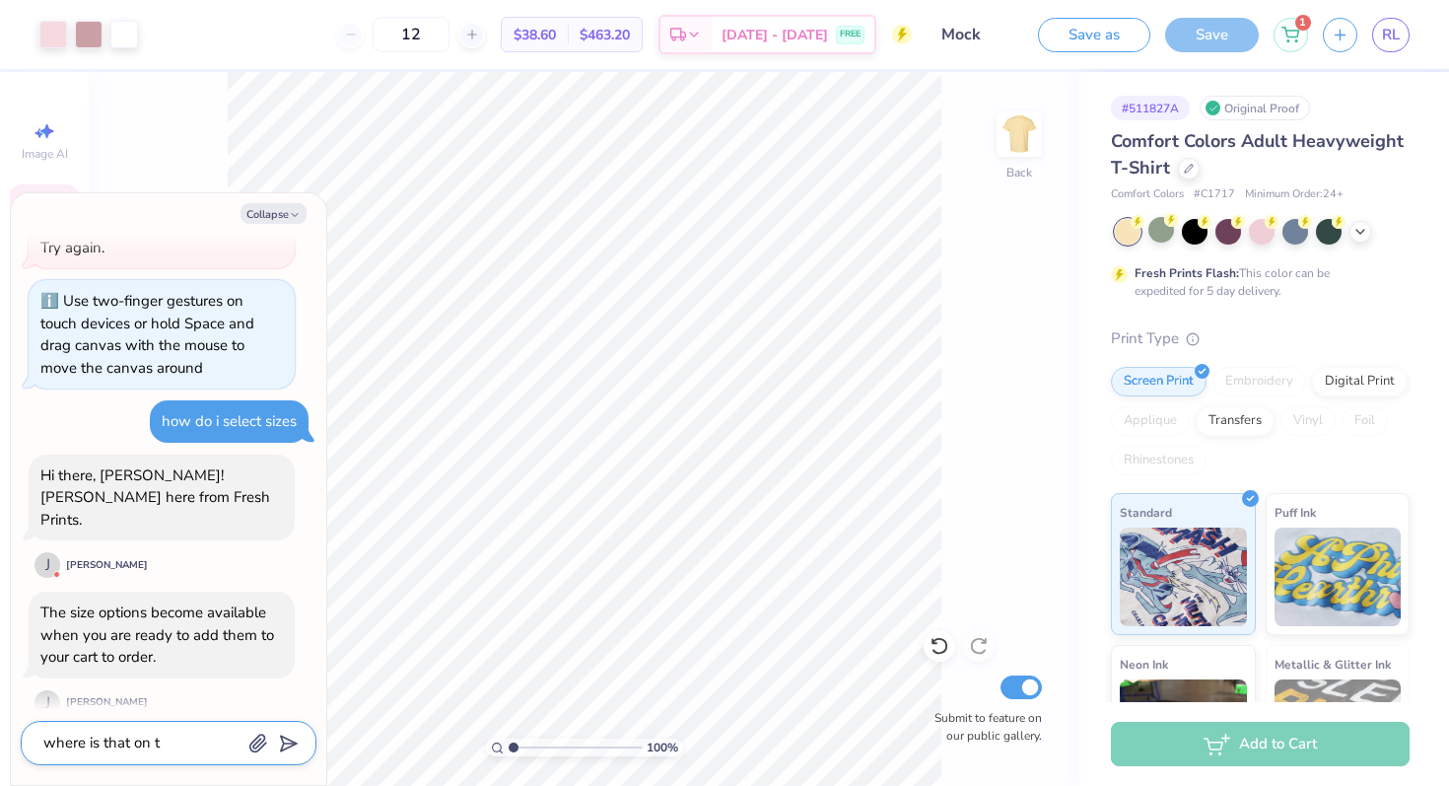
type textarea "where is that on th"
type textarea "x"
type textarea "where is that on the"
type textarea "x"
type textarea "where is that on the"
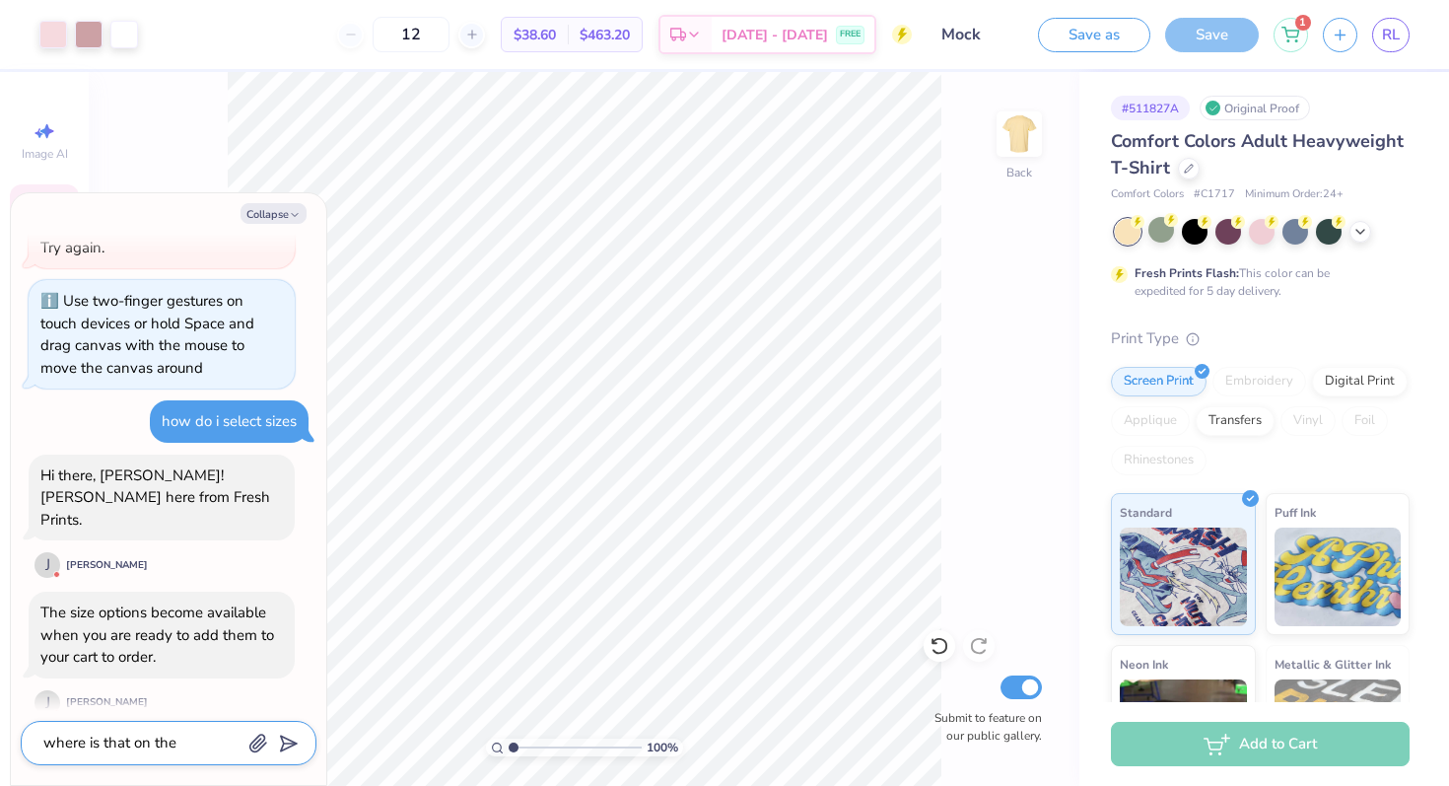
type textarea "x"
type textarea "where is that on the s"
type textarea "x"
type textarea "where is that on the sc"
type textarea "x"
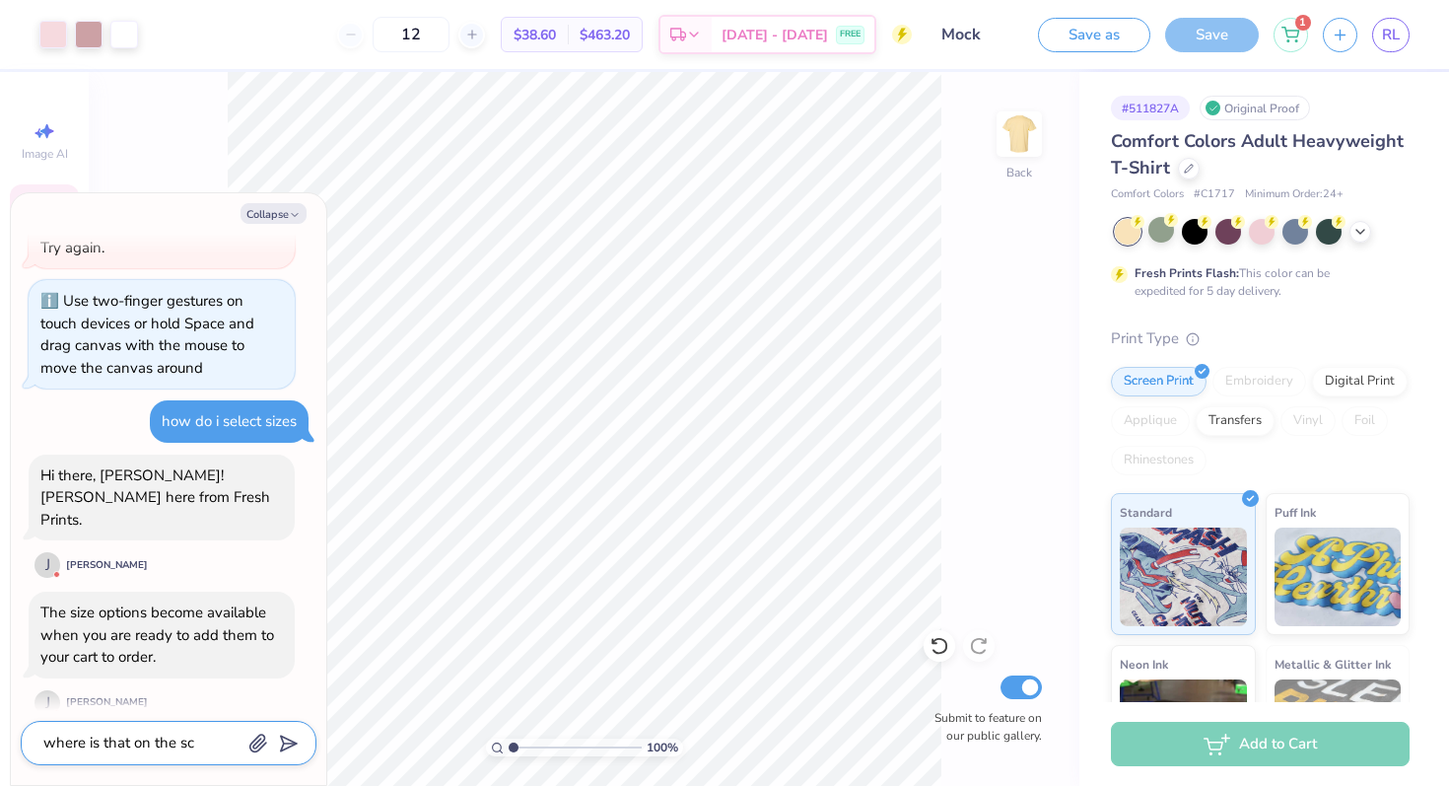
type textarea "where is that on the scr"
type textarea "x"
type textarea "where is that on the scre"
type textarea "x"
type textarea "where is that on the scree"
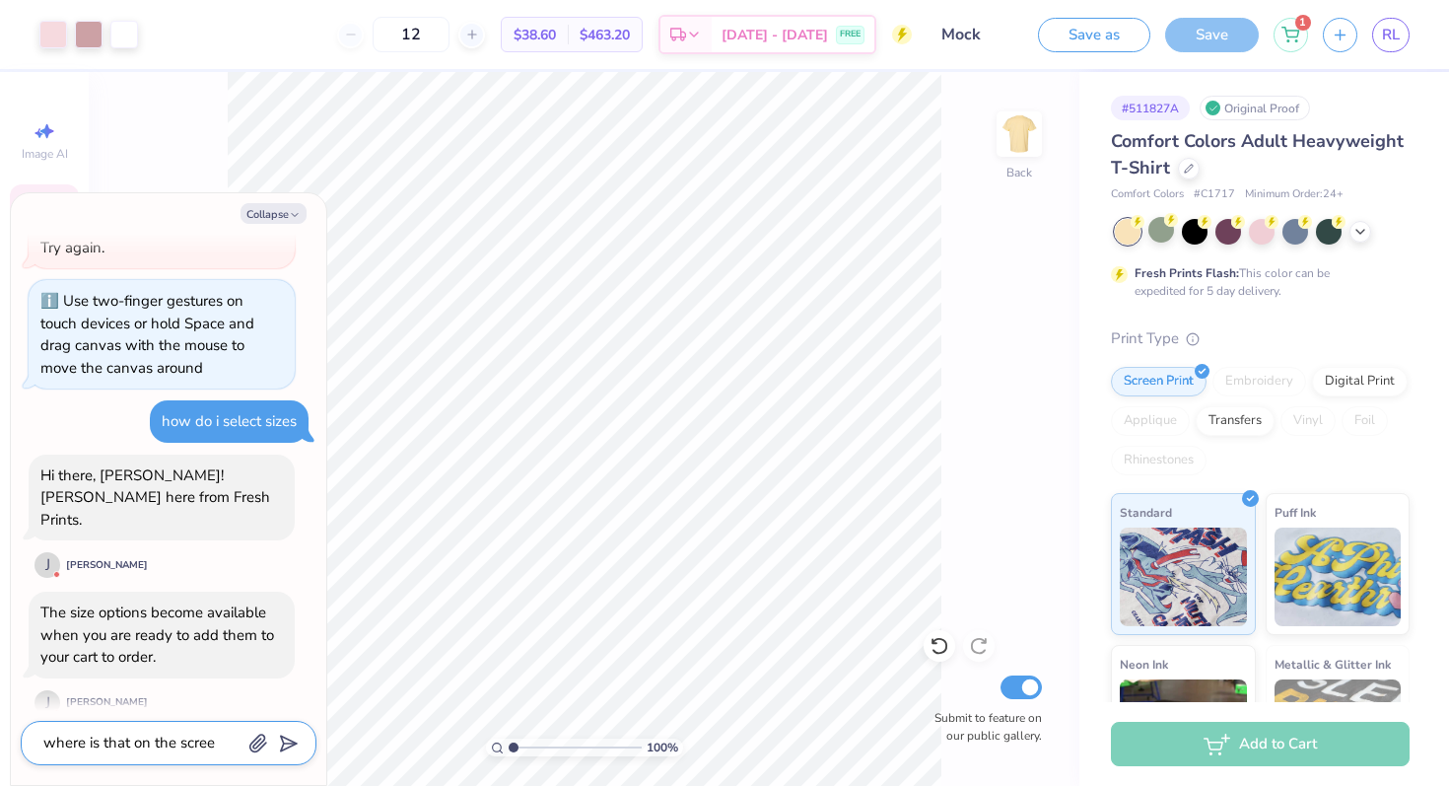
type textarea "x"
type textarea "where is that on the screen"
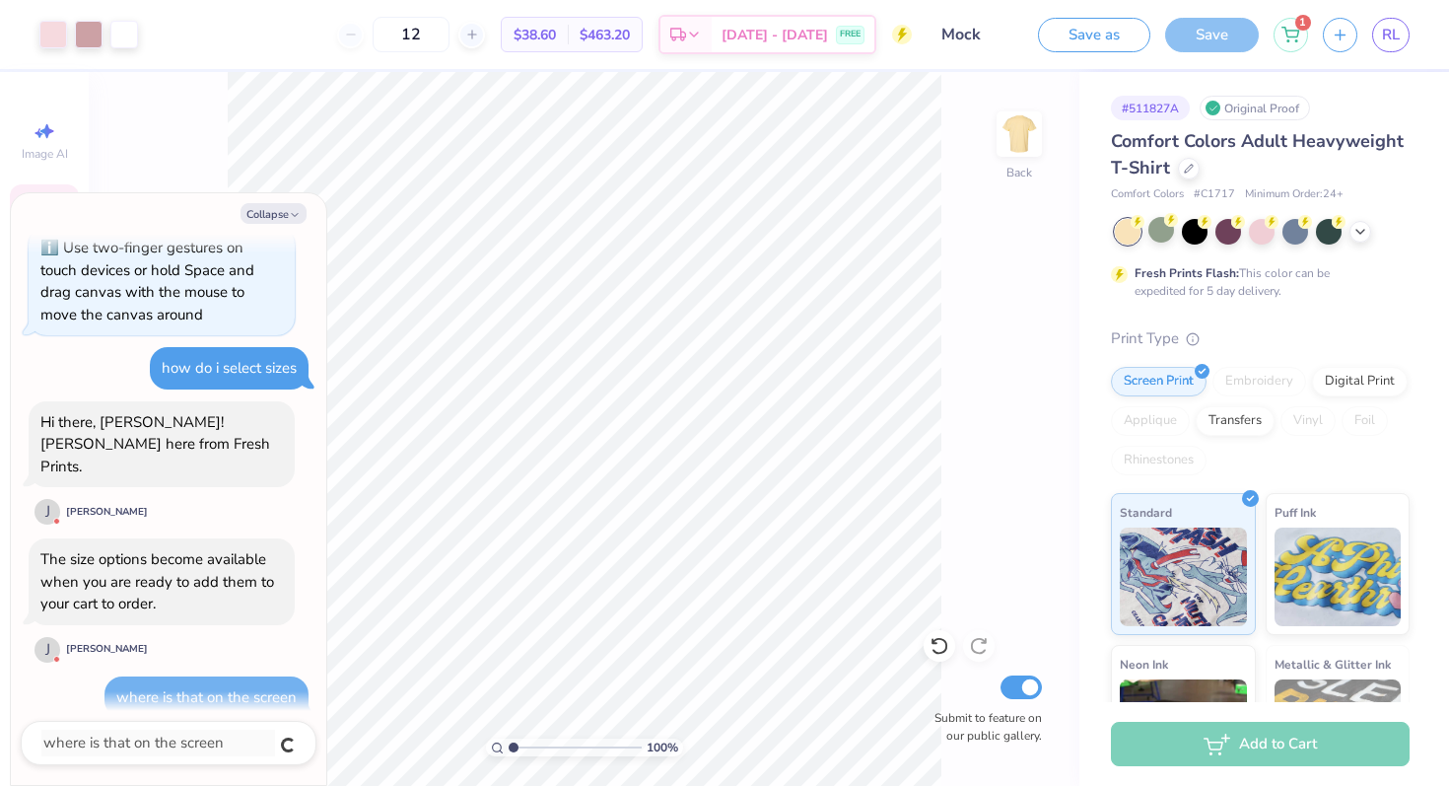
type textarea "x"
click at [280, 209] on button "Collapse" at bounding box center [274, 213] width 66 height 21
type textarea "x"
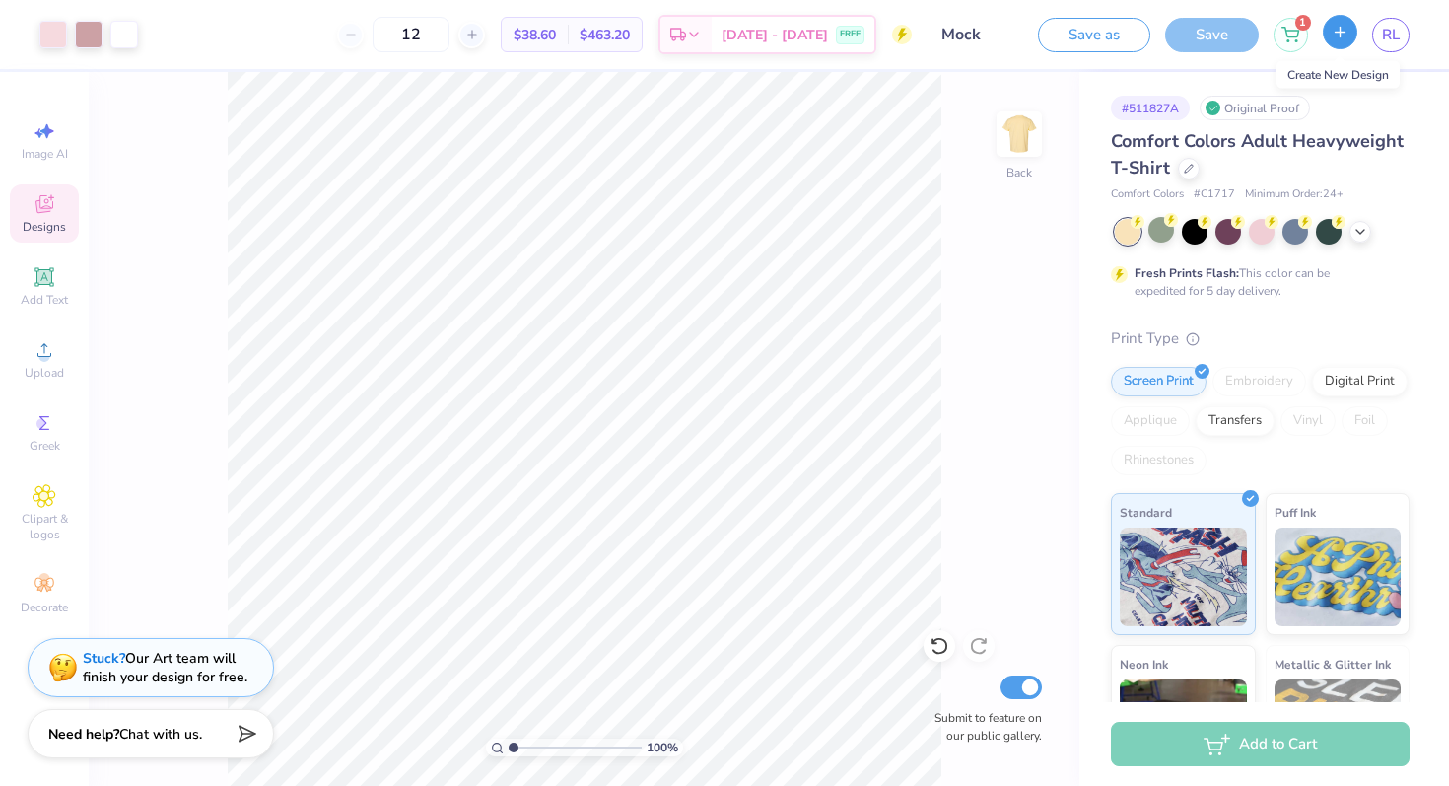
click at [1333, 32] on icon "button" at bounding box center [1340, 32] width 17 height 17
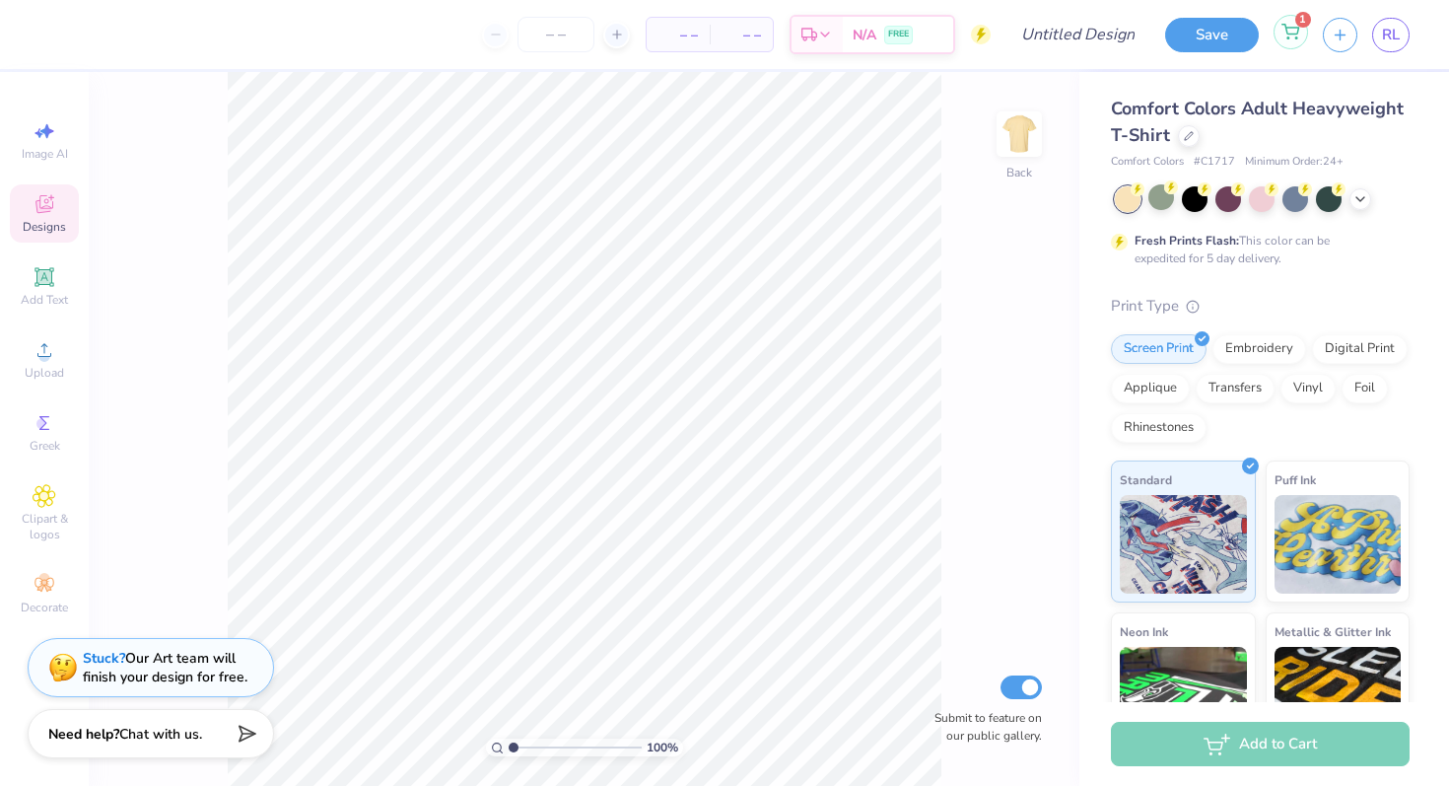
click at [1280, 28] on div "1" at bounding box center [1291, 32] width 35 height 35
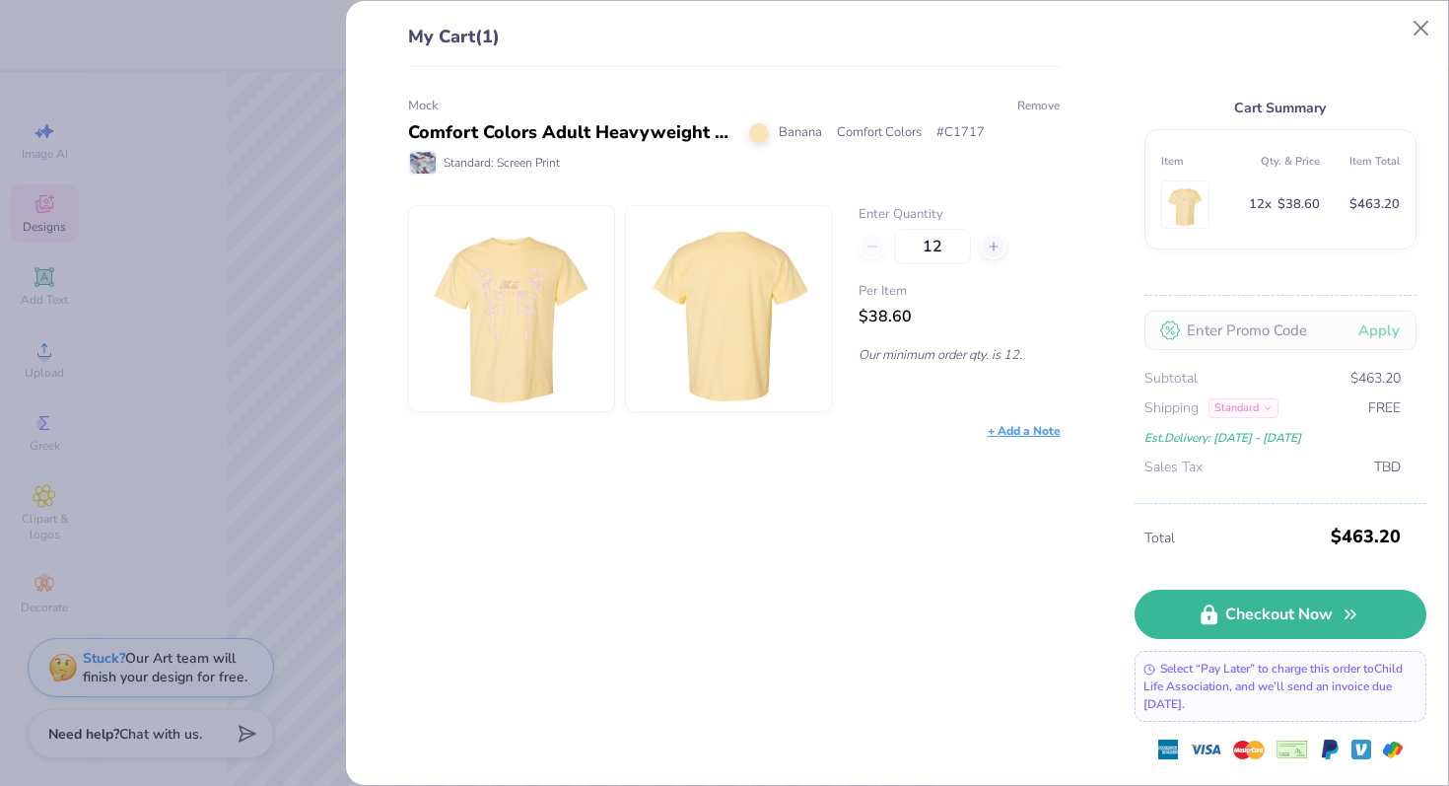
click at [1037, 110] on button "Remove" at bounding box center [1038, 106] width 44 height 18
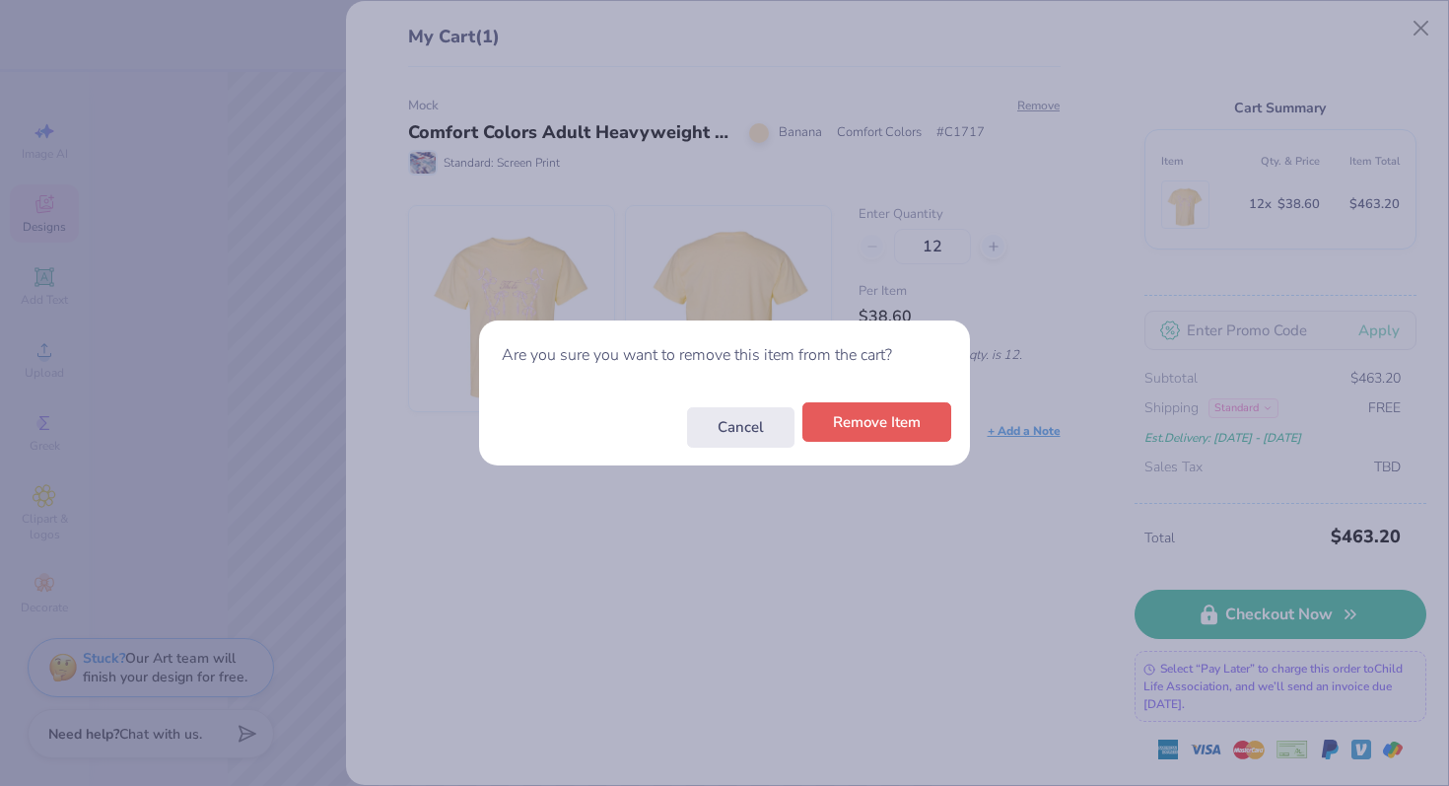
click at [911, 439] on button "Remove Item" at bounding box center [877, 422] width 149 height 40
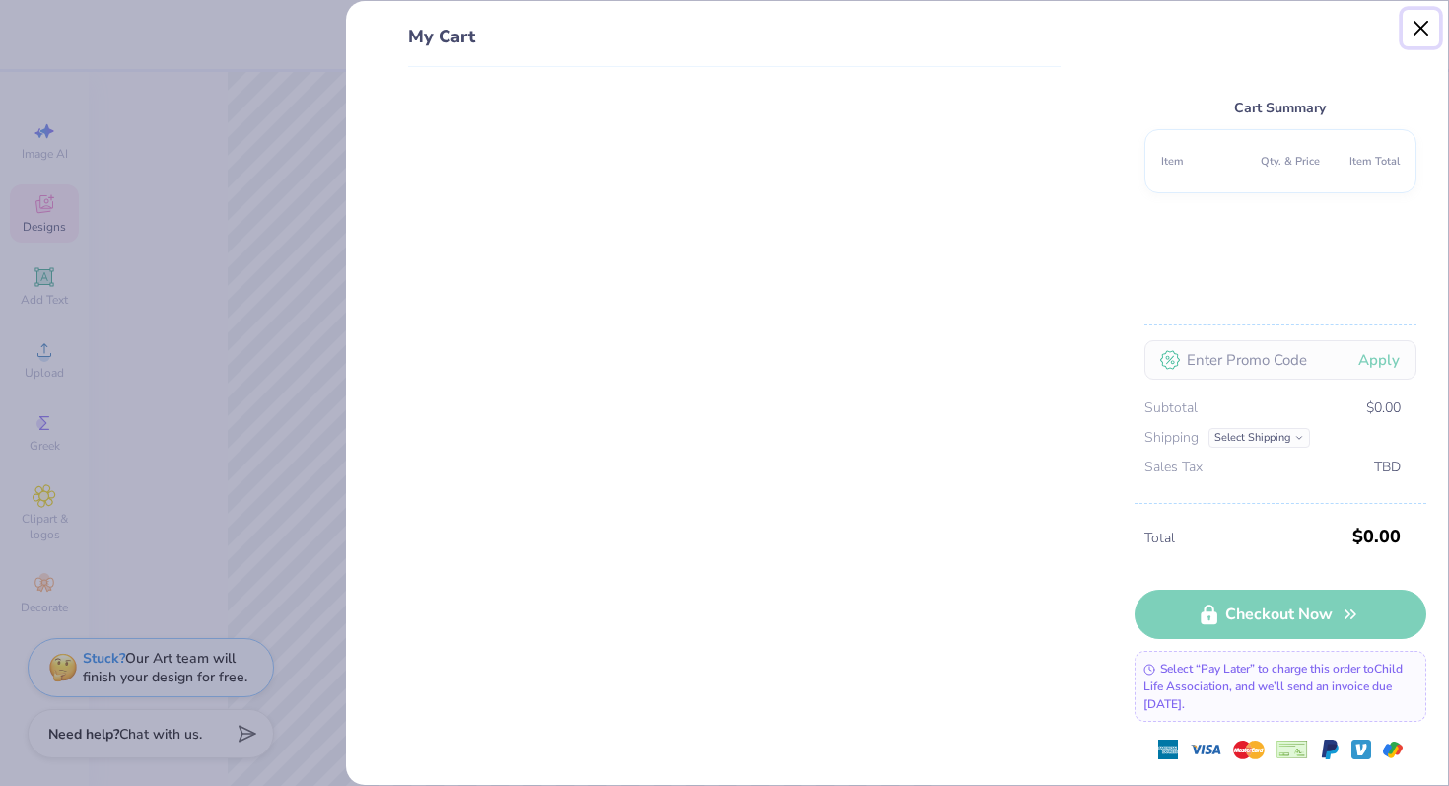
click at [1435, 17] on button "Close" at bounding box center [1421, 28] width 37 height 37
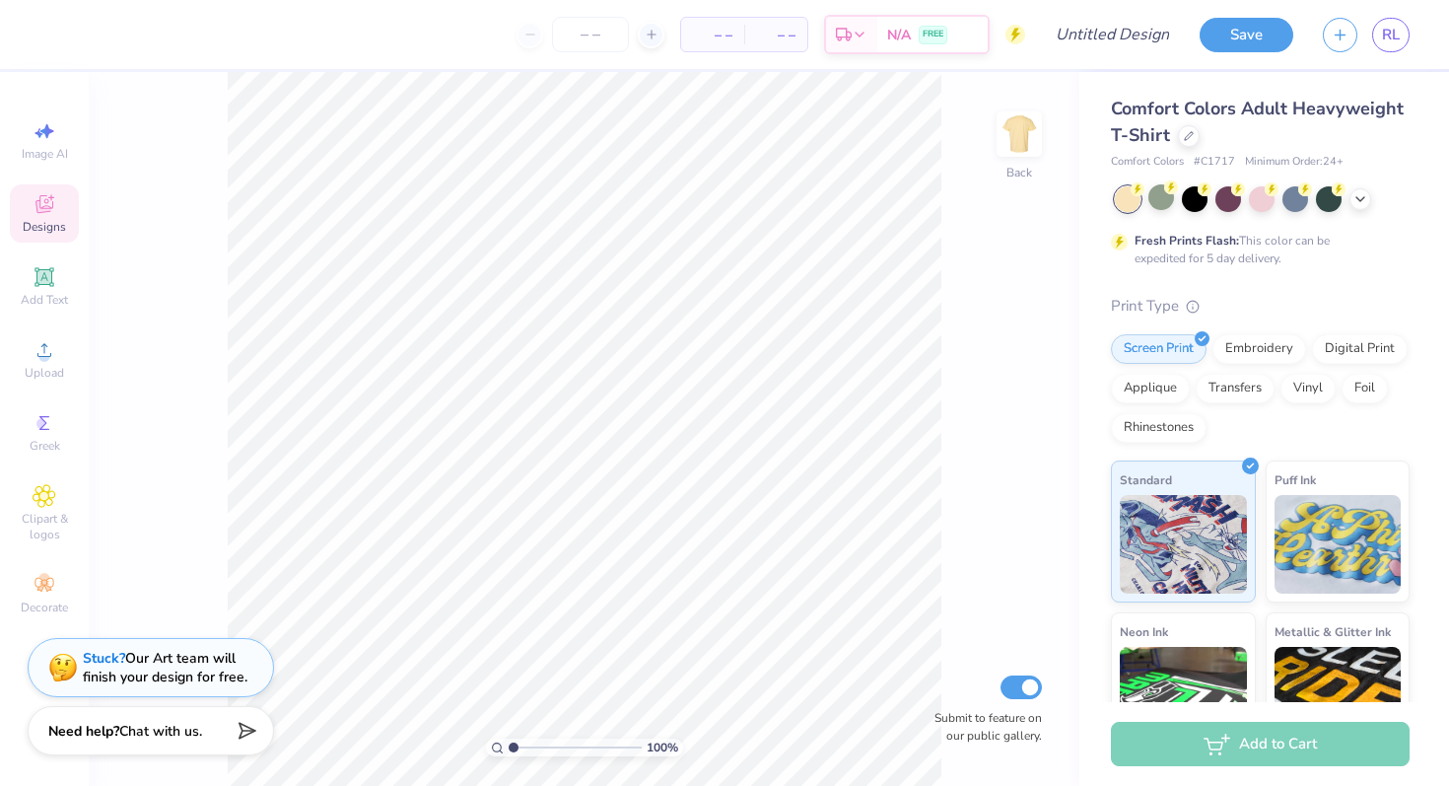
click at [156, 728] on span "Chat with us." at bounding box center [160, 731] width 83 height 19
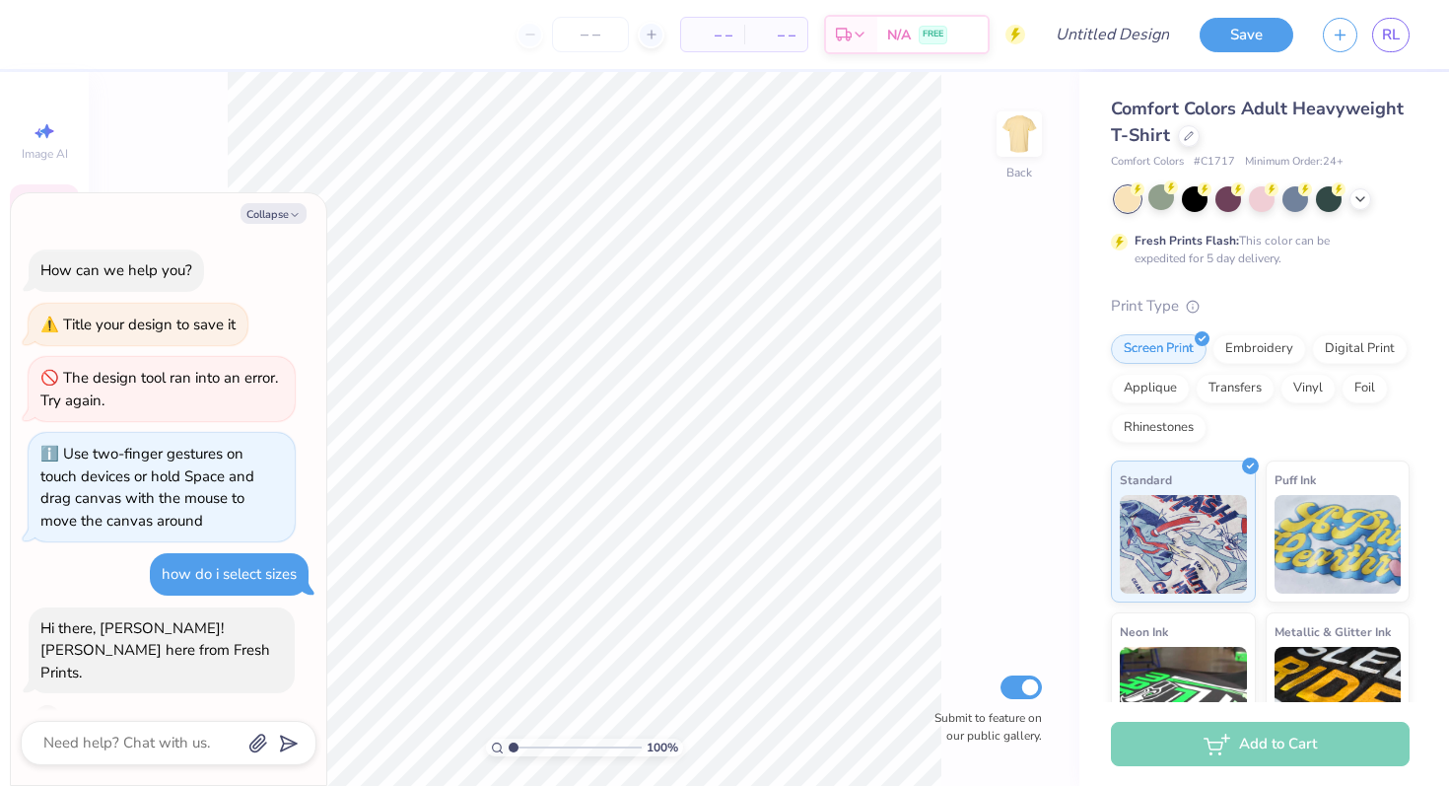
scroll to position [206, 0]
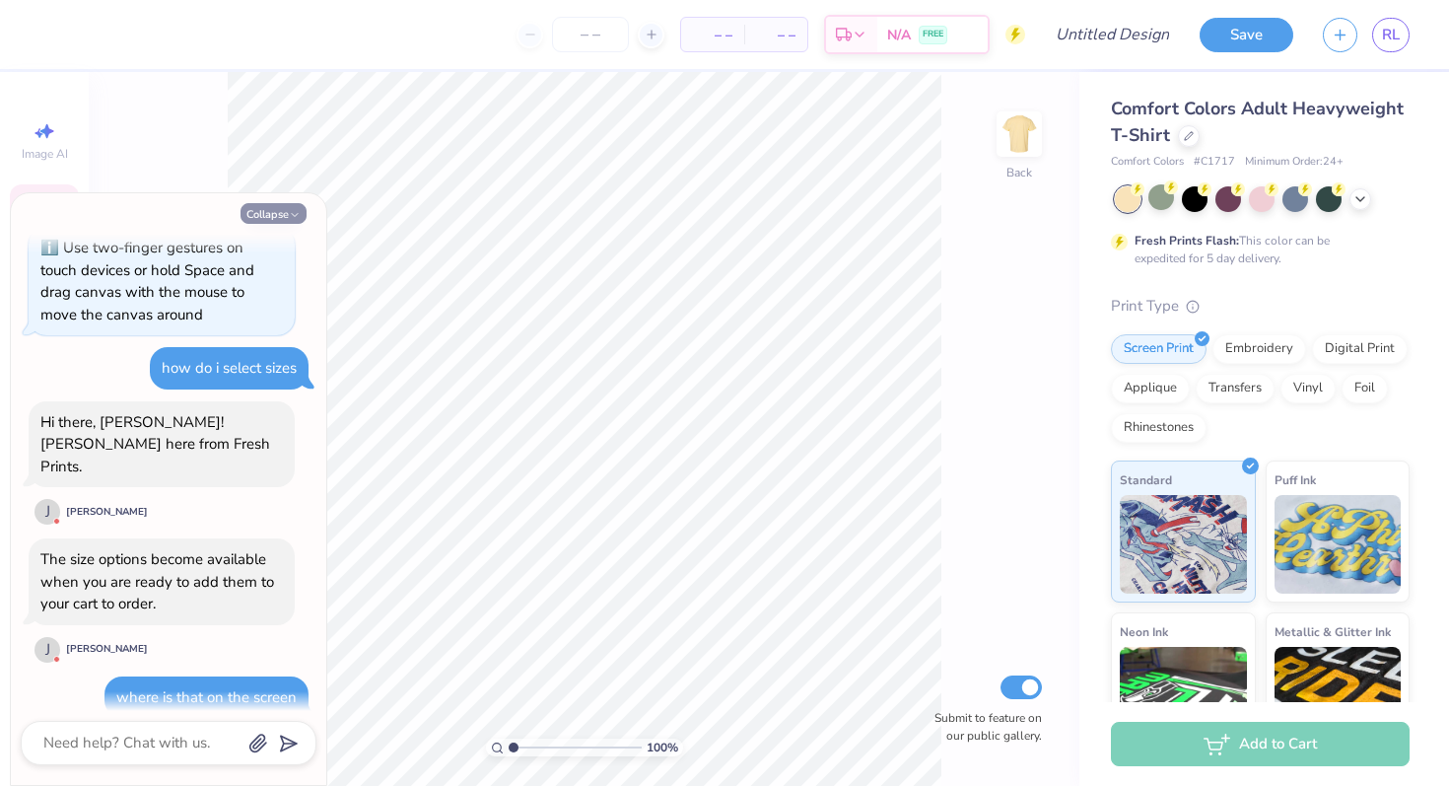
click at [292, 211] on icon "button" at bounding box center [295, 215] width 12 height 12
type textarea "x"
